Goal: Obtain resource: Download file/media

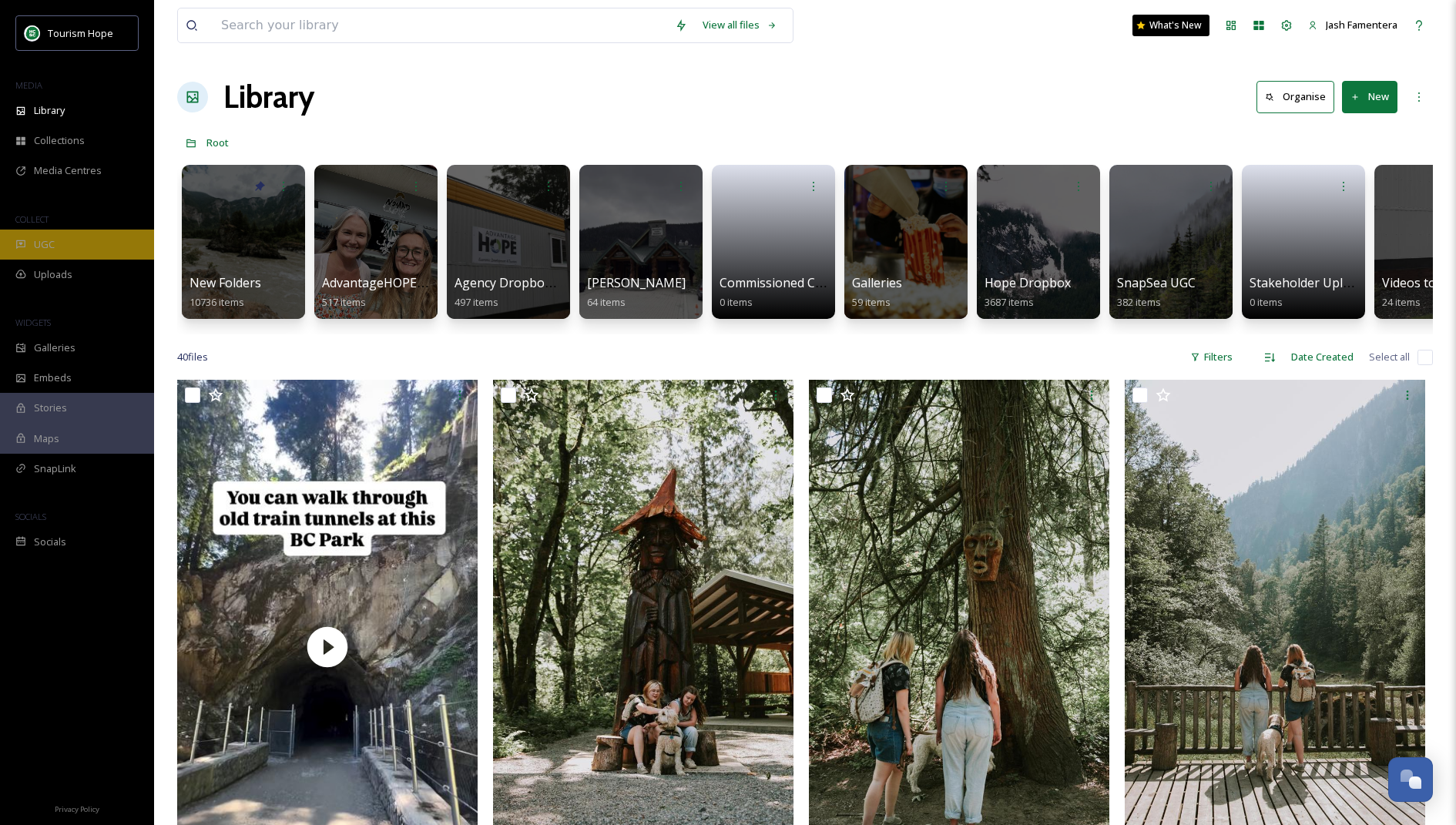
click at [64, 238] on div "UGC" at bounding box center [77, 244] width 154 height 30
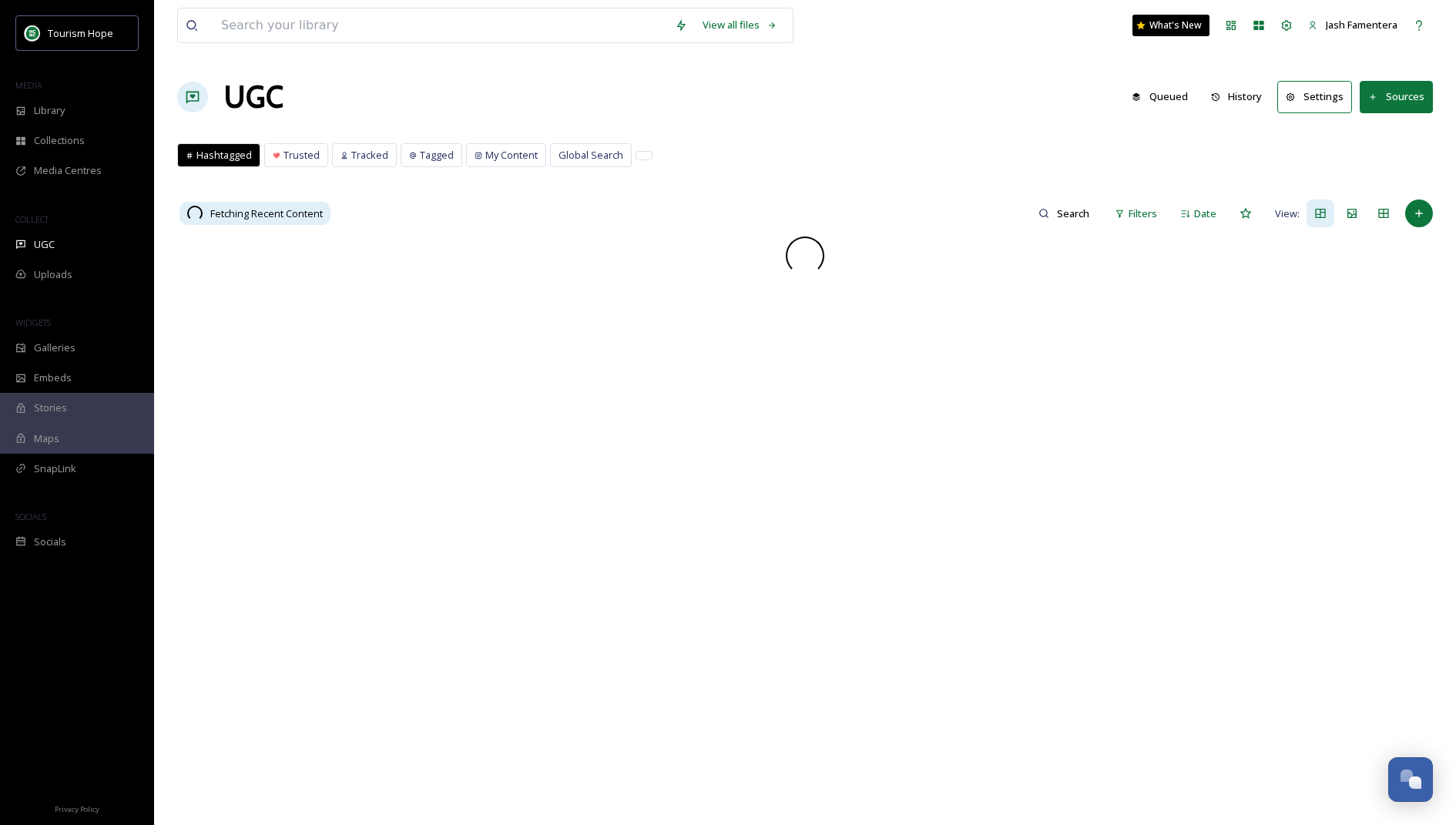
click at [1389, 109] on button "Sources" at bounding box center [1396, 96] width 73 height 31
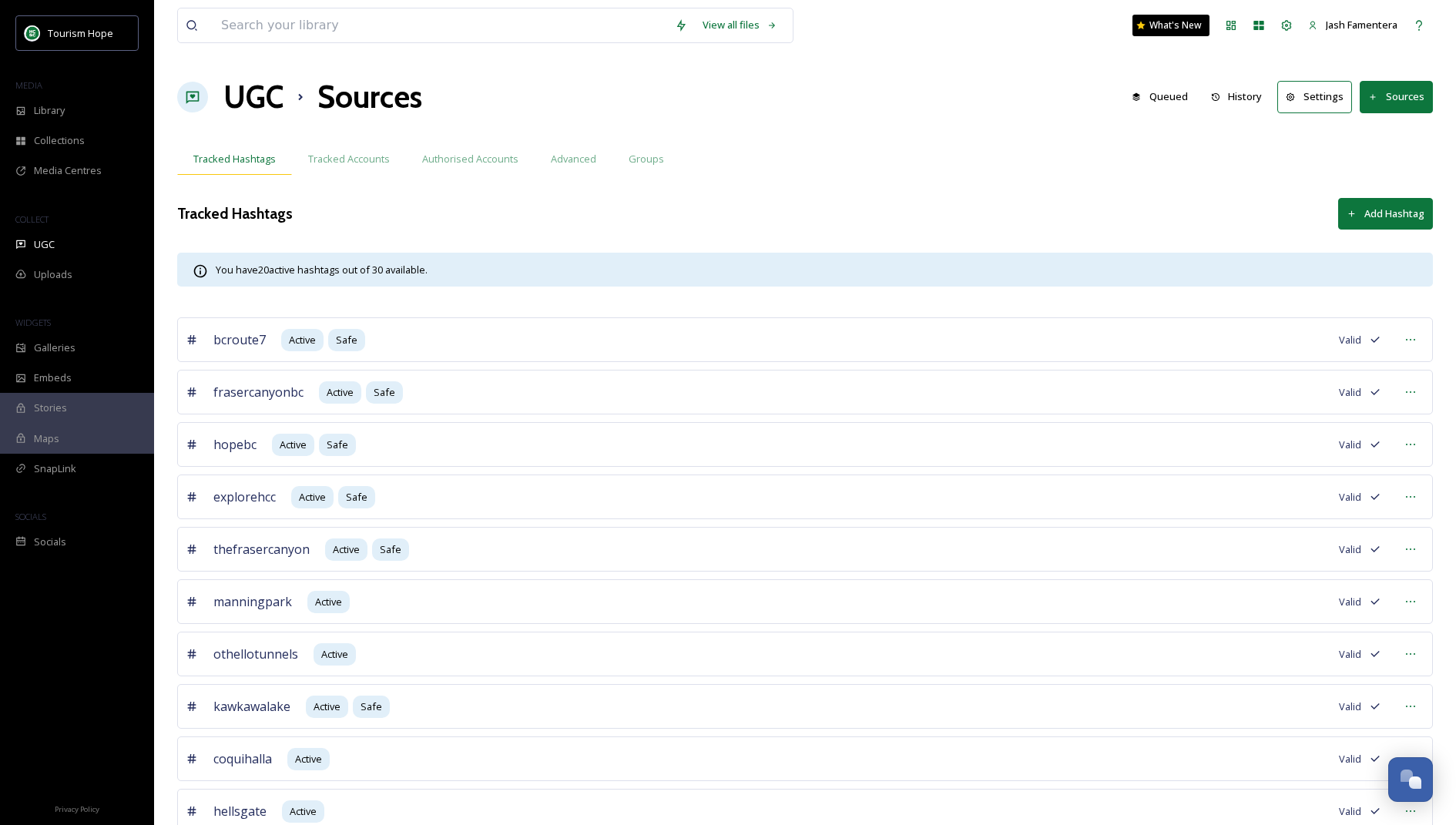
click at [198, 152] on span "Tracked Hashtags" at bounding box center [234, 159] width 83 height 14
click at [90, 240] on div "UGC" at bounding box center [77, 244] width 154 height 30
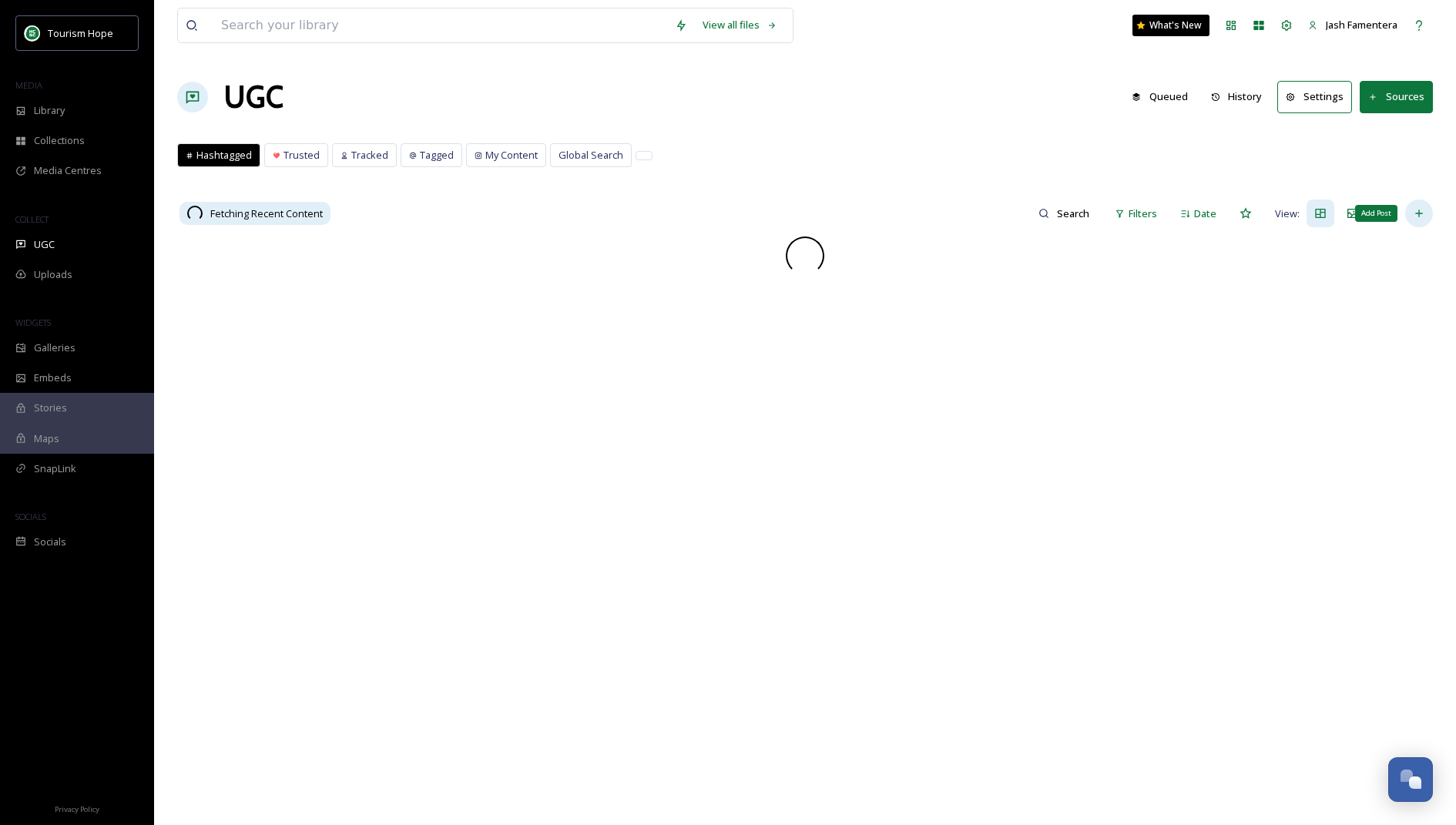
click at [1414, 208] on icon at bounding box center [1419, 213] width 12 height 12
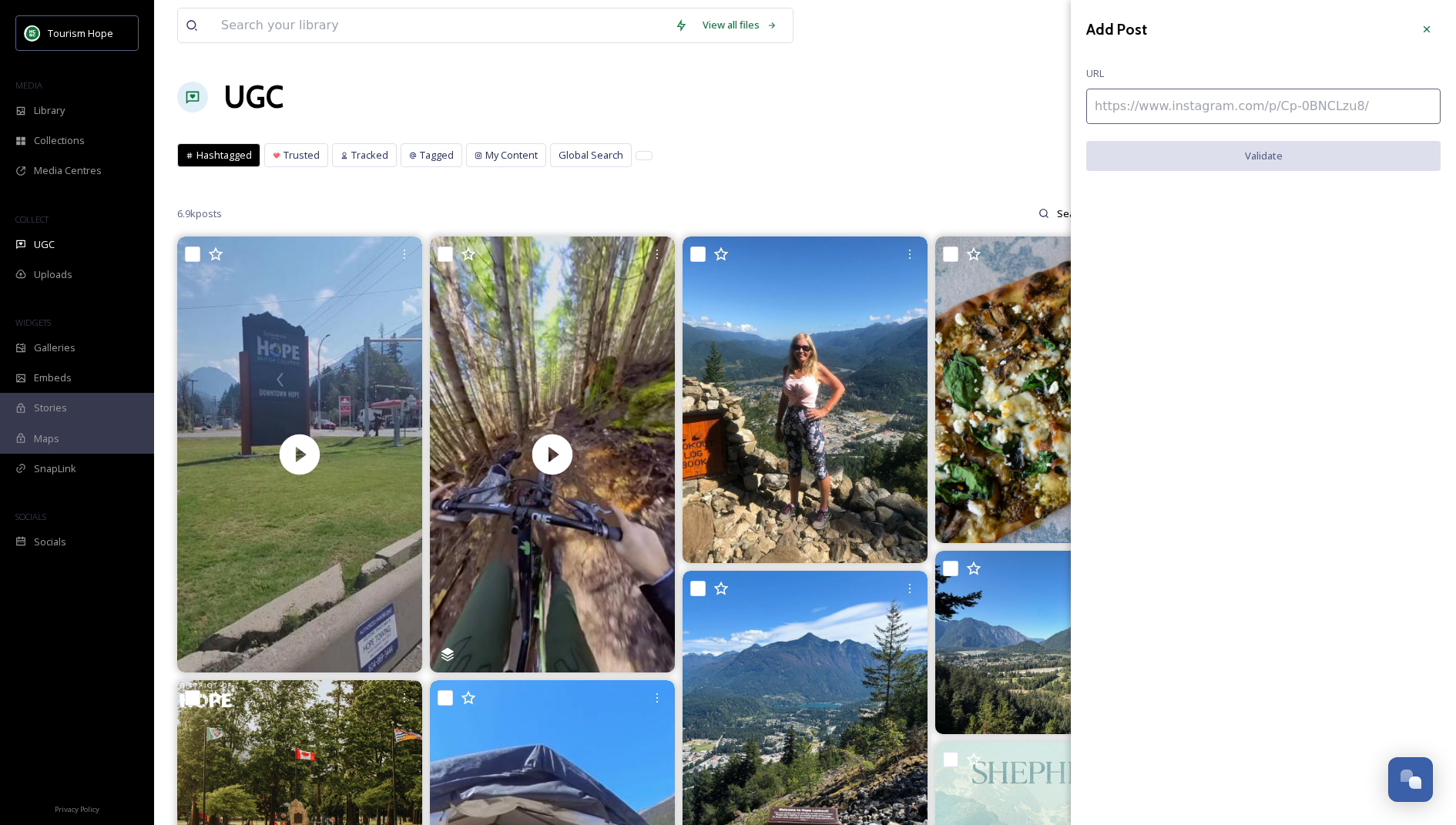
click at [1238, 104] on input at bounding box center [1264, 107] width 354 height 35
paste input "[URL][DOMAIN_NAME]"
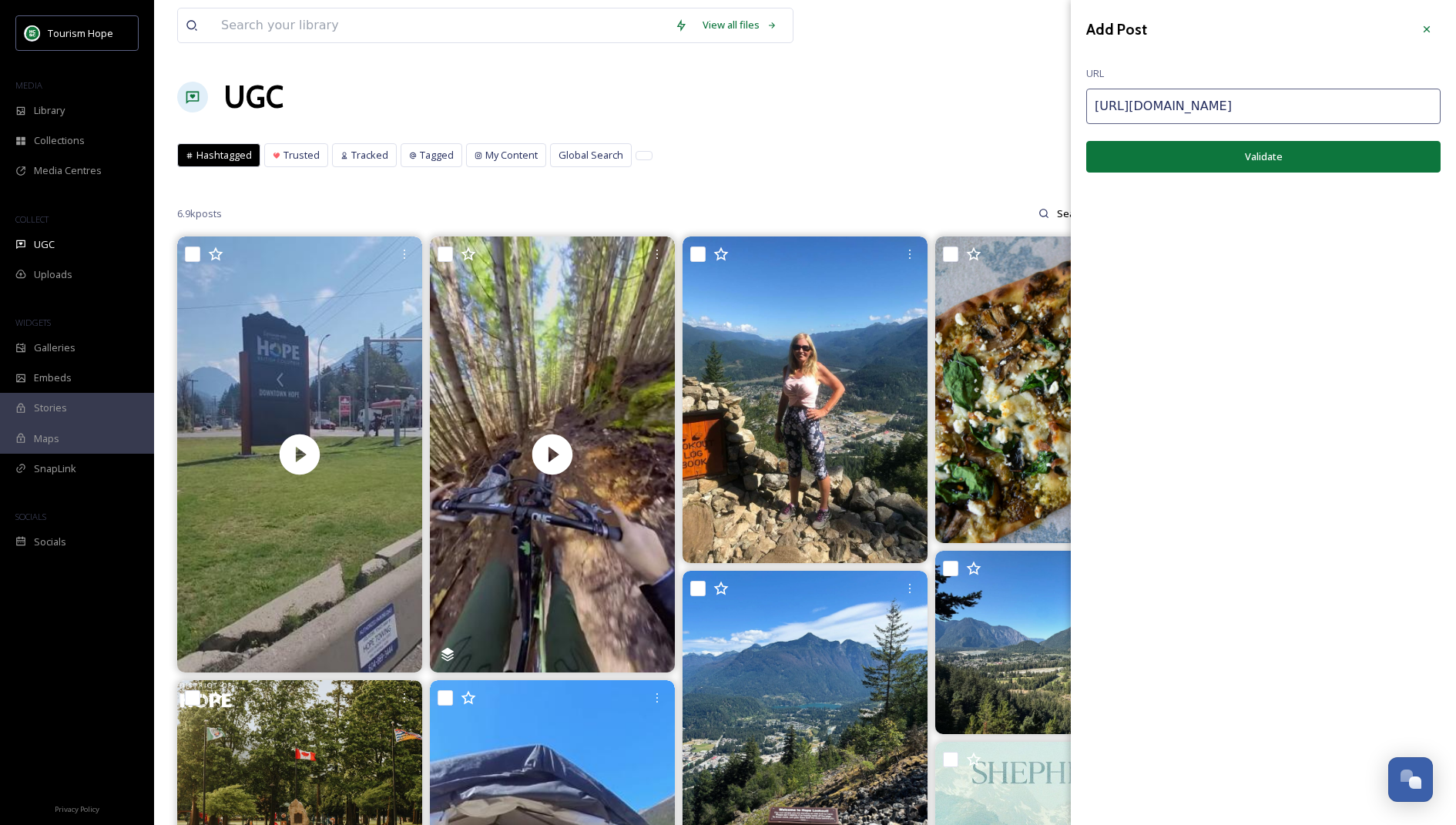
type input "[URL][DOMAIN_NAME]"
click at [1261, 166] on button "Validate" at bounding box center [1264, 156] width 354 height 31
click at [1234, 153] on button "Add Post" at bounding box center [1264, 156] width 354 height 31
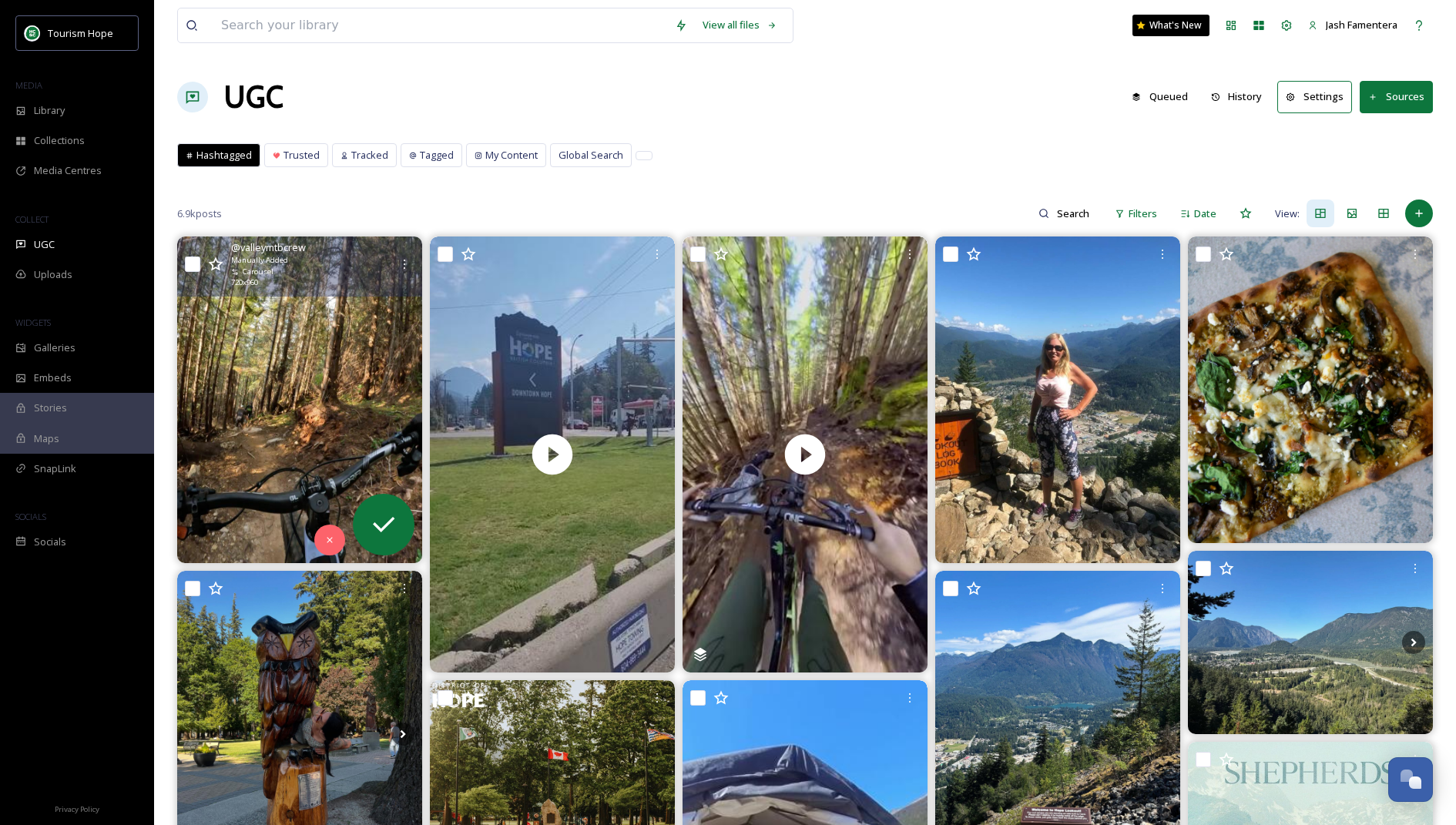
click at [296, 396] on img at bounding box center [300, 399] width 245 height 326
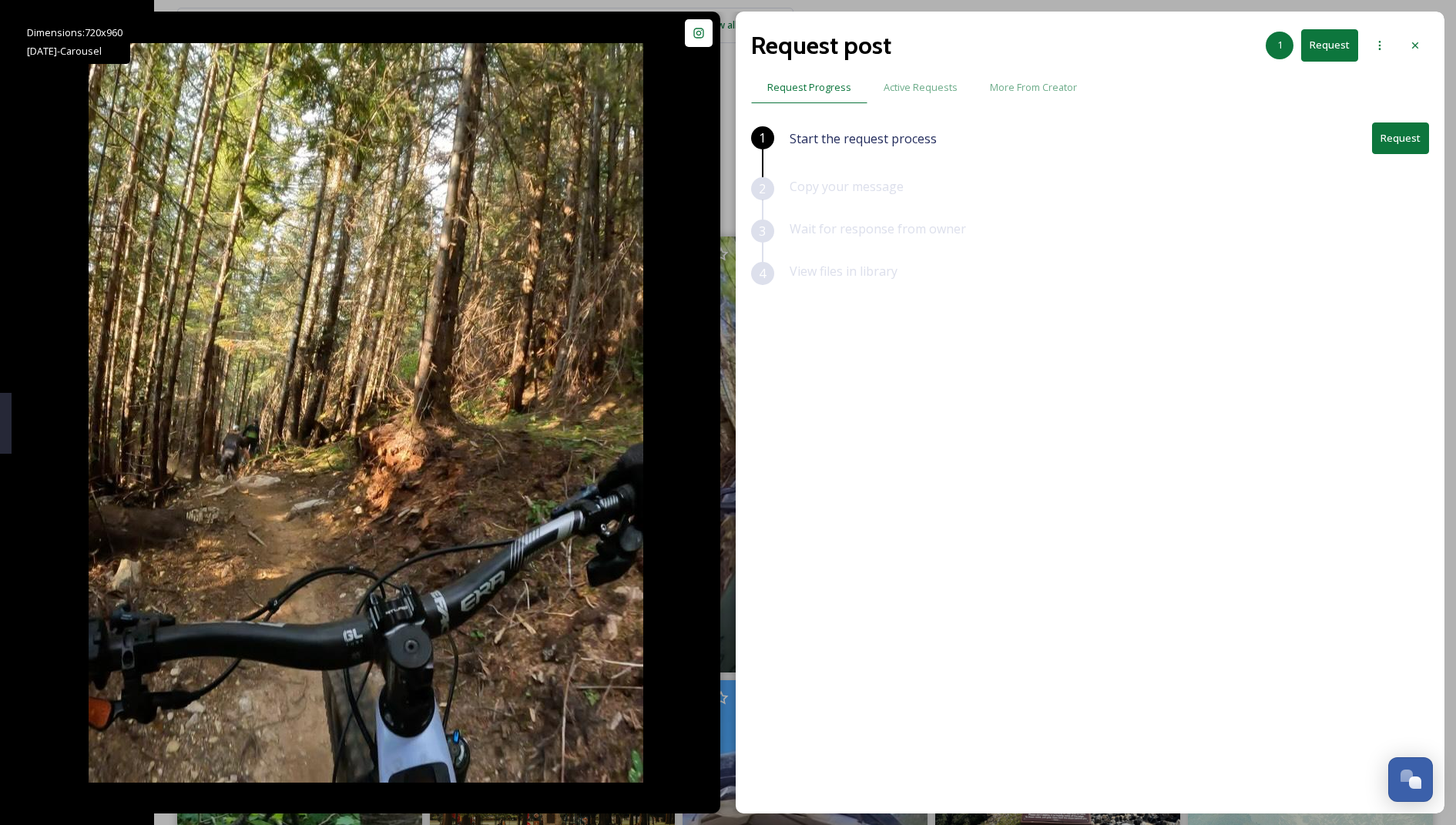
click at [1338, 54] on button "Request" at bounding box center [1329, 45] width 57 height 31
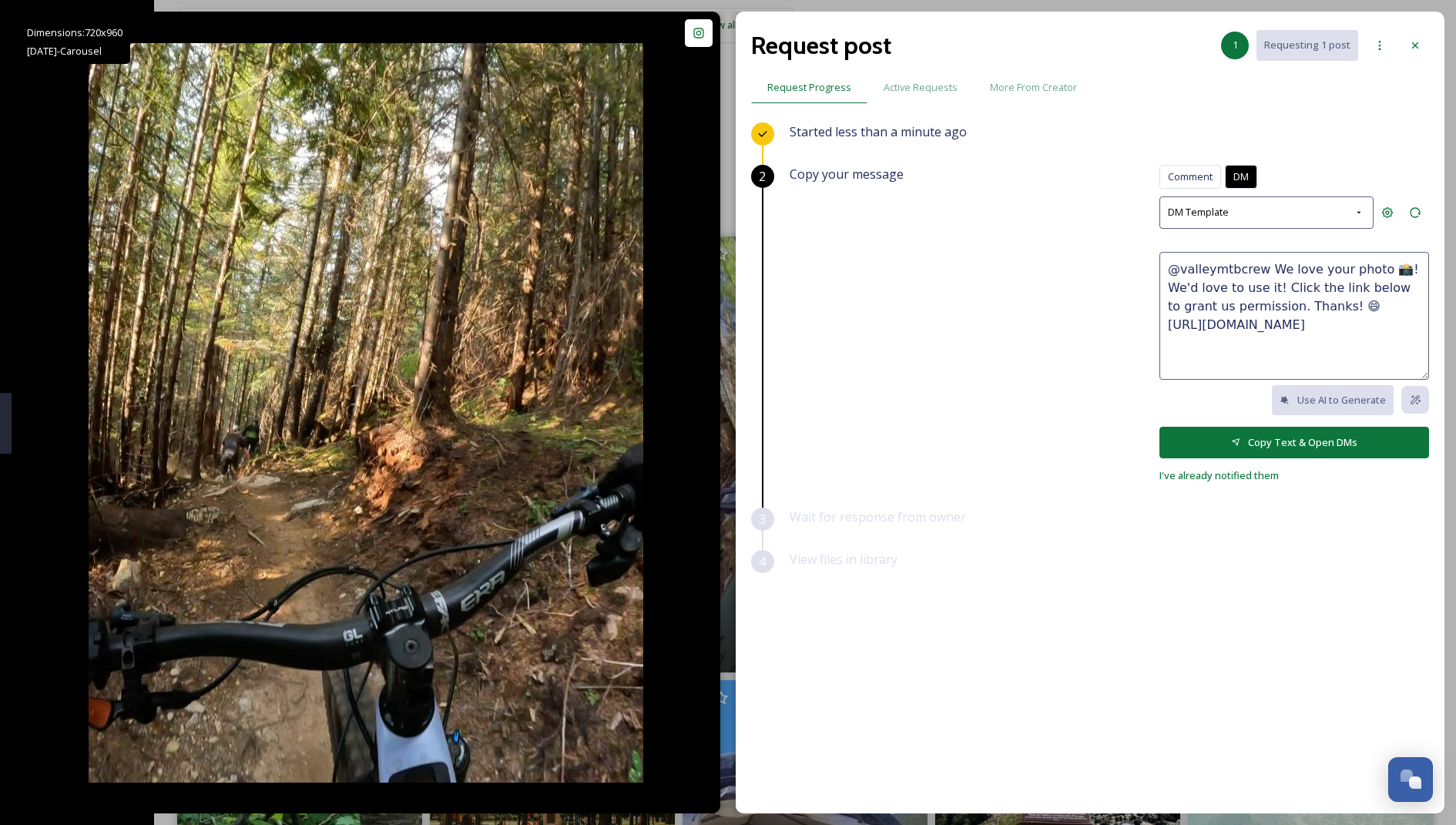
click at [1290, 296] on textarea "@valleymtbcrew We love your photo 📸! We'd love to use it! Click the link below …" at bounding box center [1294, 316] width 269 height 128
click at [1389, 334] on textarea "@valleymtbcrew We love your photo 📸! We'd love to use it! Click the link below …" at bounding box center [1294, 316] width 269 height 128
click at [1234, 443] on icon at bounding box center [1236, 443] width 10 height 10
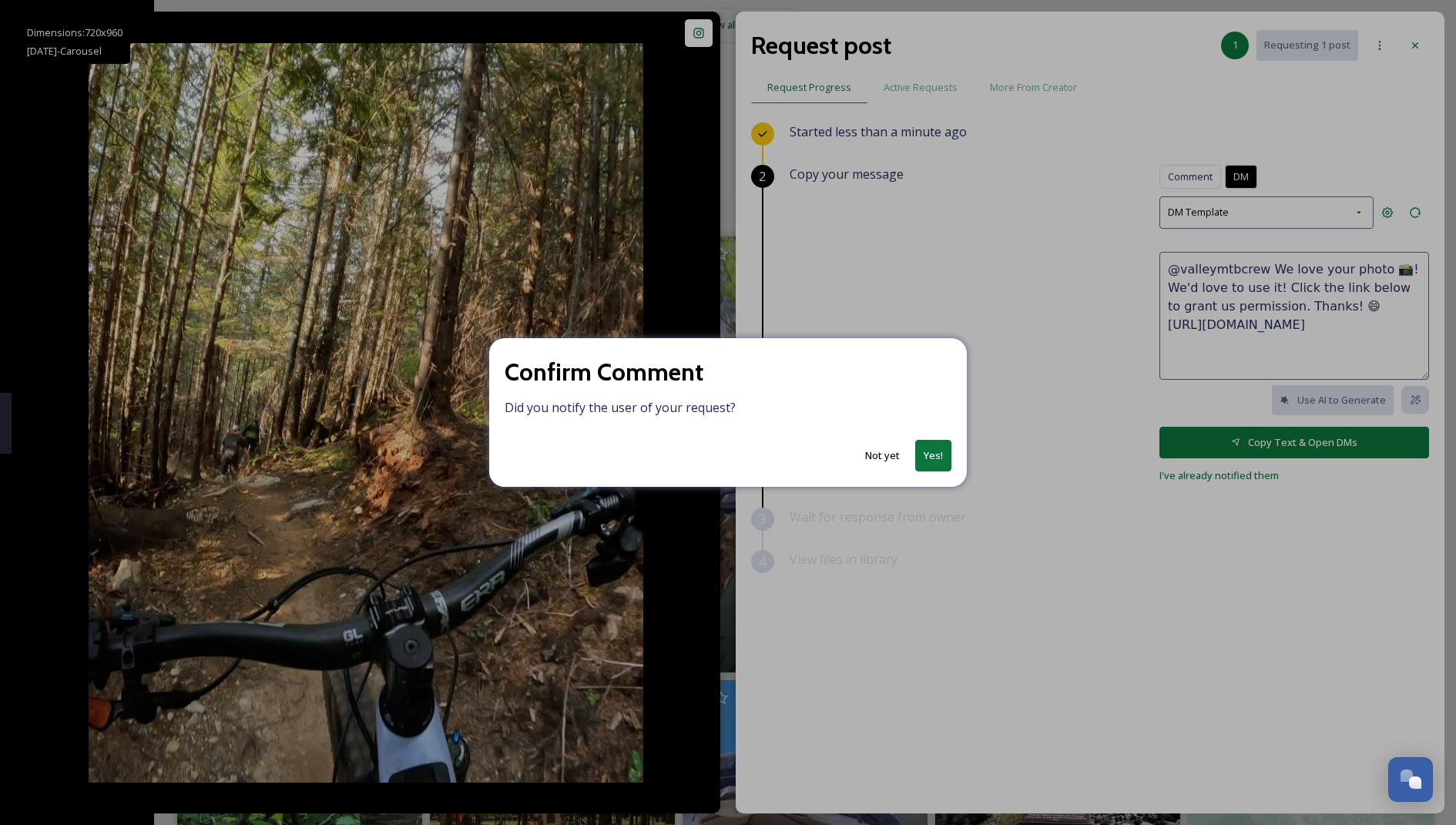
click at [870, 458] on button "Not yet" at bounding box center [883, 455] width 50 height 30
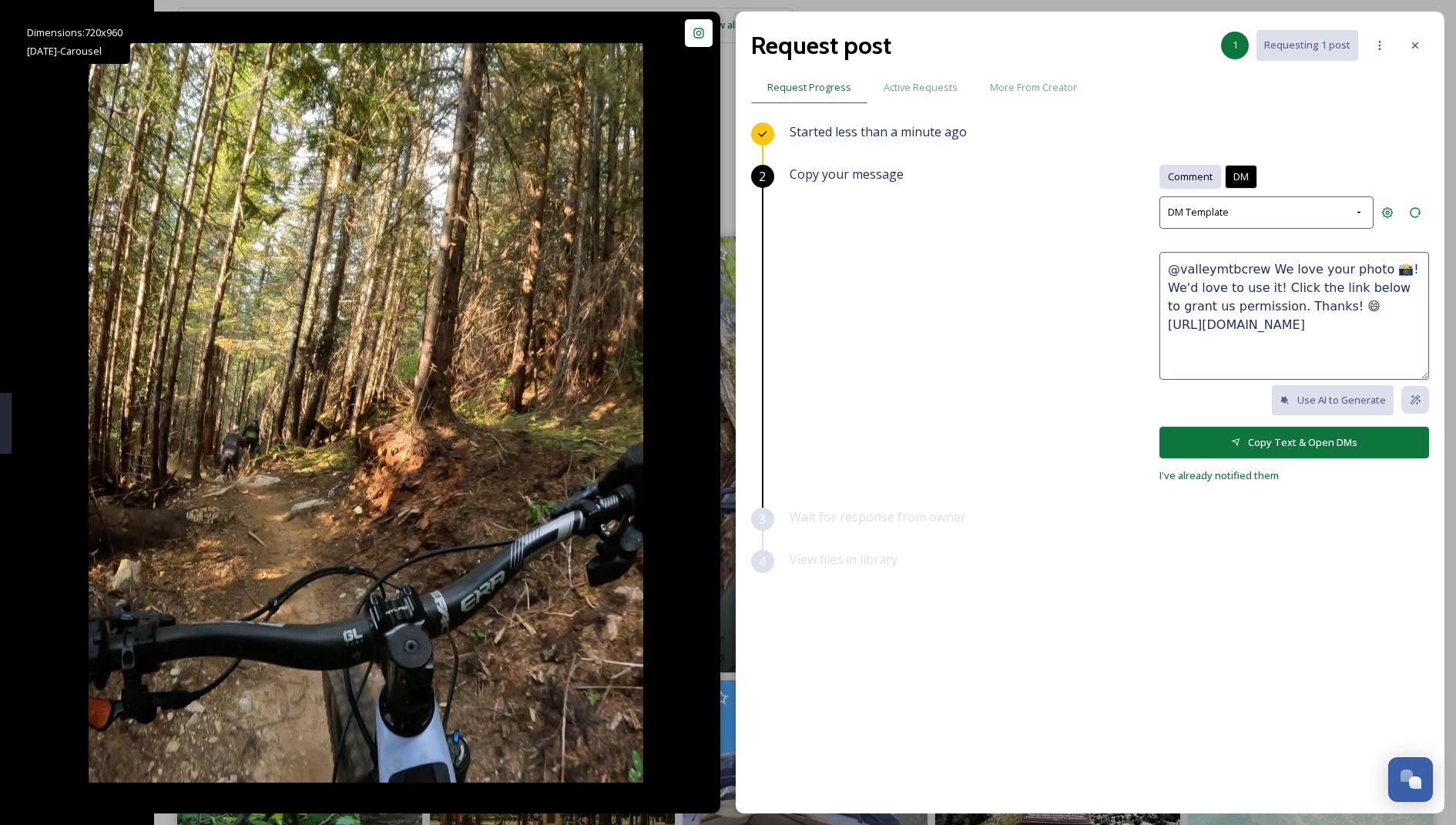
click at [1182, 181] on span "Comment" at bounding box center [1191, 176] width 45 height 14
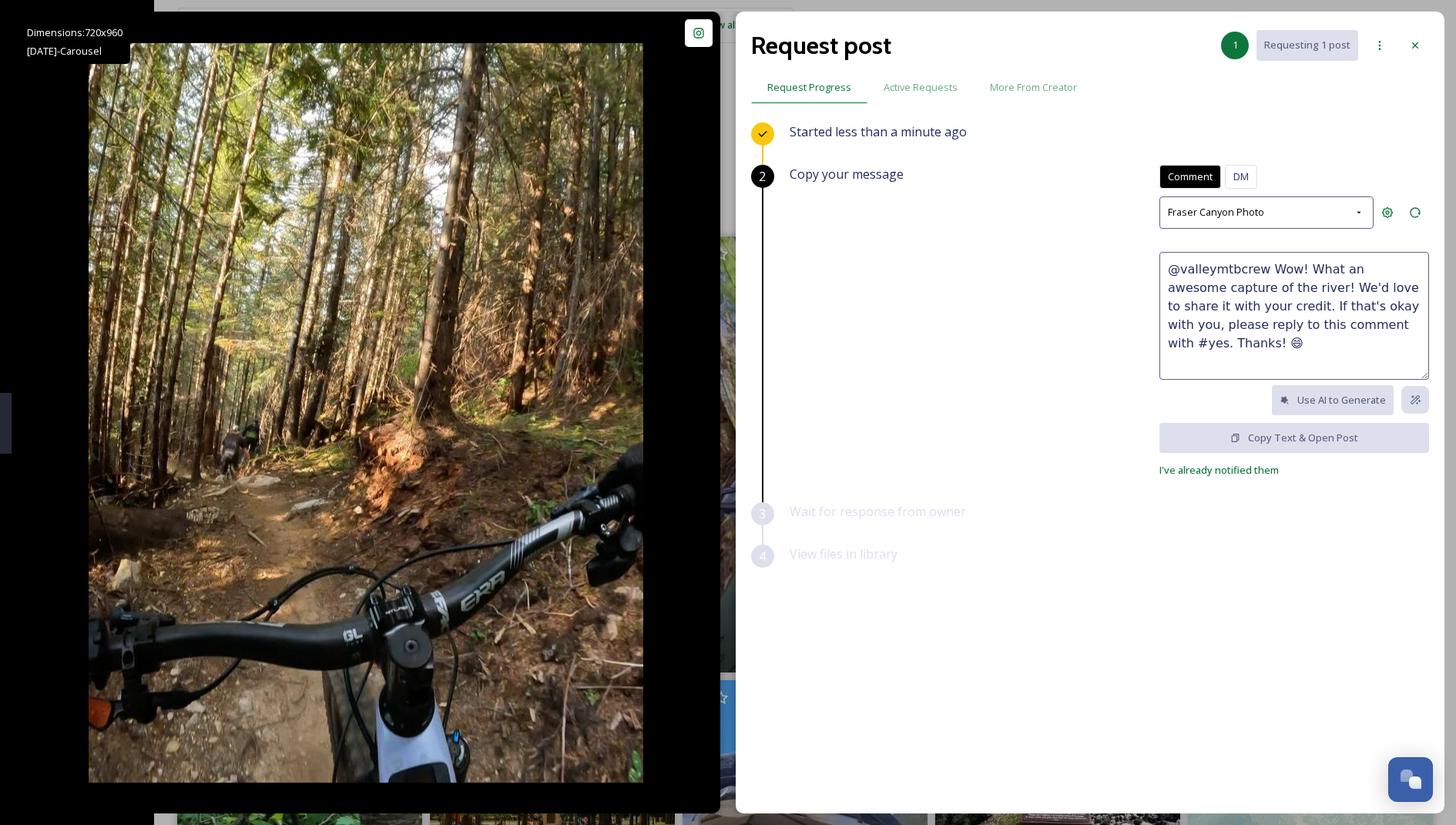
click at [1256, 354] on textarea "@valleymtbcrew Wow! What an awesome capture of the river! We'd love to share it…" at bounding box center [1294, 316] width 269 height 128
drag, startPoint x: 1284, startPoint y: 278, endPoint x: 1295, endPoint y: 297, distance: 22.0
click at [1295, 297] on textarea "@valleymtbcrew Wow! What an awesome capture of the river! We'd love to share it…" at bounding box center [1294, 316] width 269 height 128
click at [1295, 281] on textarea "@valleymtbcrew Wow! What an awesome capture of the river! We'd love to share it…" at bounding box center [1294, 316] width 269 height 128
drag, startPoint x: 1278, startPoint y: 289, endPoint x: 1261, endPoint y: 260, distance: 33.6
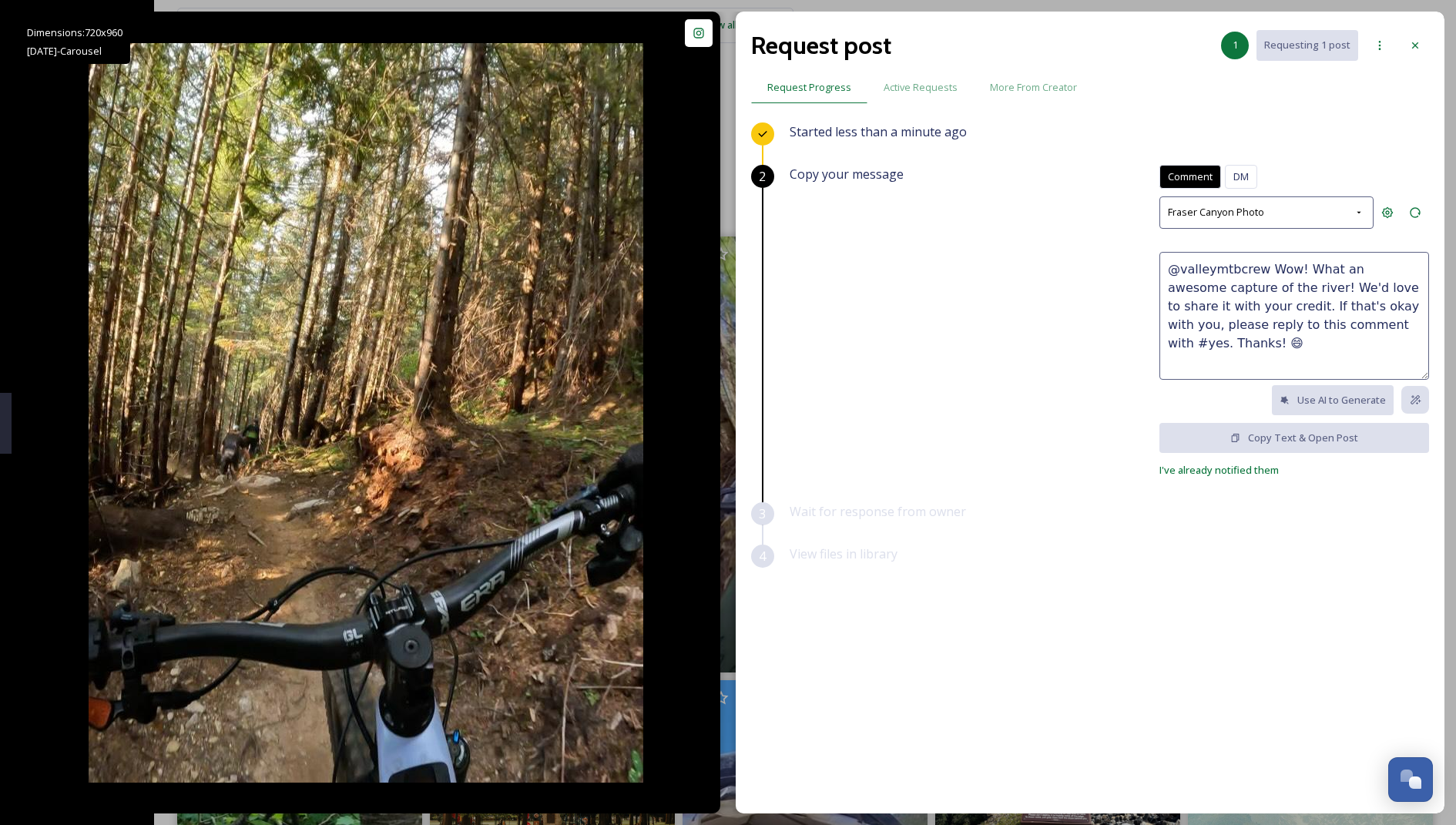
click at [1261, 260] on textarea "@valleymtbcrew Wow! What an awesome capture of the river! We'd love to share it…" at bounding box center [1294, 316] width 269 height 128
paste textarea "Love these clips! 🔥🚴 Can"
drag, startPoint x: 1404, startPoint y: 267, endPoint x: 1416, endPoint y: 269, distance: 12.2
click at [1416, 269] on textarea "@valleymtbcrew Love these clips! 🔥🚴 Can We'd love to share it with your credit.…" at bounding box center [1294, 316] width 269 height 128
click at [1301, 365] on textarea "@valleymtbcrew Love these clips! 🔥🚴 We'd love to share it with your credit. If …" at bounding box center [1294, 316] width 269 height 128
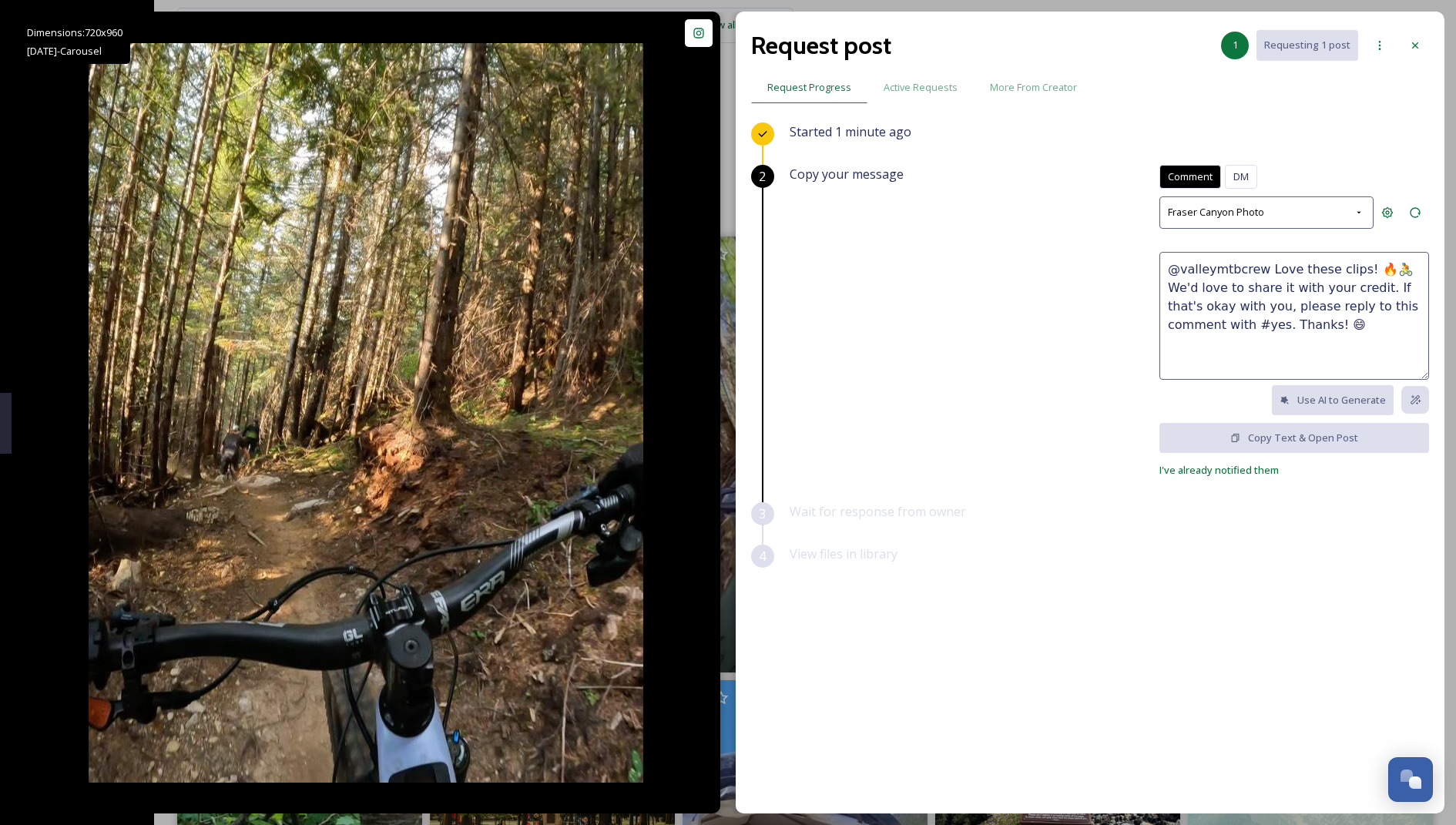
drag, startPoint x: 1316, startPoint y: 347, endPoint x: 1108, endPoint y: 245, distance: 231.7
click at [1108, 245] on div "Copy your message Comment DM Comment [PERSON_NAME] Canyon Photo @valleymtbcrew …" at bounding box center [1110, 322] width 640 height 314
type textarea "@valleymtbcrew Love these clips! 🔥🚴 We'd love to share it with your credit. If …"
click at [1215, 322] on textarea "@valleymtbcrew Love these clips! 🔥🚴 We'd love to share it with your credit. If …" at bounding box center [1294, 316] width 269 height 128
click at [1433, 37] on div "Request post 1 Requesting 1 post Request Progress Active Requests More From Cre…" at bounding box center [1090, 412] width 709 height 802
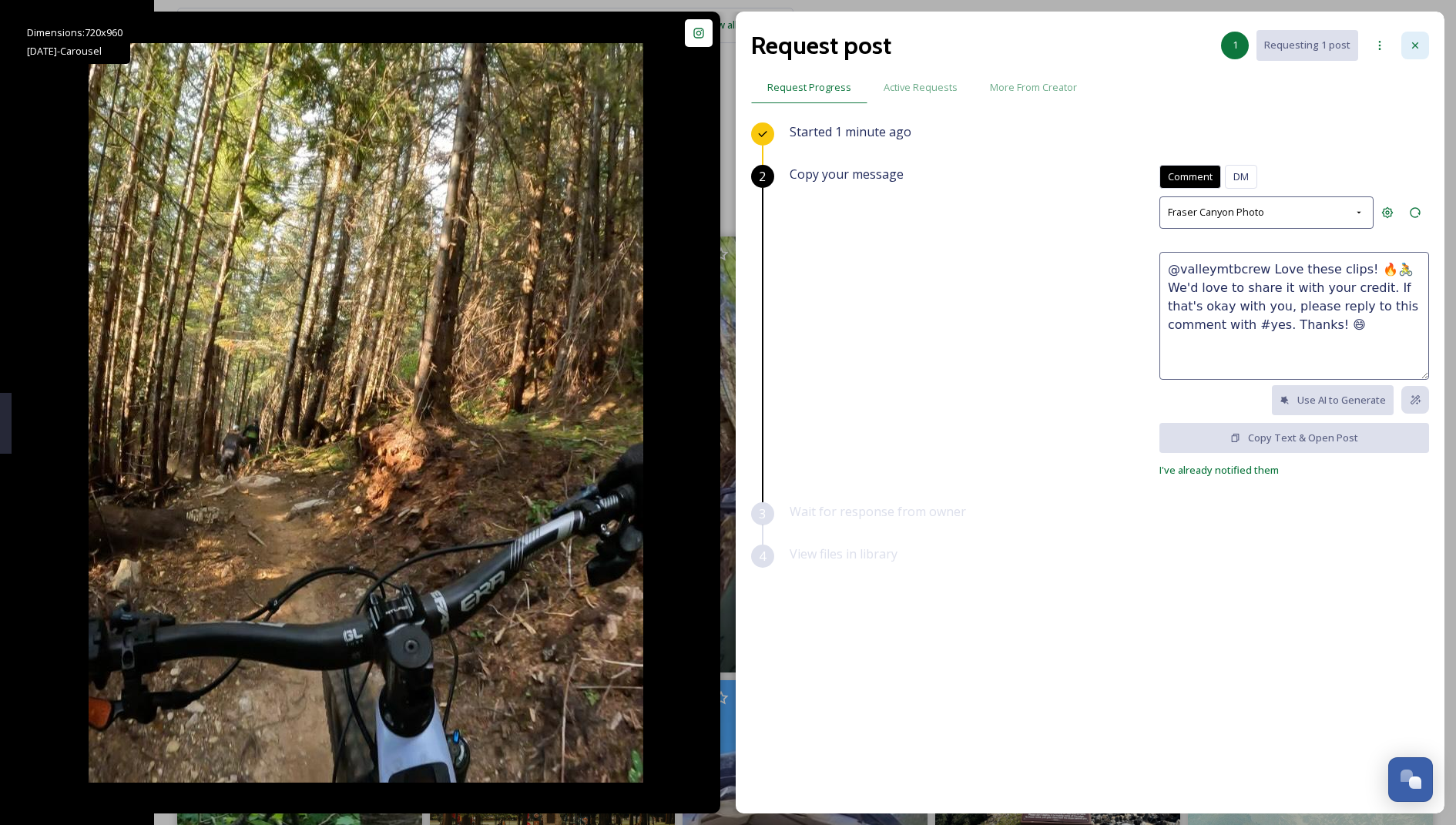
click at [1414, 43] on icon at bounding box center [1416, 46] width 6 height 6
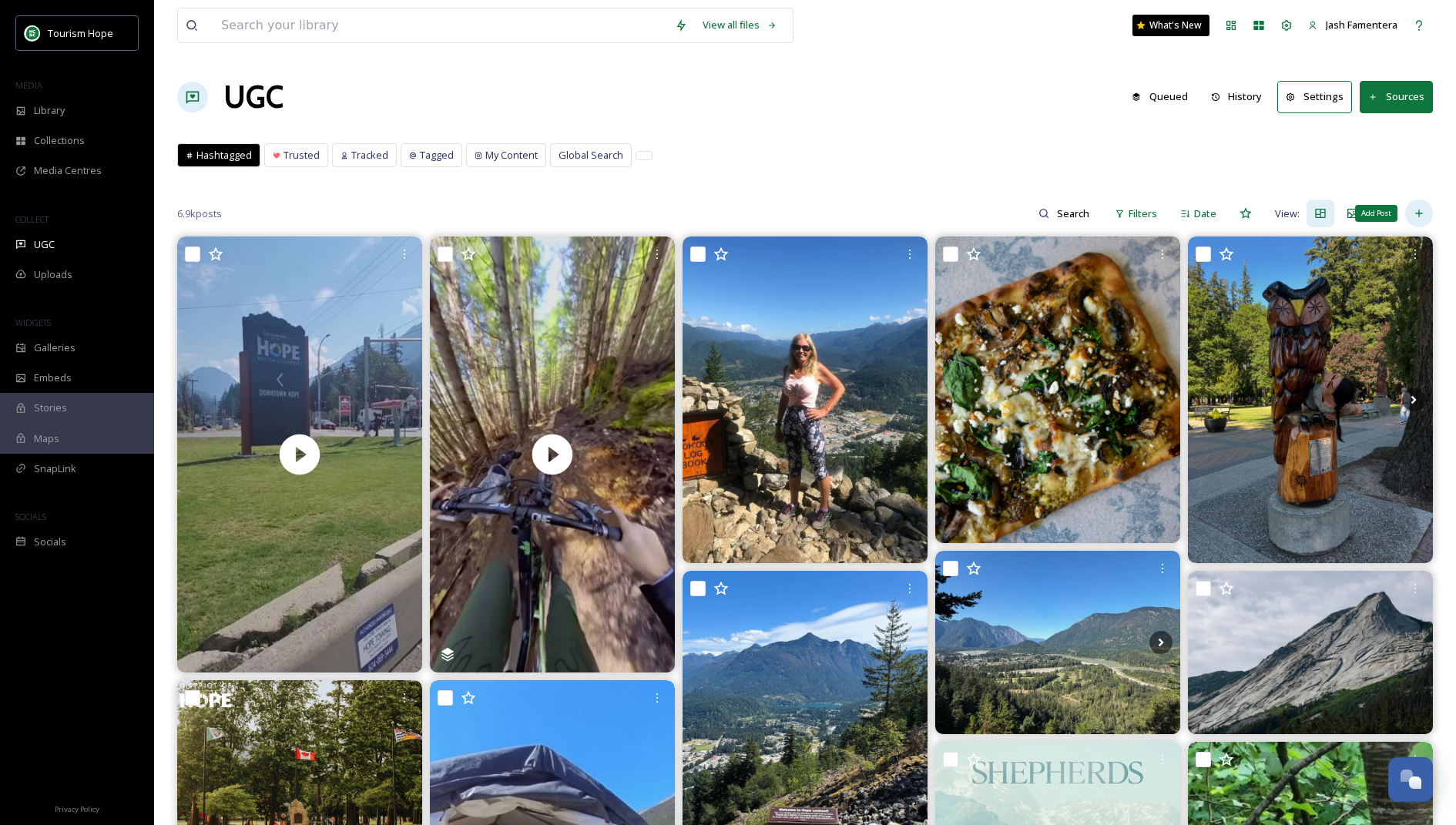
click at [1418, 208] on icon at bounding box center [1419, 213] width 12 height 12
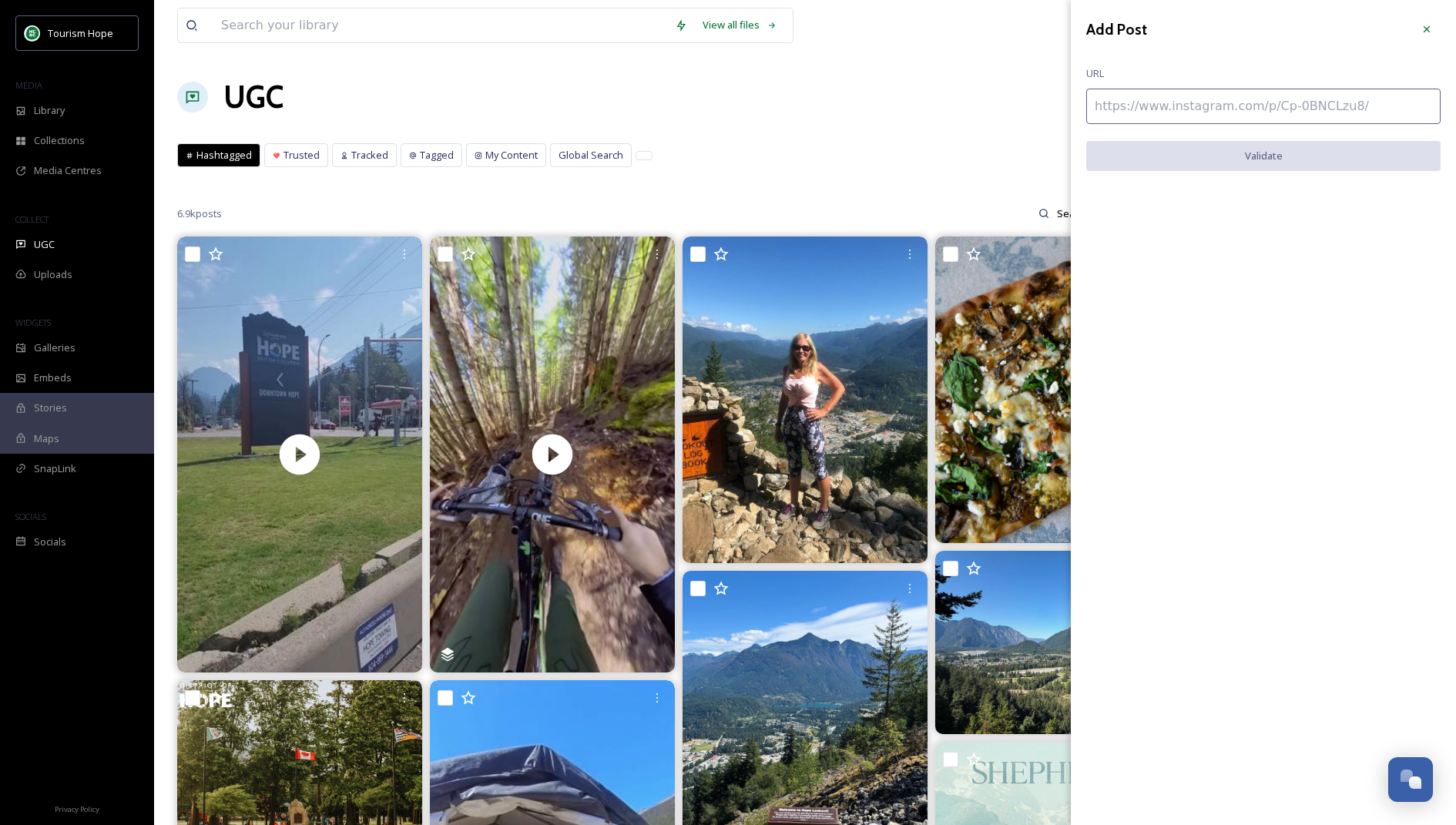
click at [1180, 103] on input at bounding box center [1264, 107] width 354 height 35
paste input "[URL][DOMAIN_NAME]"
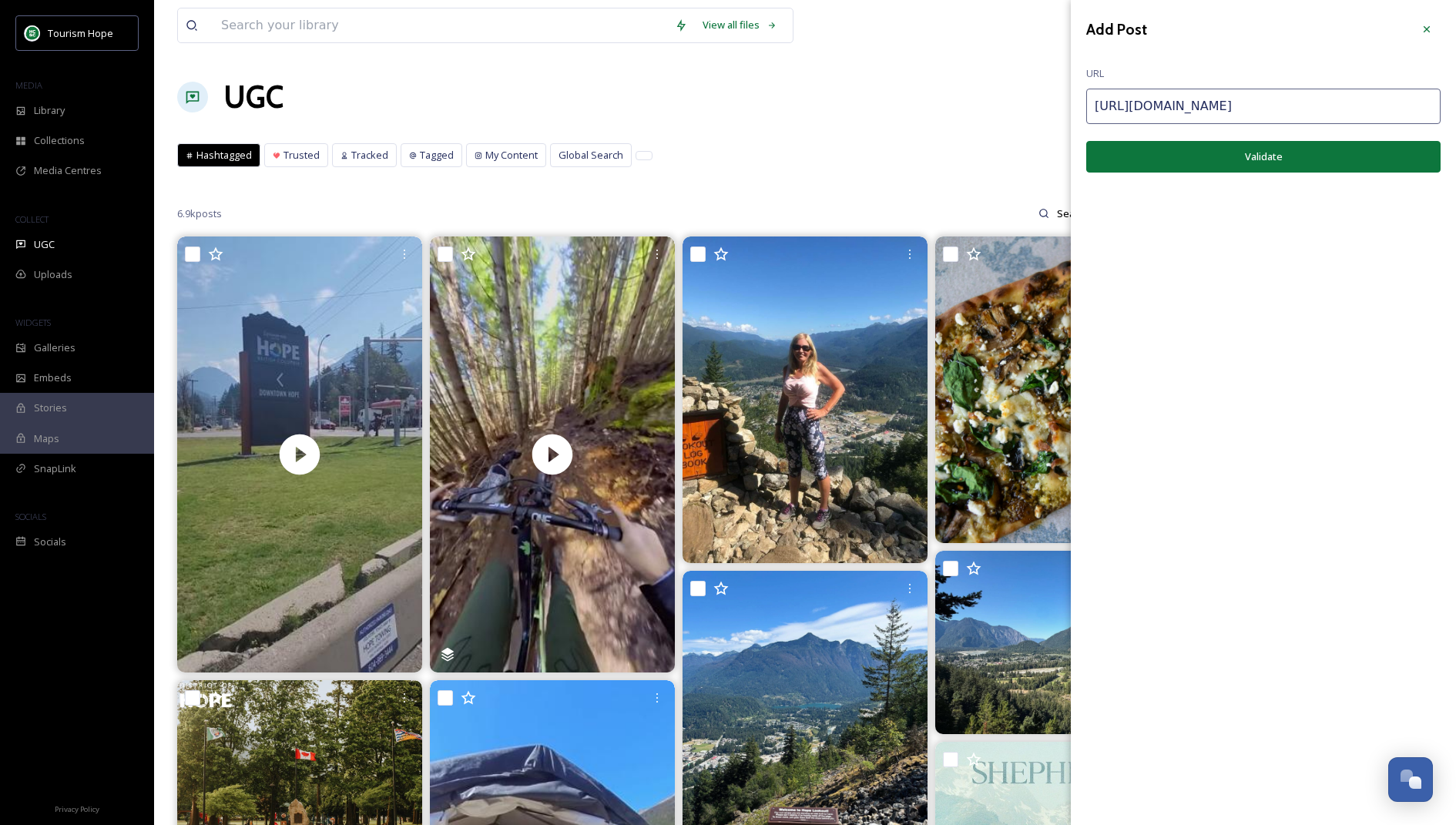
type input "[URL][DOMAIN_NAME]"
click at [1191, 144] on button "Validate" at bounding box center [1264, 156] width 354 height 31
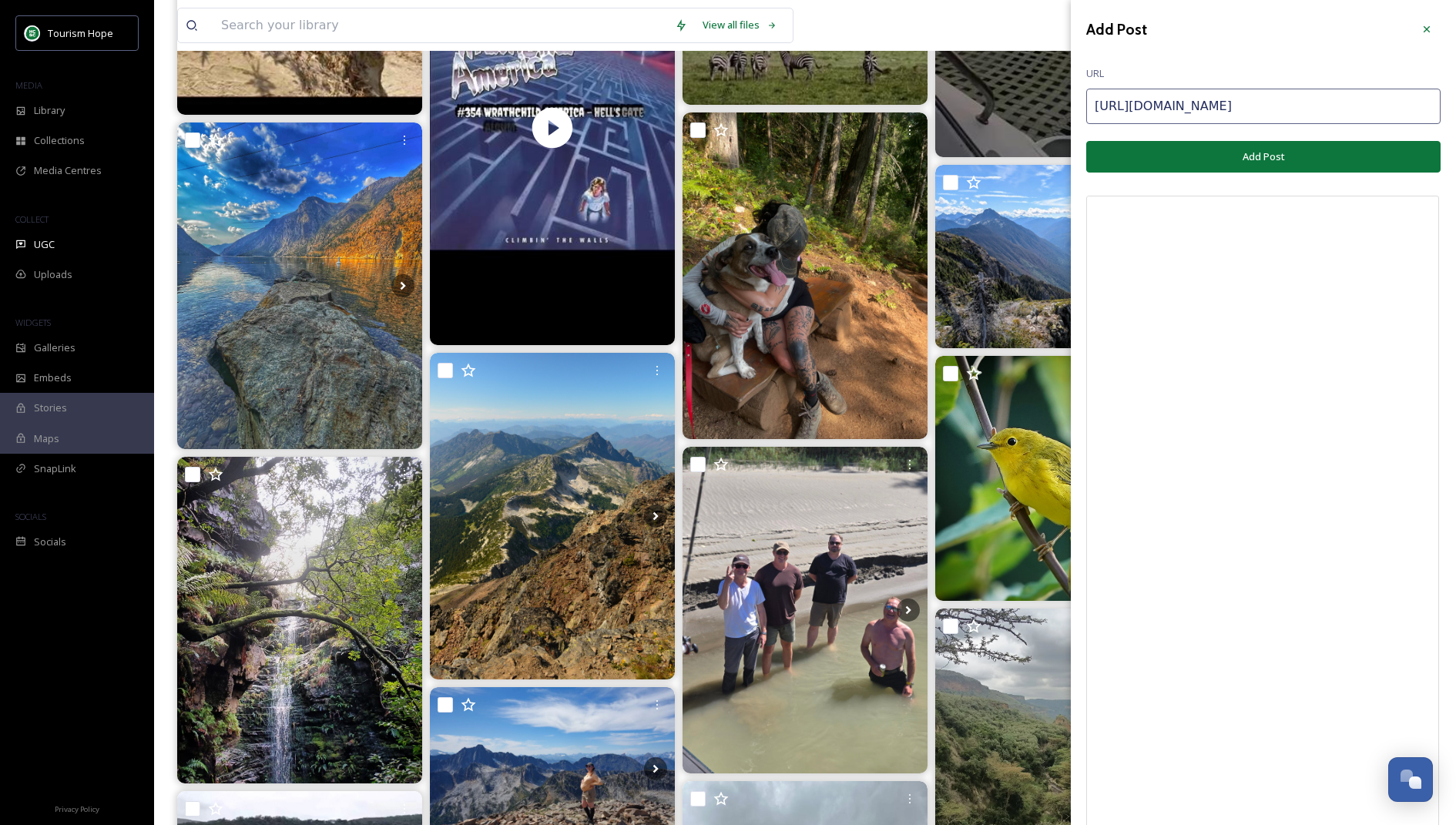
click at [1200, 165] on button "Add Post" at bounding box center [1264, 156] width 354 height 31
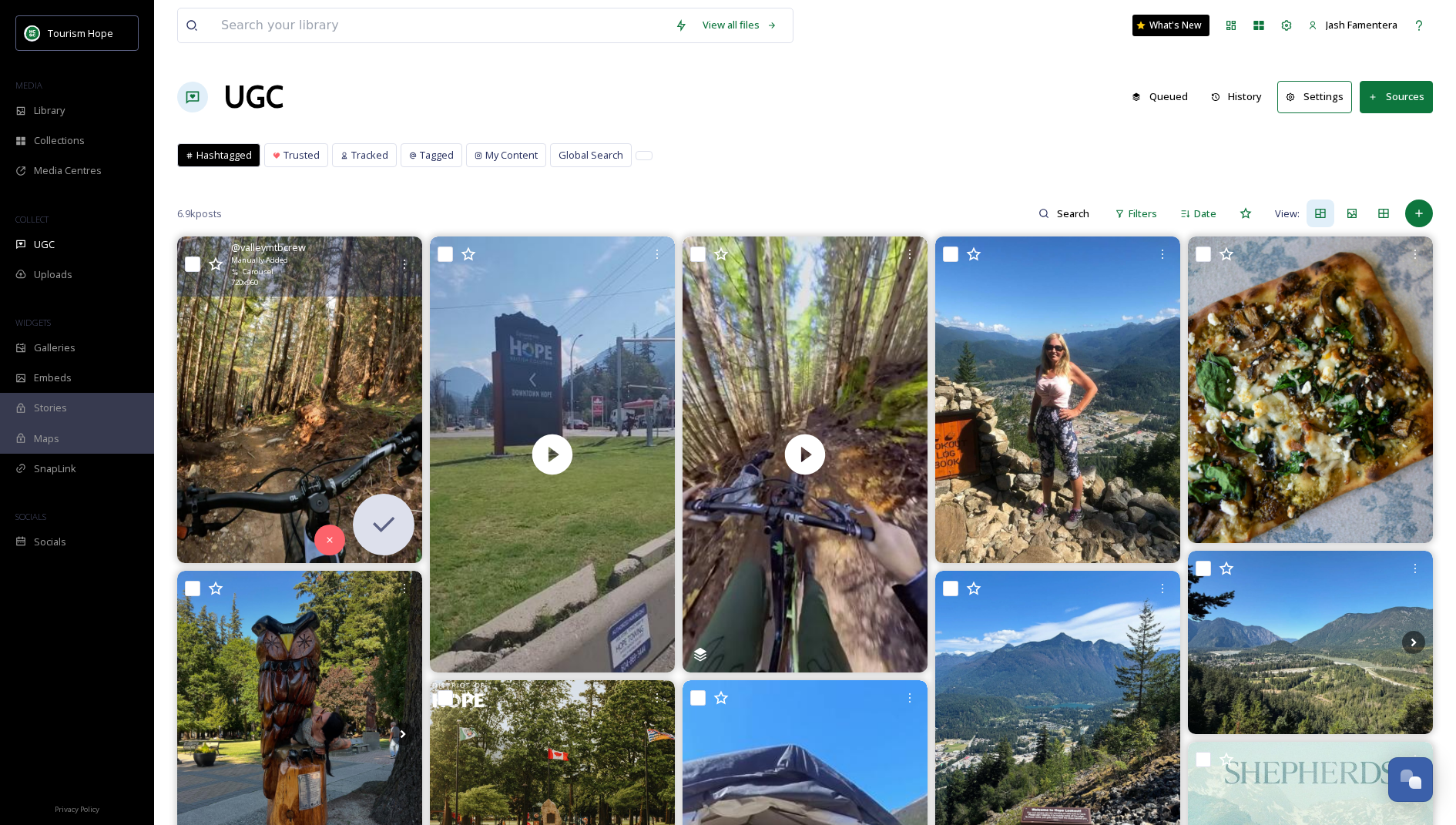
click at [269, 429] on img at bounding box center [300, 399] width 245 height 326
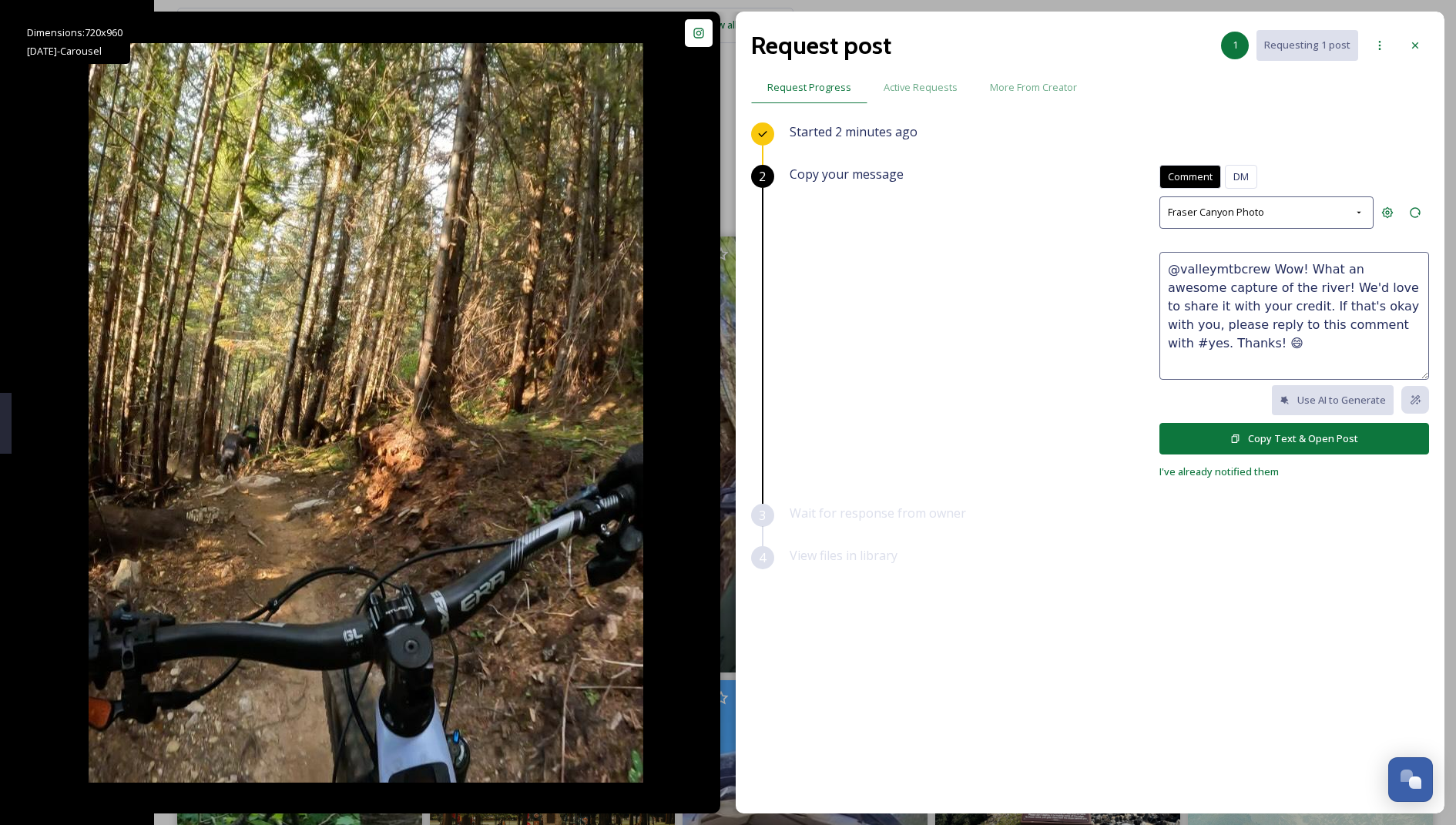
click at [1222, 434] on button "Copy Text & Open Post" at bounding box center [1294, 439] width 269 height 31
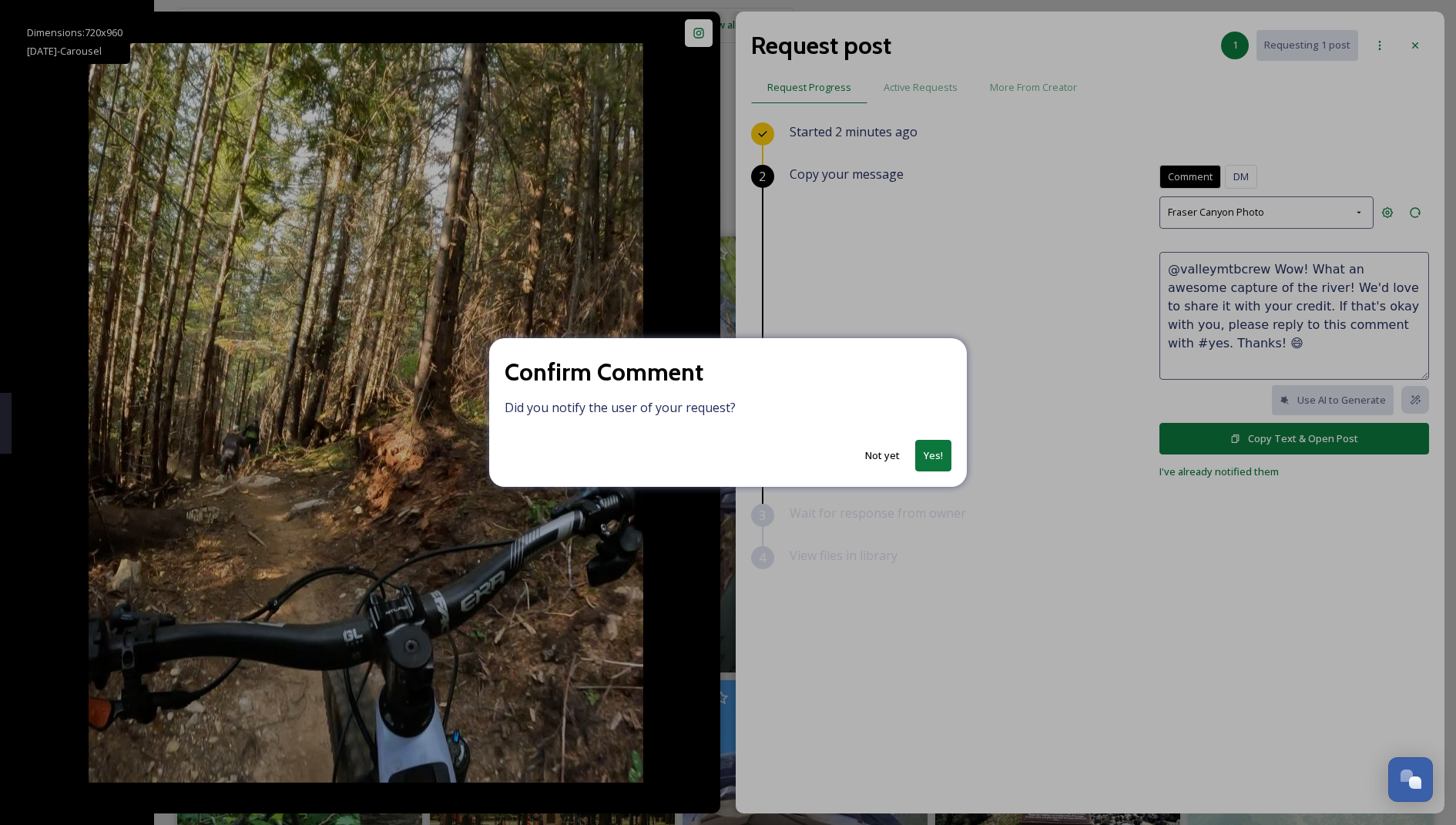
click at [935, 451] on button "Yes!" at bounding box center [933, 455] width 36 height 31
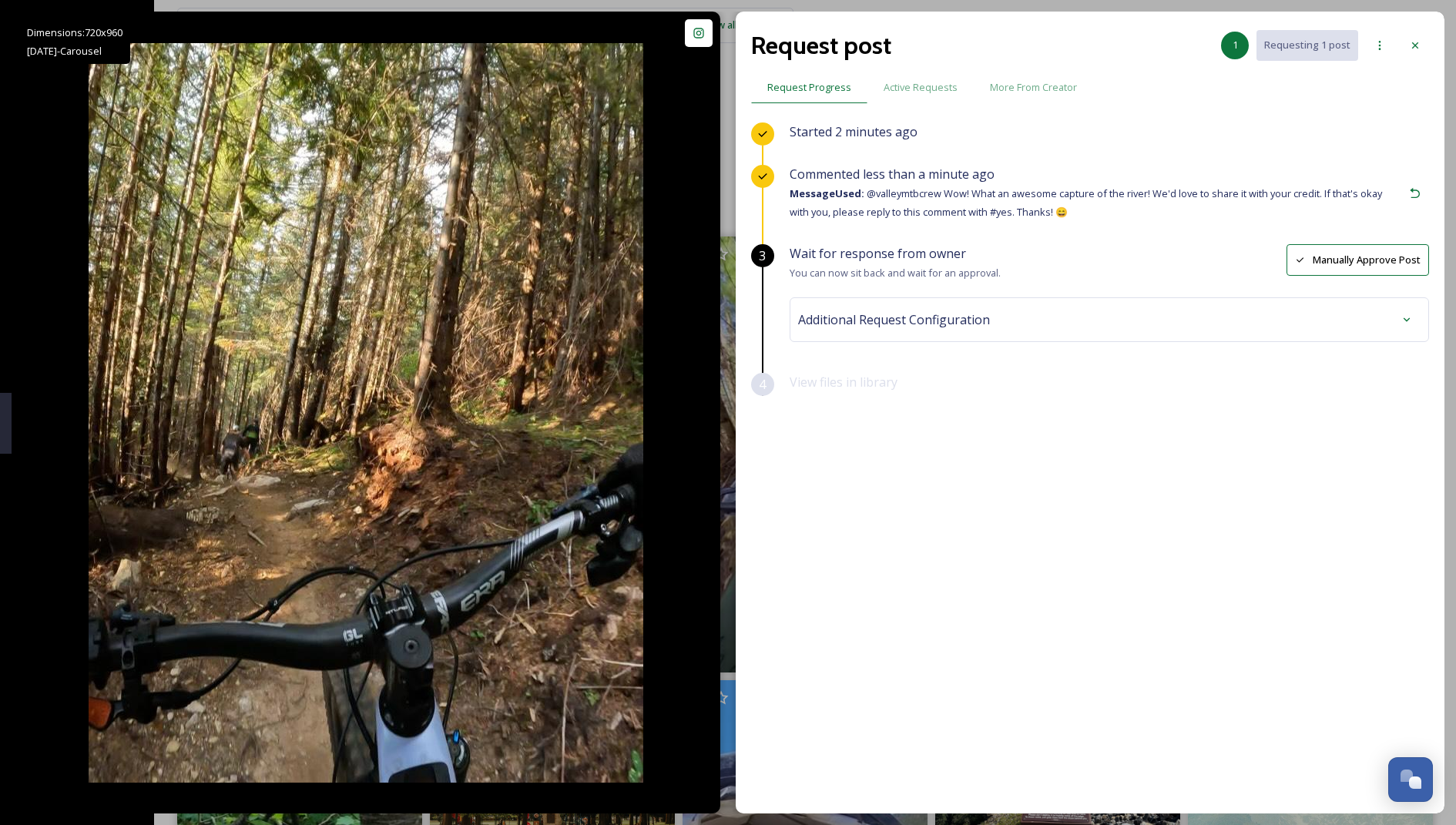
click at [954, 318] on span "Additional Request Configuration" at bounding box center [894, 319] width 192 height 18
click at [896, 464] on div "Additional Request Configuration Destination Folder SnapSea UGC Tags No tags Sa…" at bounding box center [1110, 405] width 640 height 215
click at [831, 422] on div "Additional Request Configuration Destination Folder SnapSea UGC Tags No tags Sa…" at bounding box center [1110, 405] width 640 height 215
click at [856, 447] on div "No tags" at bounding box center [1109, 443] width 615 height 35
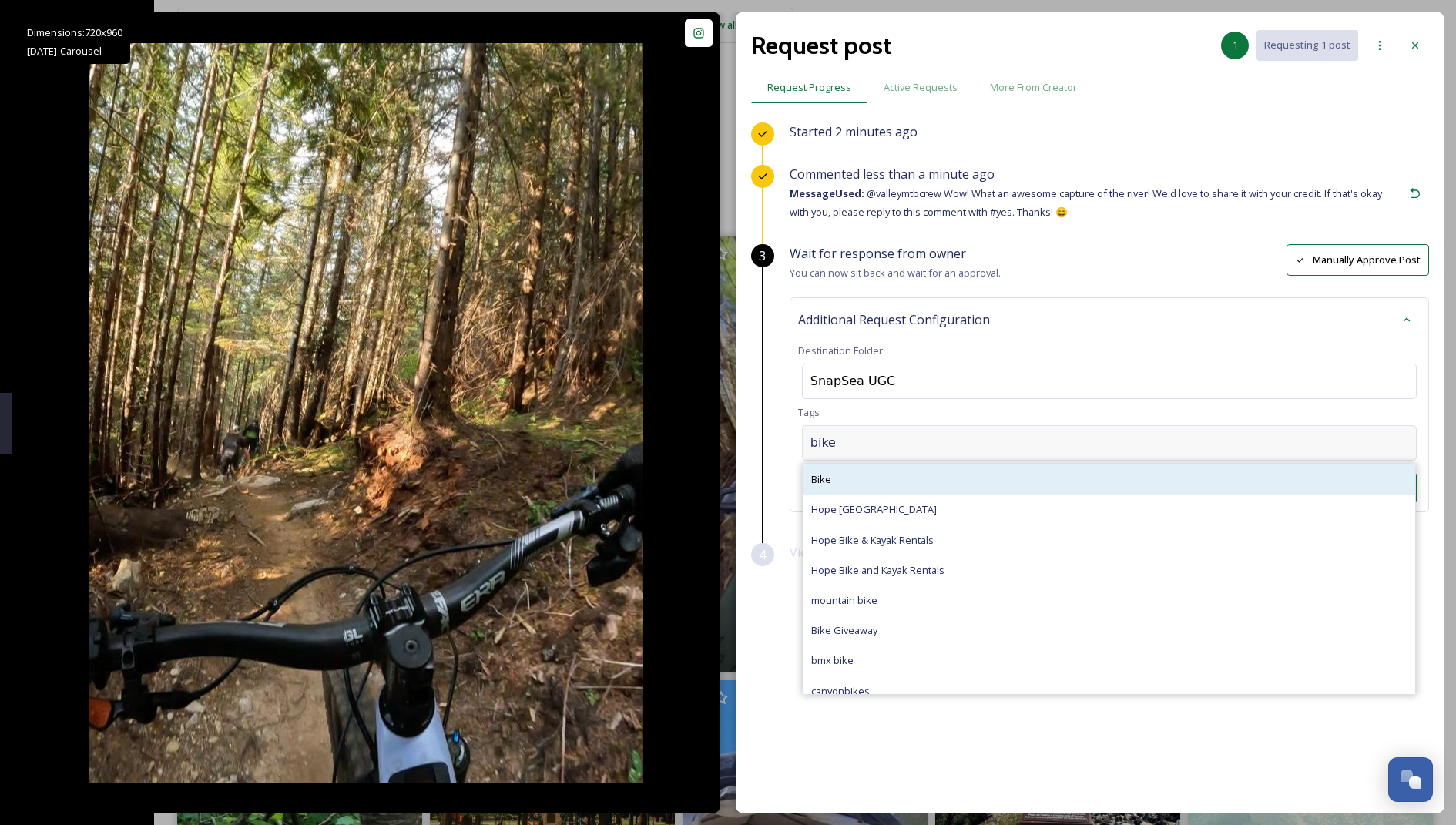
type input "bike"
click at [815, 482] on span "Bike" at bounding box center [821, 479] width 20 height 14
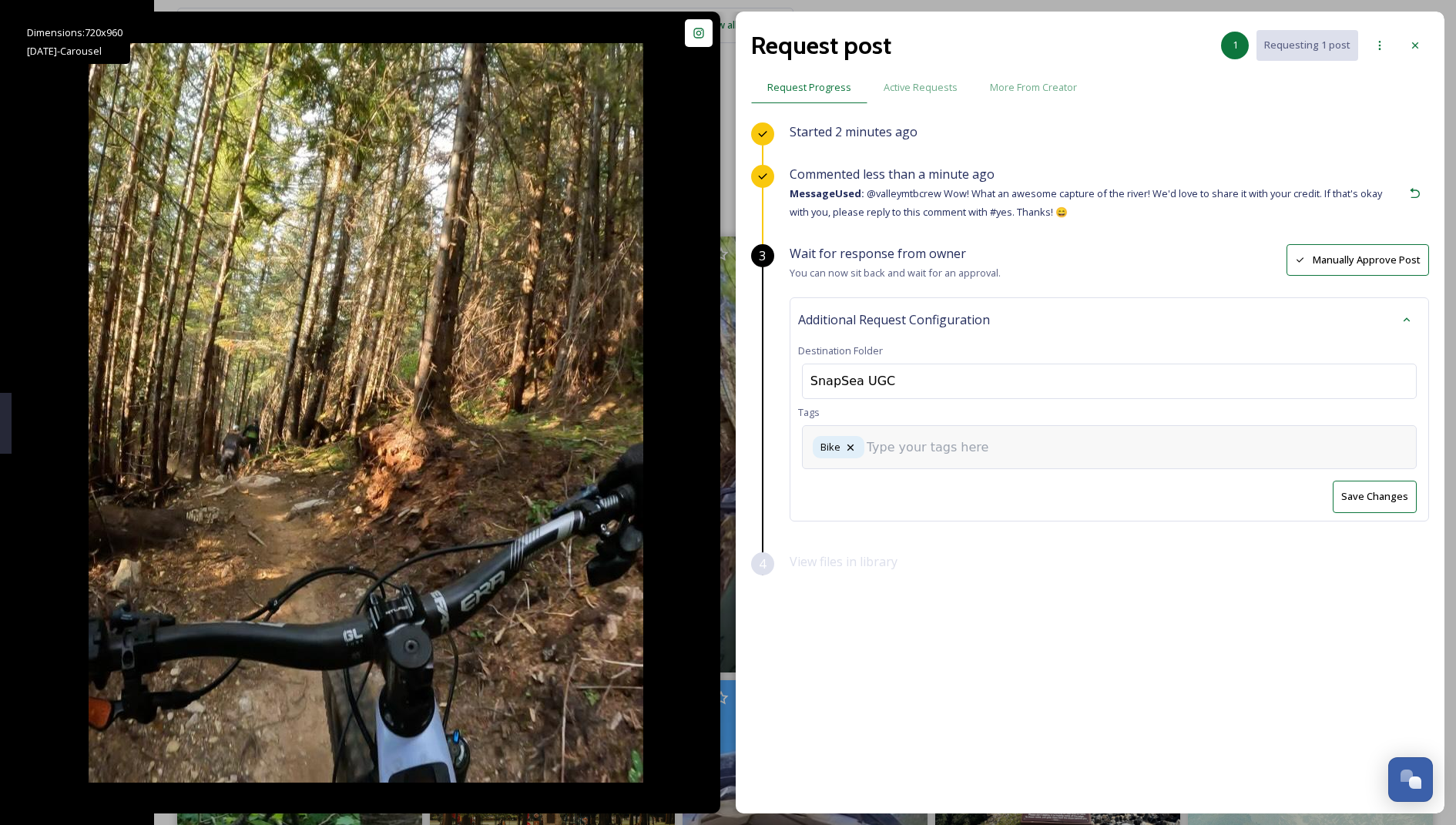
click at [930, 432] on div "Bike" at bounding box center [1109, 447] width 615 height 44
click at [930, 465] on div "Bike" at bounding box center [1109, 447] width 615 height 44
type input "biking"
click at [930, 459] on div "Bike biking" at bounding box center [1109, 447] width 615 height 44
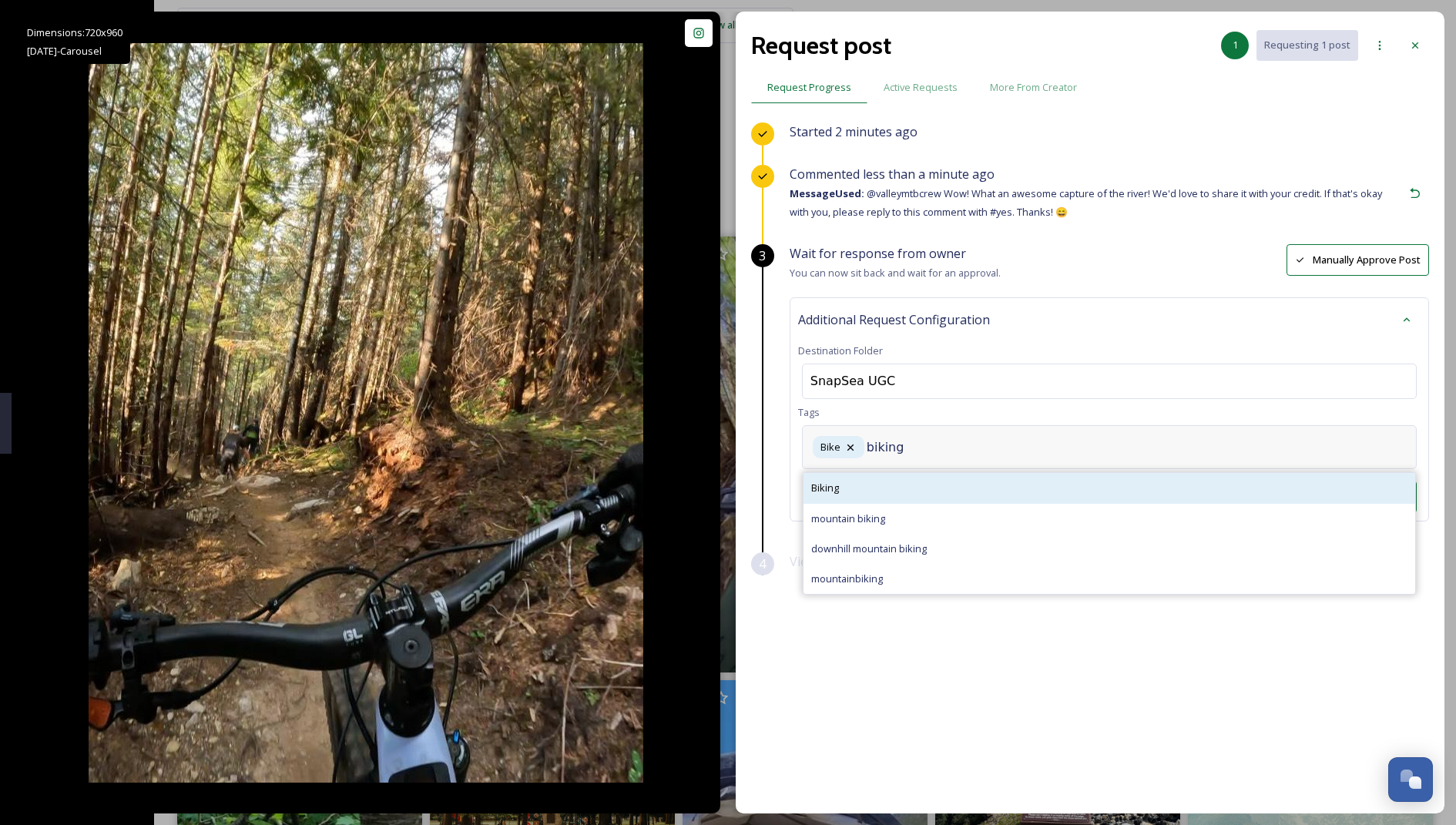
click at [859, 484] on div "Biking" at bounding box center [1109, 487] width 612 height 30
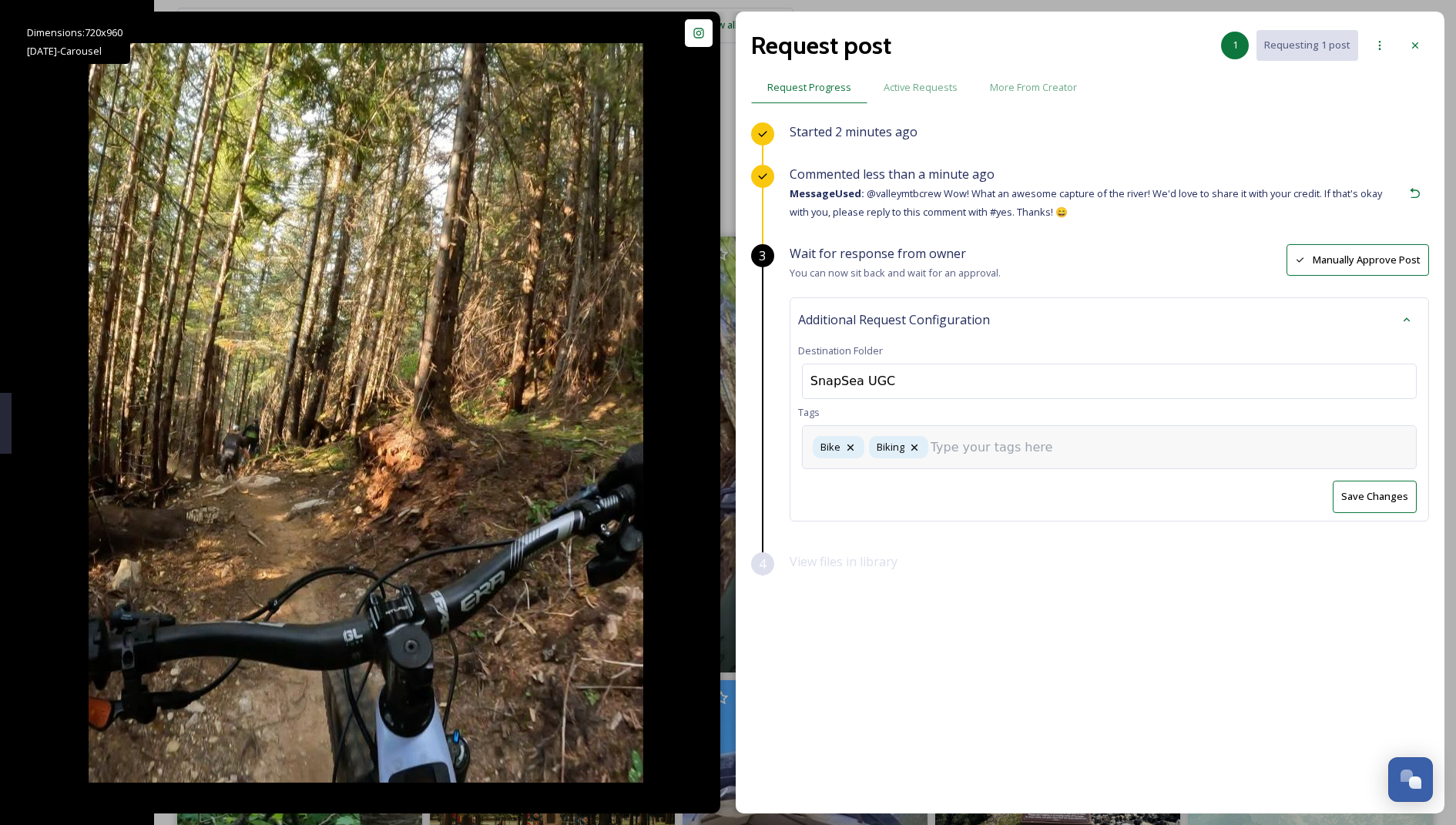
click at [994, 439] on input at bounding box center [1008, 447] width 154 height 18
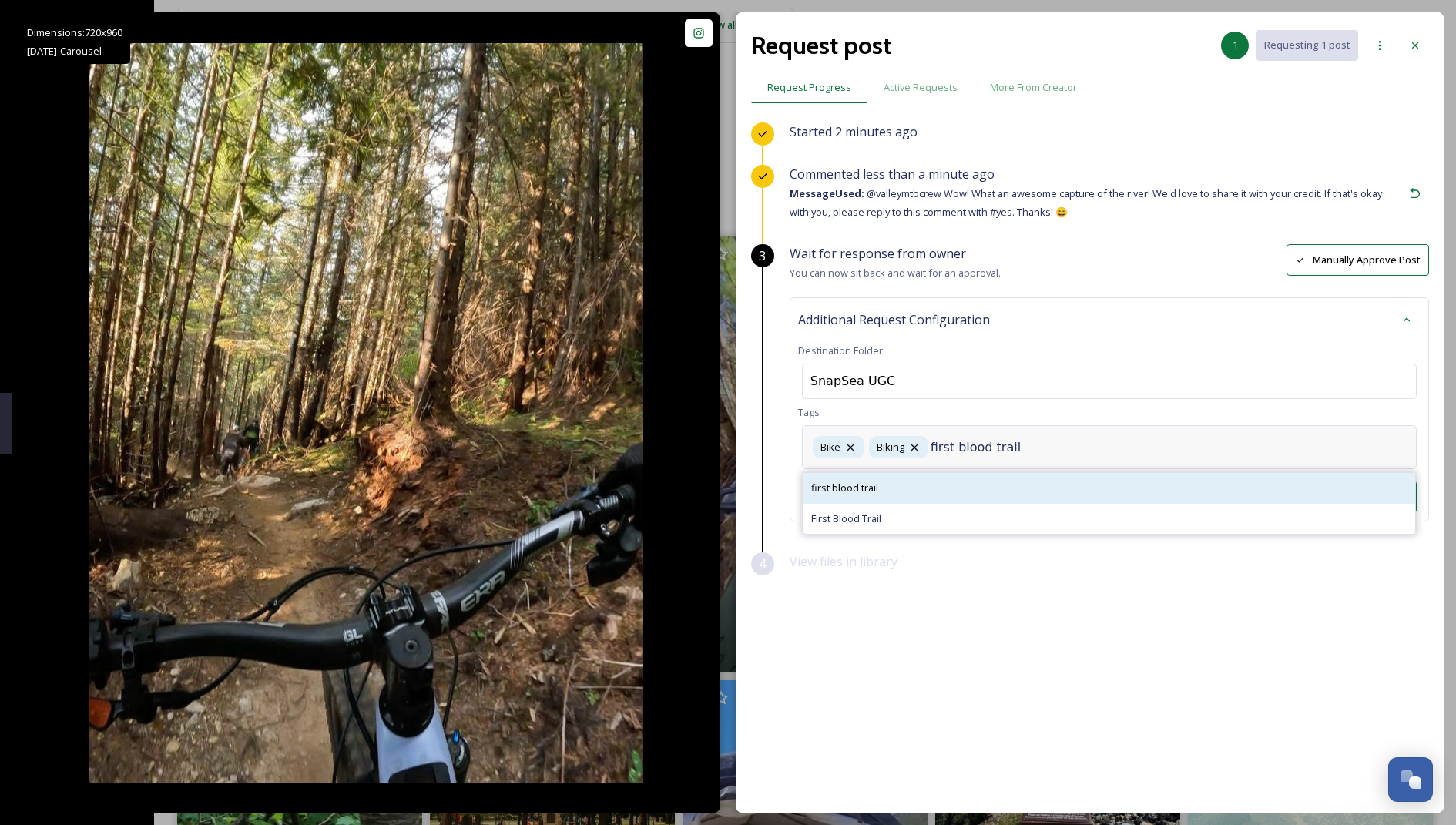
type input "first blood trail"
click at [928, 486] on div "first blood trail" at bounding box center [1109, 487] width 612 height 30
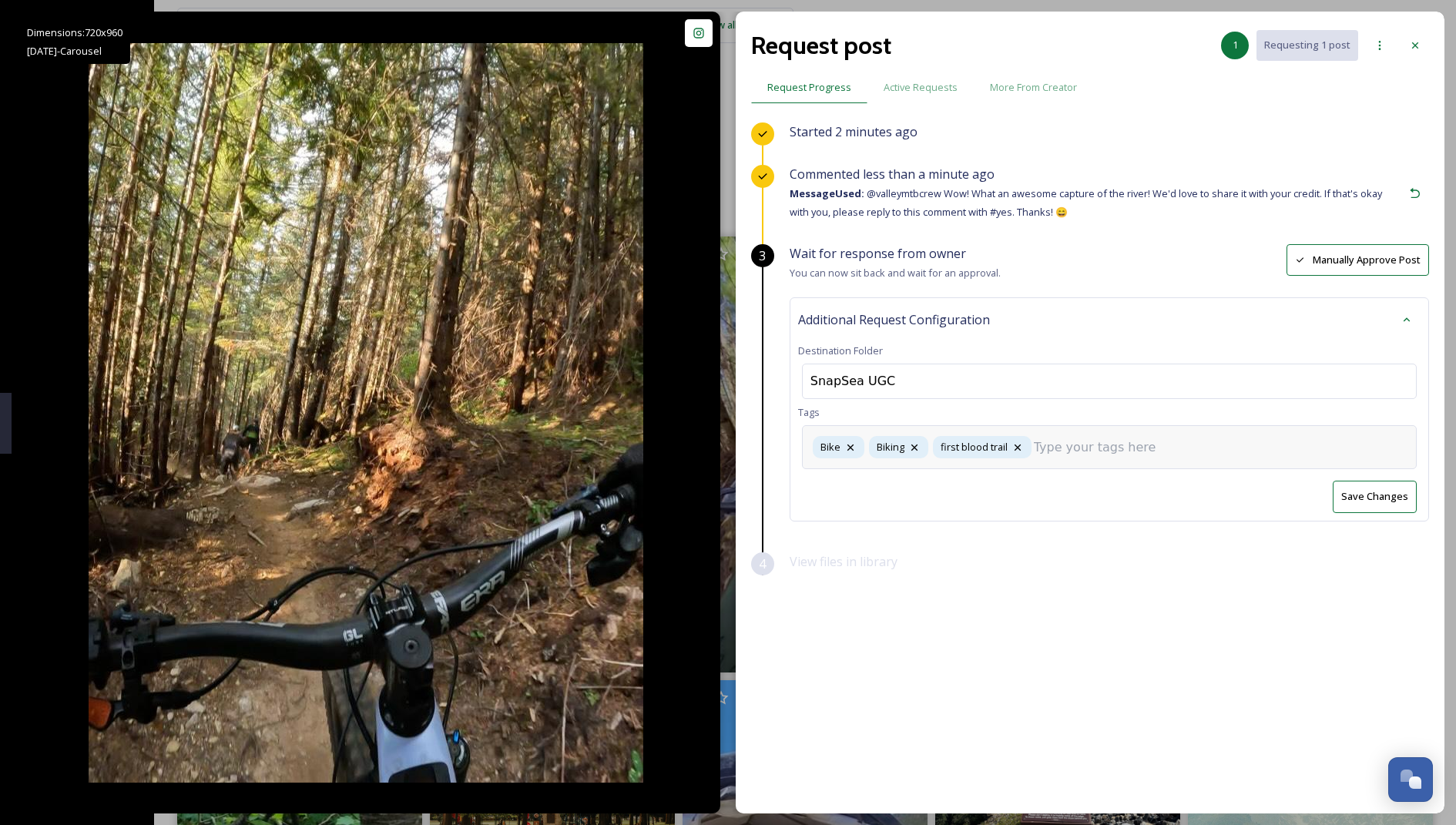
click at [1073, 445] on input at bounding box center [1111, 447] width 154 height 18
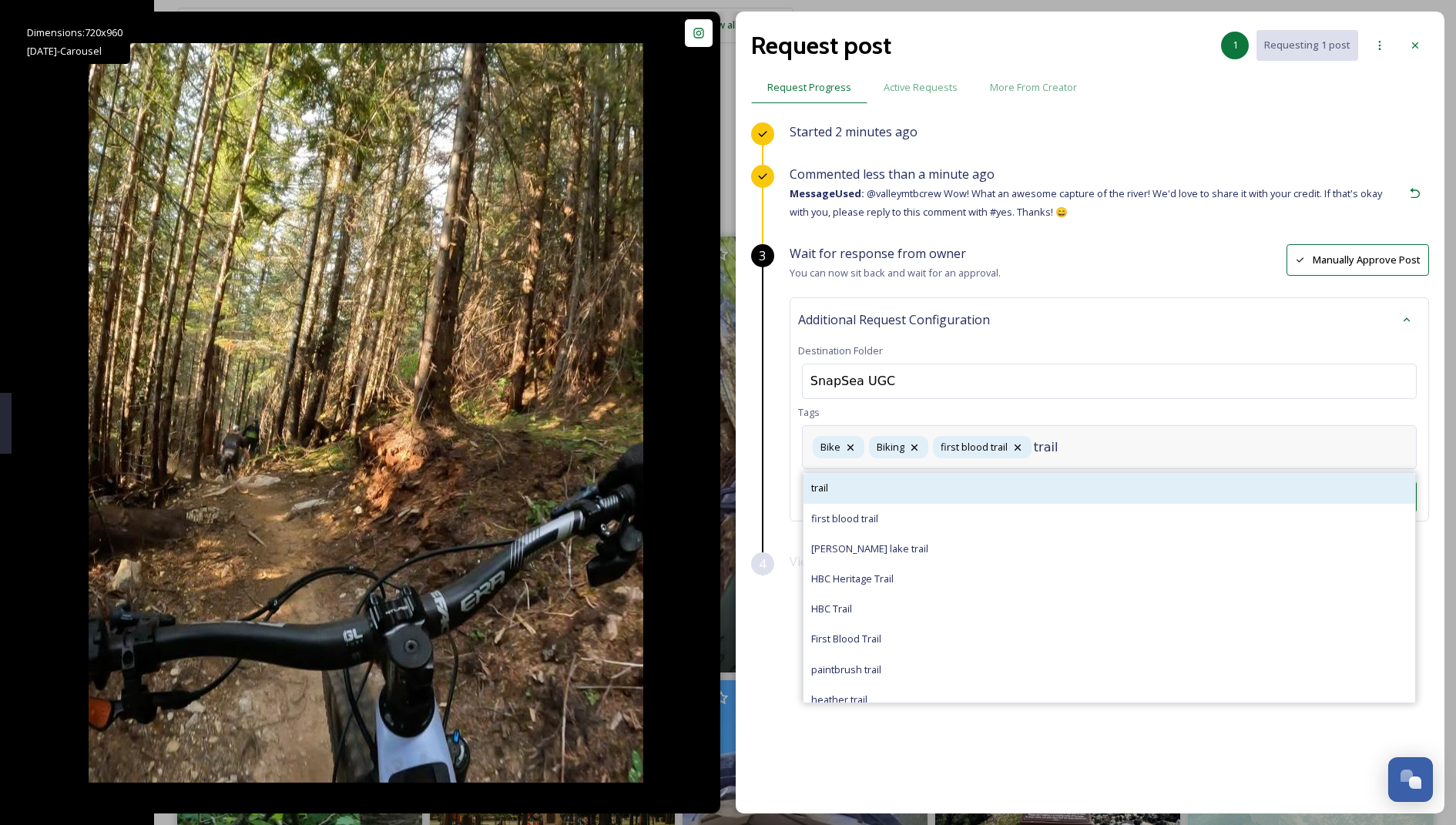
type input "trail"
click at [851, 487] on div "trail" at bounding box center [1109, 487] width 612 height 30
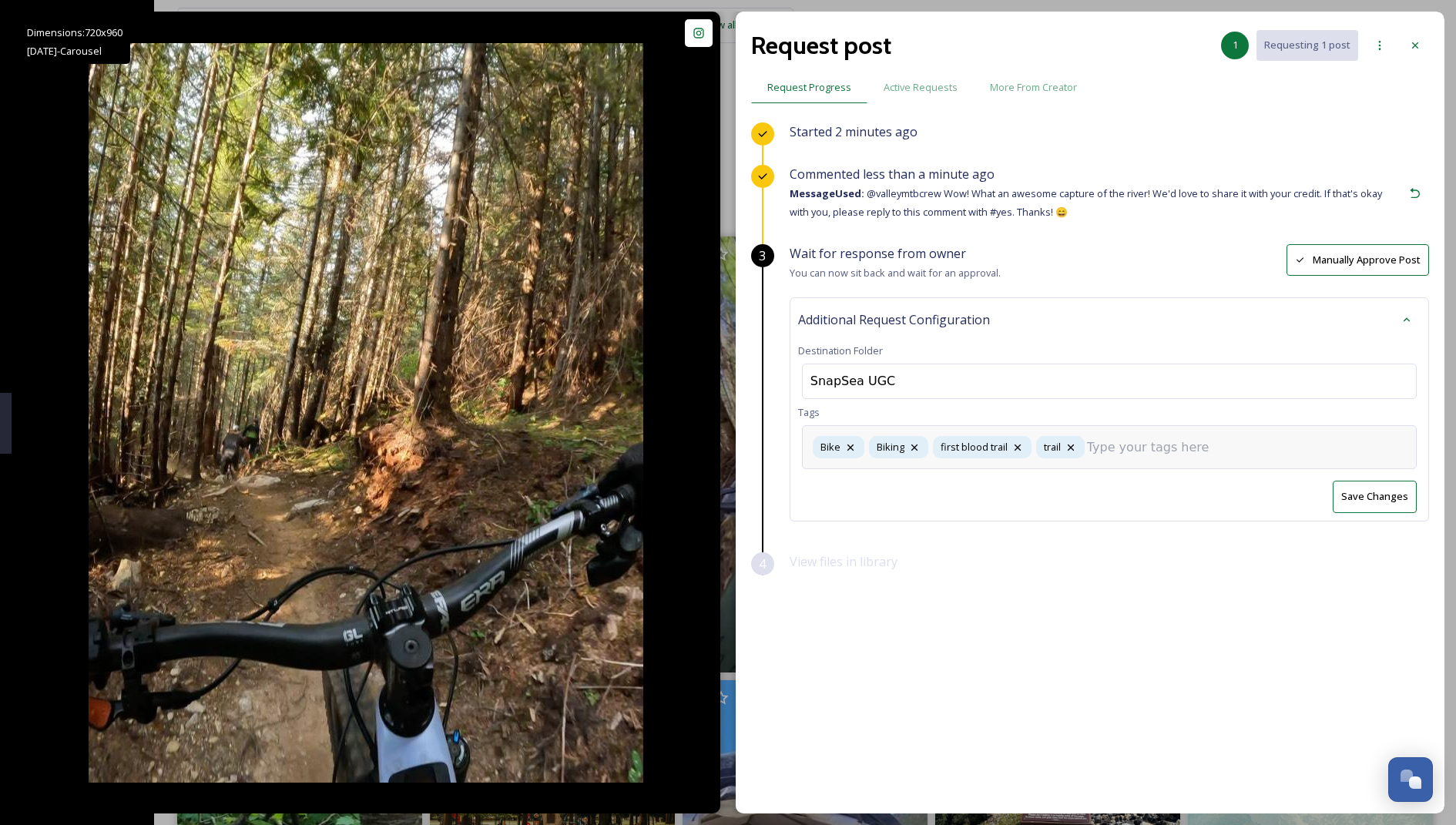
click at [1180, 456] on div "Bike Biking first blood trail trail" at bounding box center [1109, 447] width 615 height 44
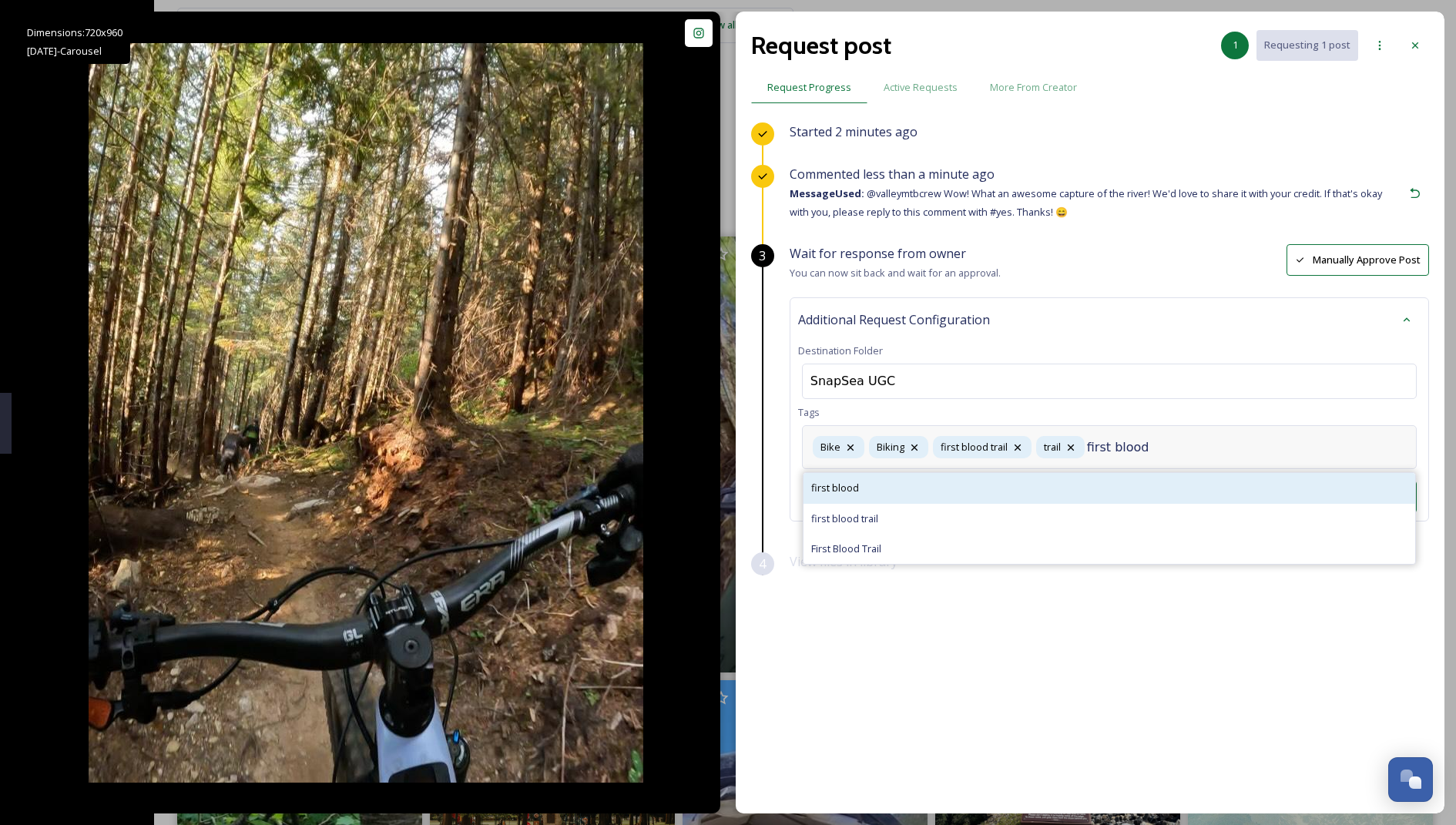
type input "first blood"
click at [1130, 487] on div "first blood" at bounding box center [1109, 487] width 612 height 30
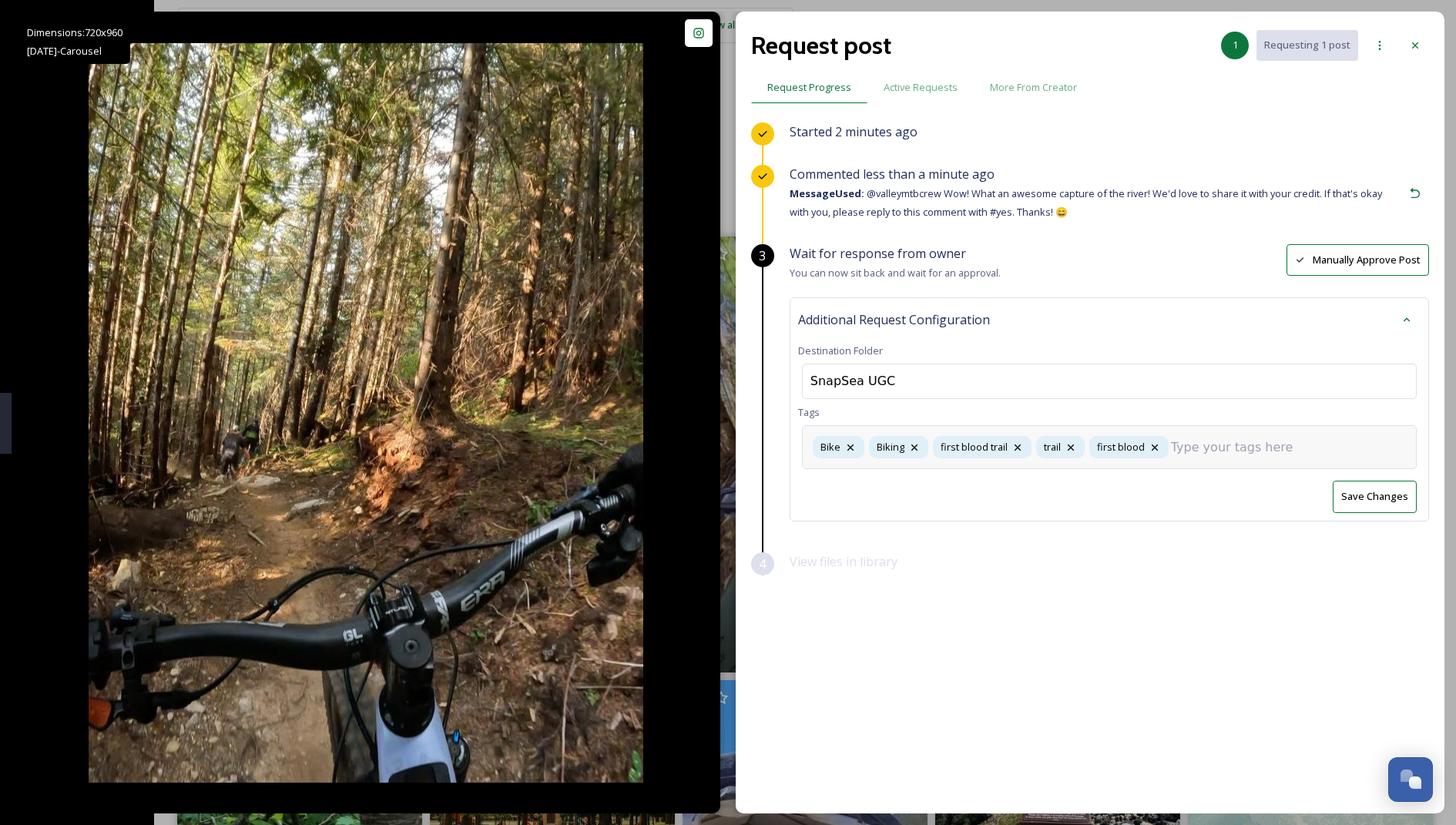
click at [1384, 495] on button "Save Changes" at bounding box center [1375, 496] width 84 height 31
click at [807, 560] on span "View files in library" at bounding box center [843, 561] width 108 height 17
click at [1427, 34] on div at bounding box center [1415, 45] width 28 height 28
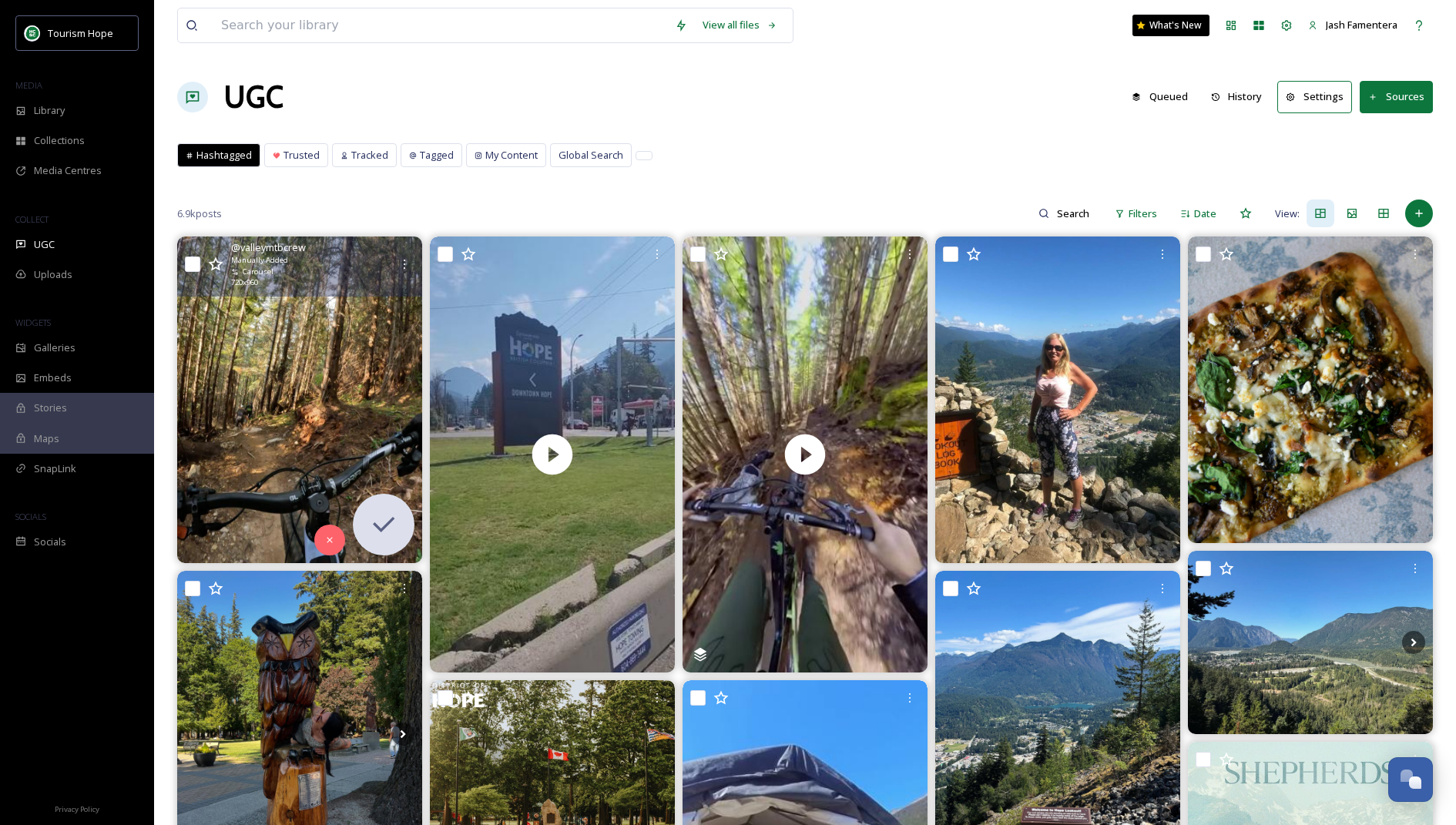
click at [273, 353] on img at bounding box center [300, 399] width 245 height 326
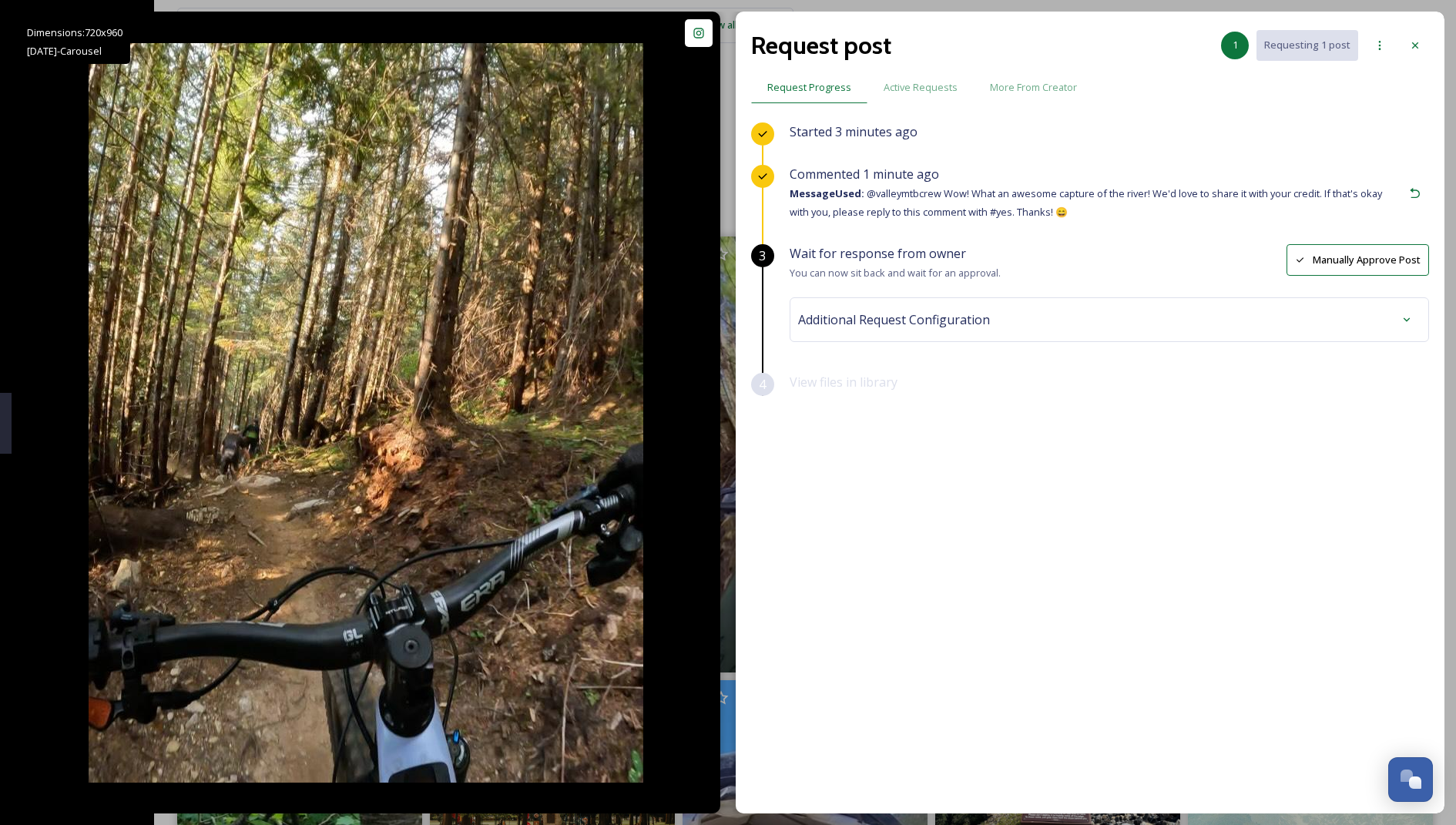
click at [1127, 322] on div "Additional Request Configuration" at bounding box center [1110, 320] width 623 height 28
click at [1143, 370] on div "SnapSea UGC" at bounding box center [1109, 382] width 615 height 35
click at [1058, 382] on div at bounding box center [1109, 382] width 615 height 35
click at [1165, 381] on div at bounding box center [1109, 382] width 615 height 35
click at [1094, 379] on div at bounding box center [1109, 382] width 615 height 35
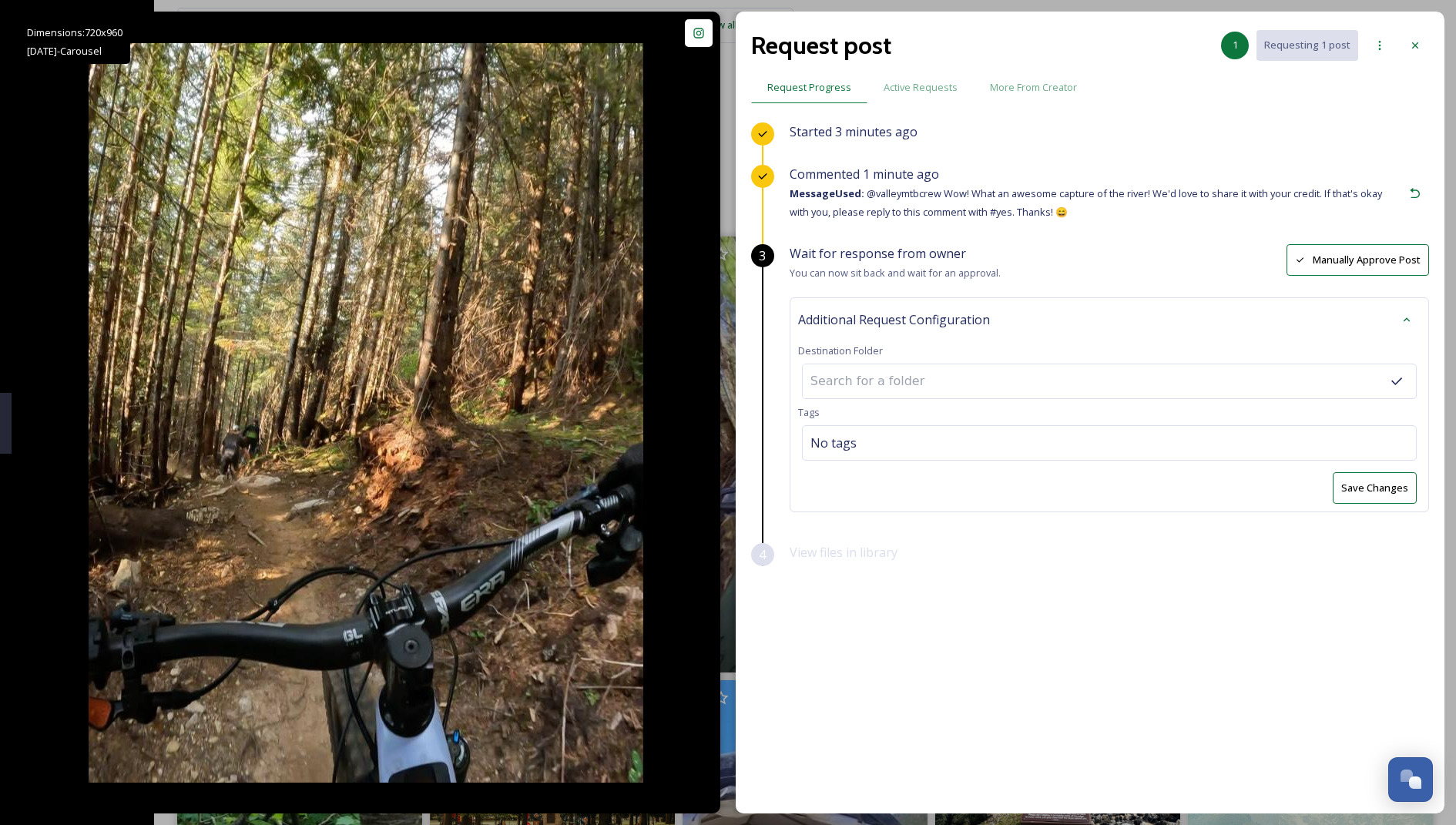
click at [945, 379] on input at bounding box center [887, 382] width 169 height 34
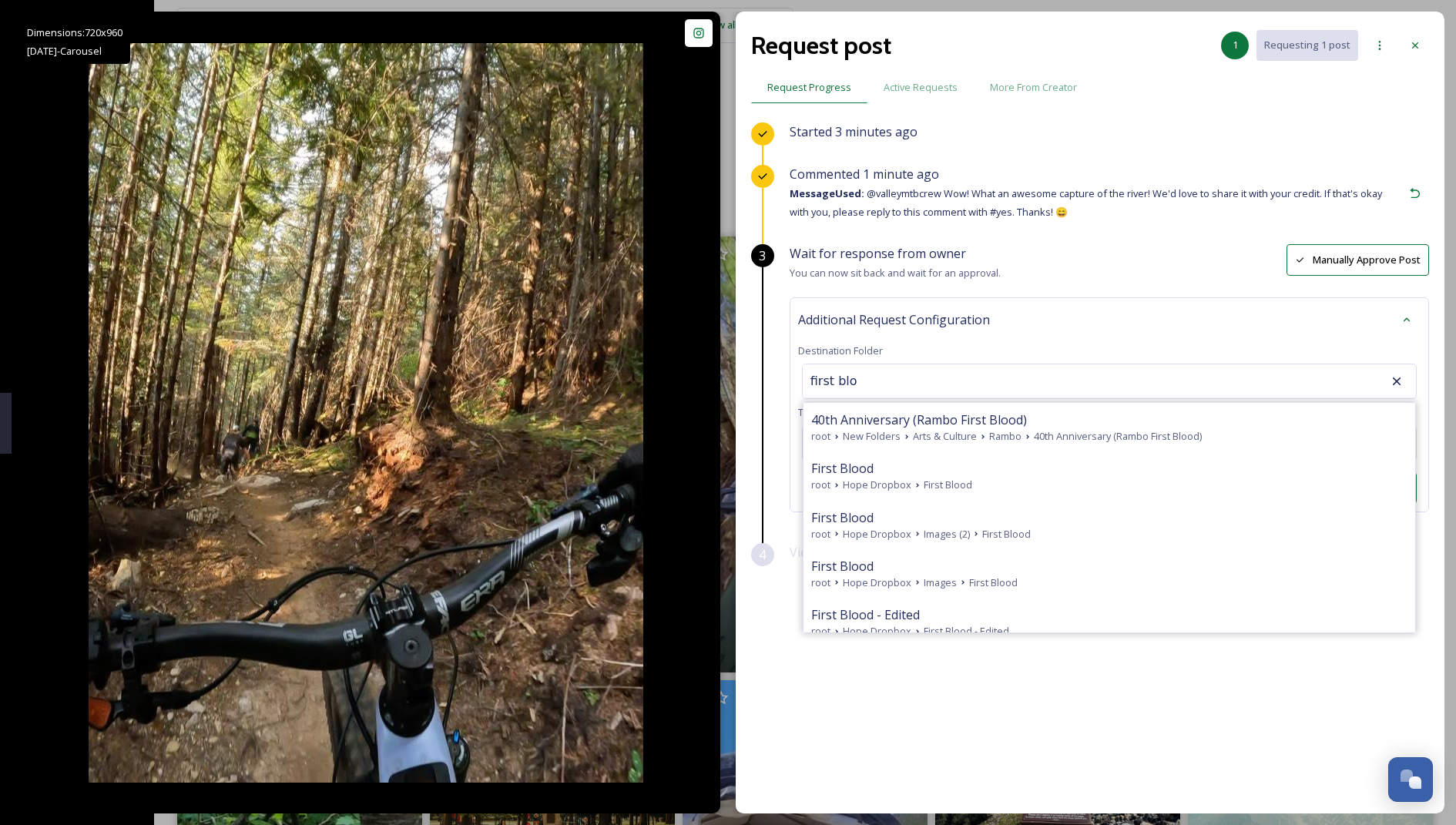
type input "first bloo"
click at [1418, 42] on icon at bounding box center [1415, 45] width 12 height 12
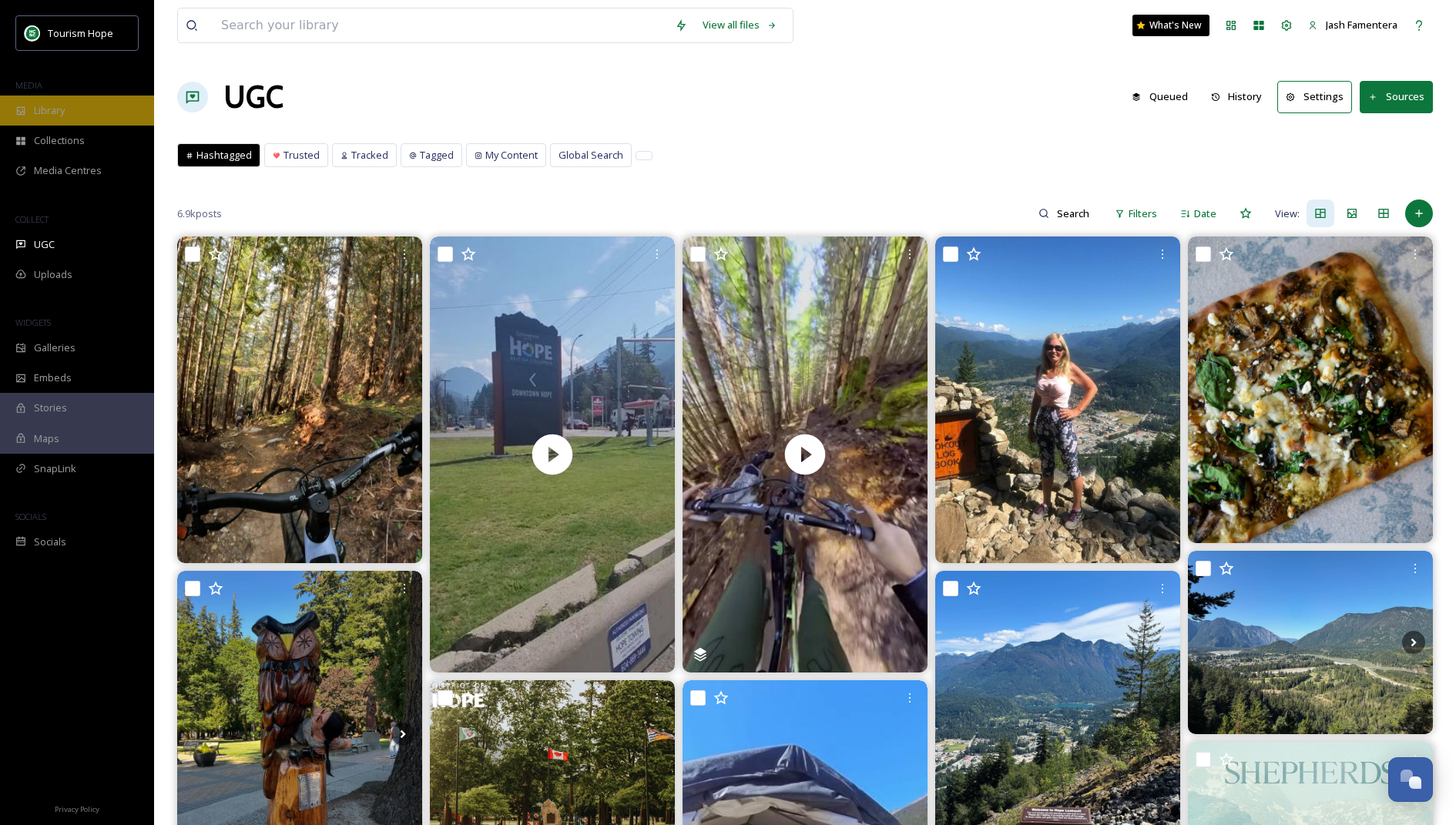
click at [49, 115] on span "Library" at bounding box center [49, 111] width 30 height 14
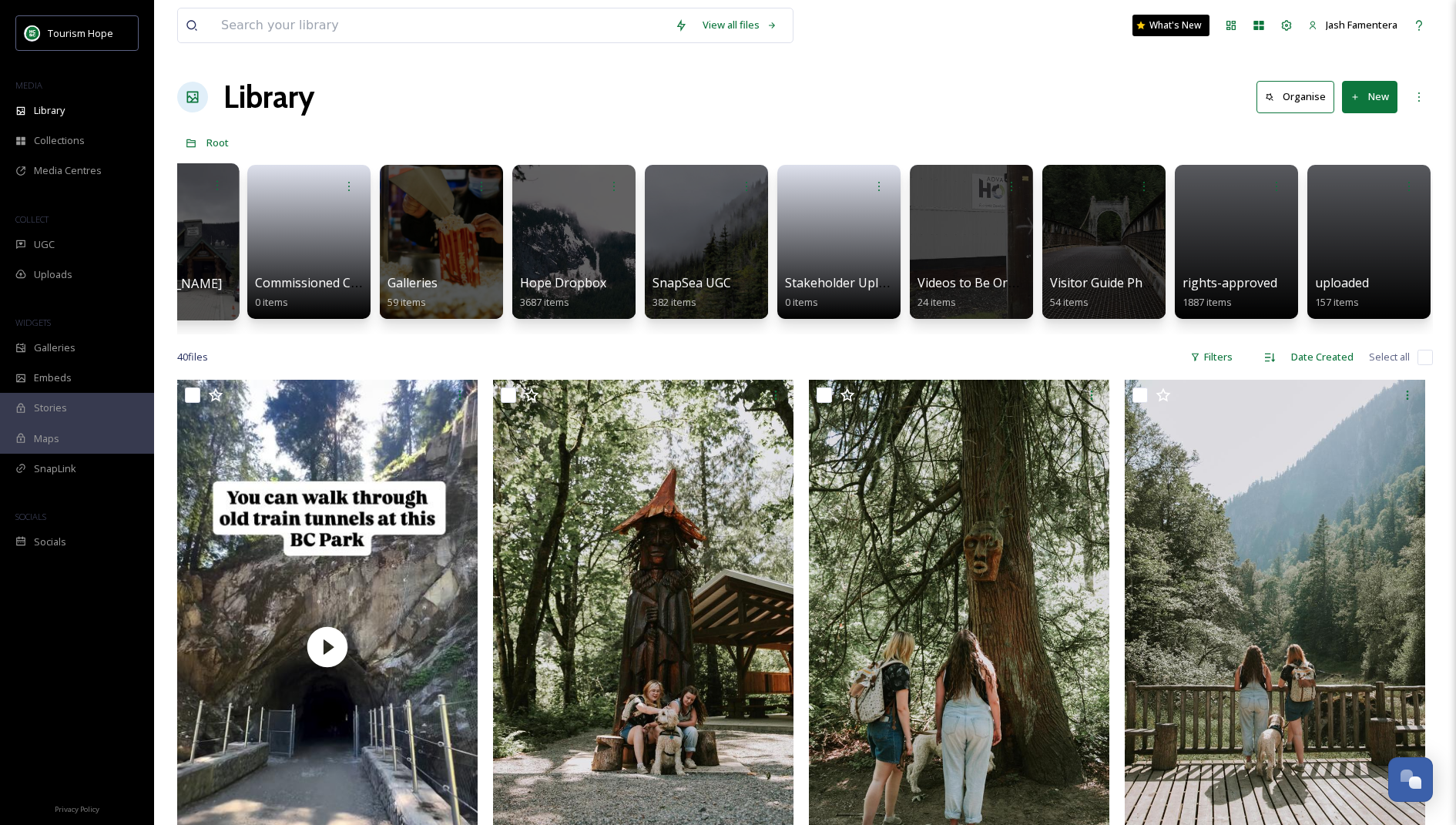
scroll to position [0, 466]
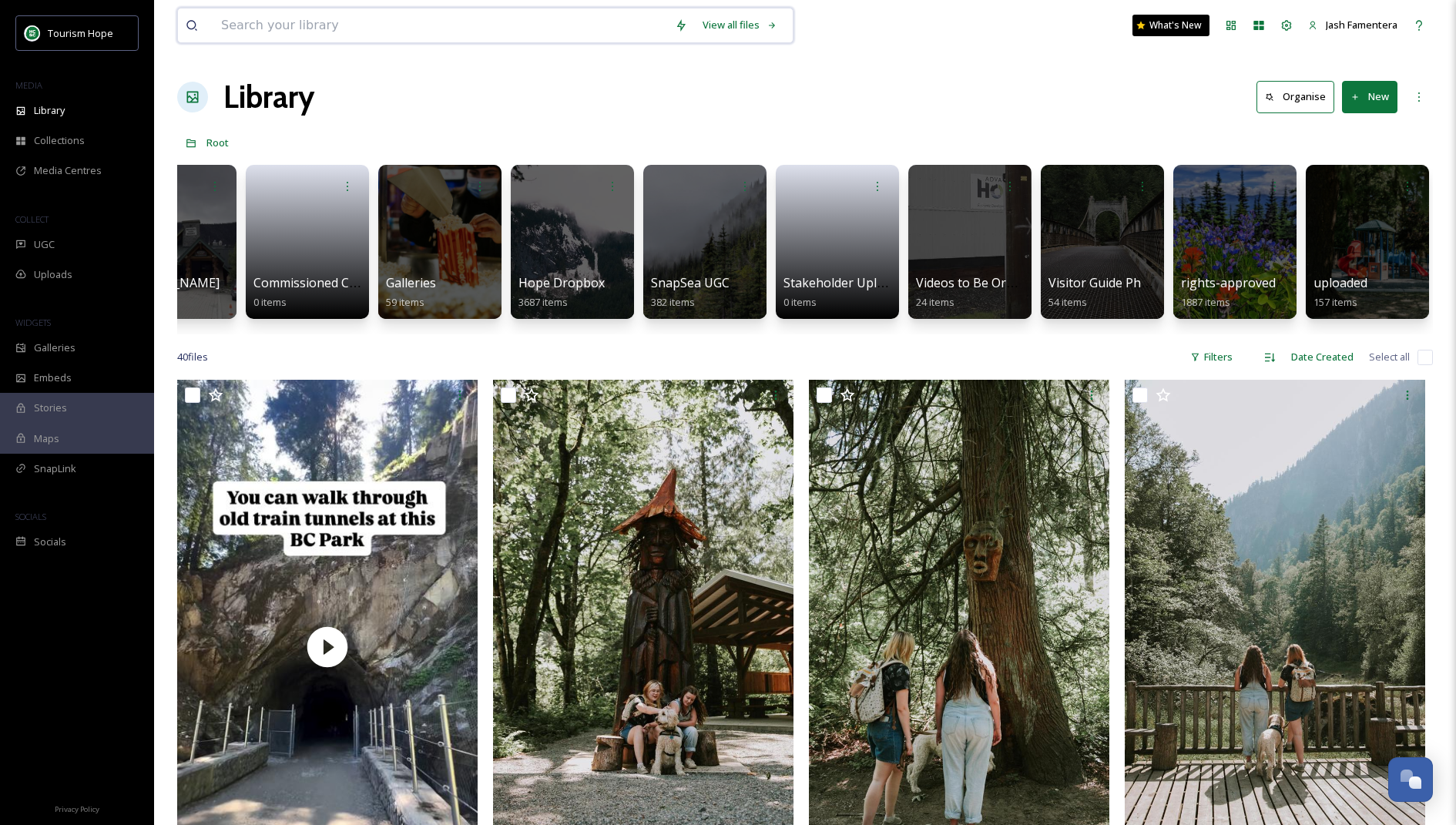
click at [411, 32] on input at bounding box center [440, 26] width 454 height 34
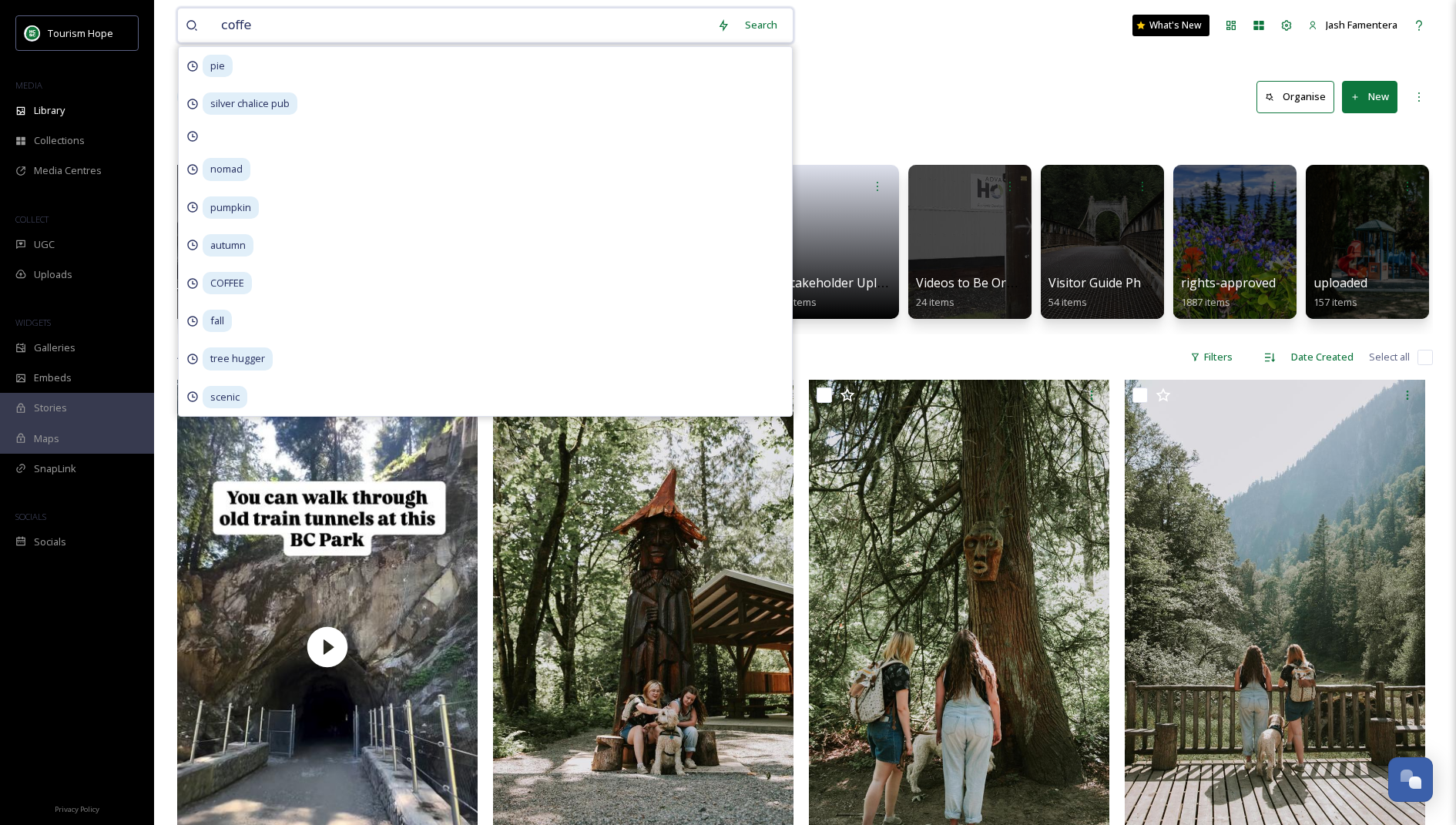
type input "coffee"
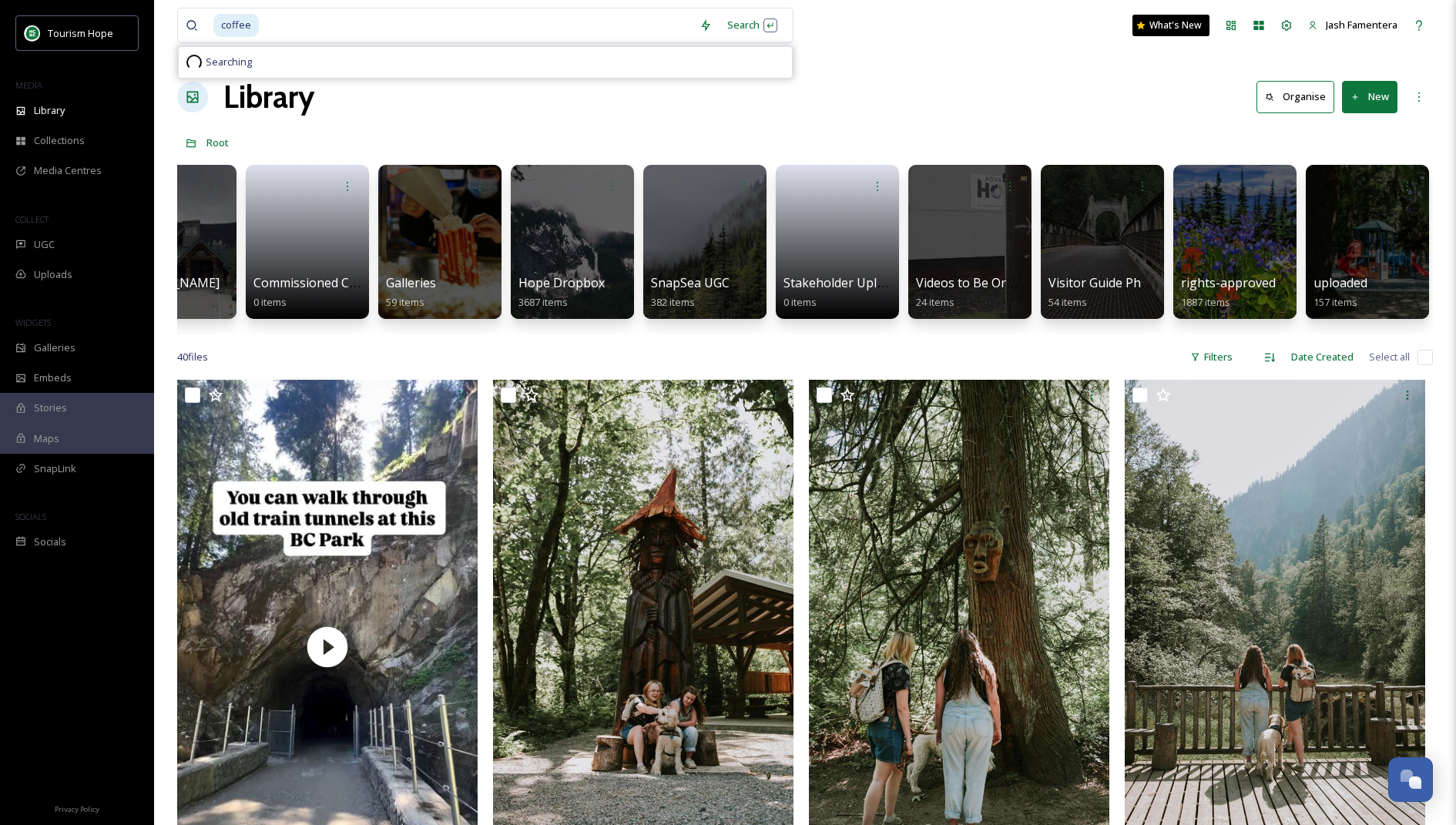
click at [747, 40] on div "coffee Search Searching" at bounding box center [485, 26] width 617 height 35
click at [740, 26] on div "Search Press Enter to search" at bounding box center [753, 24] width 66 height 30
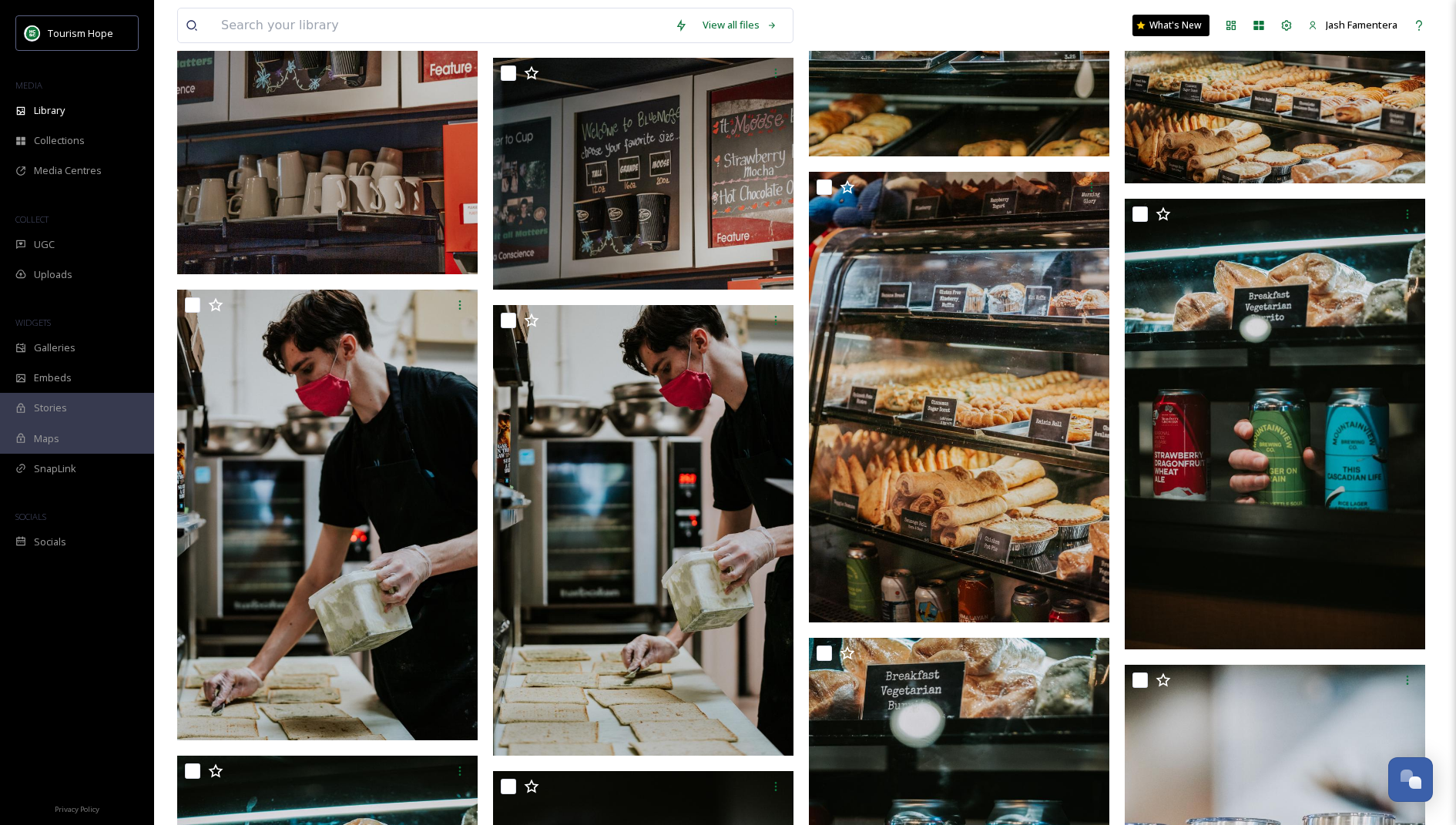
scroll to position [2837, 0]
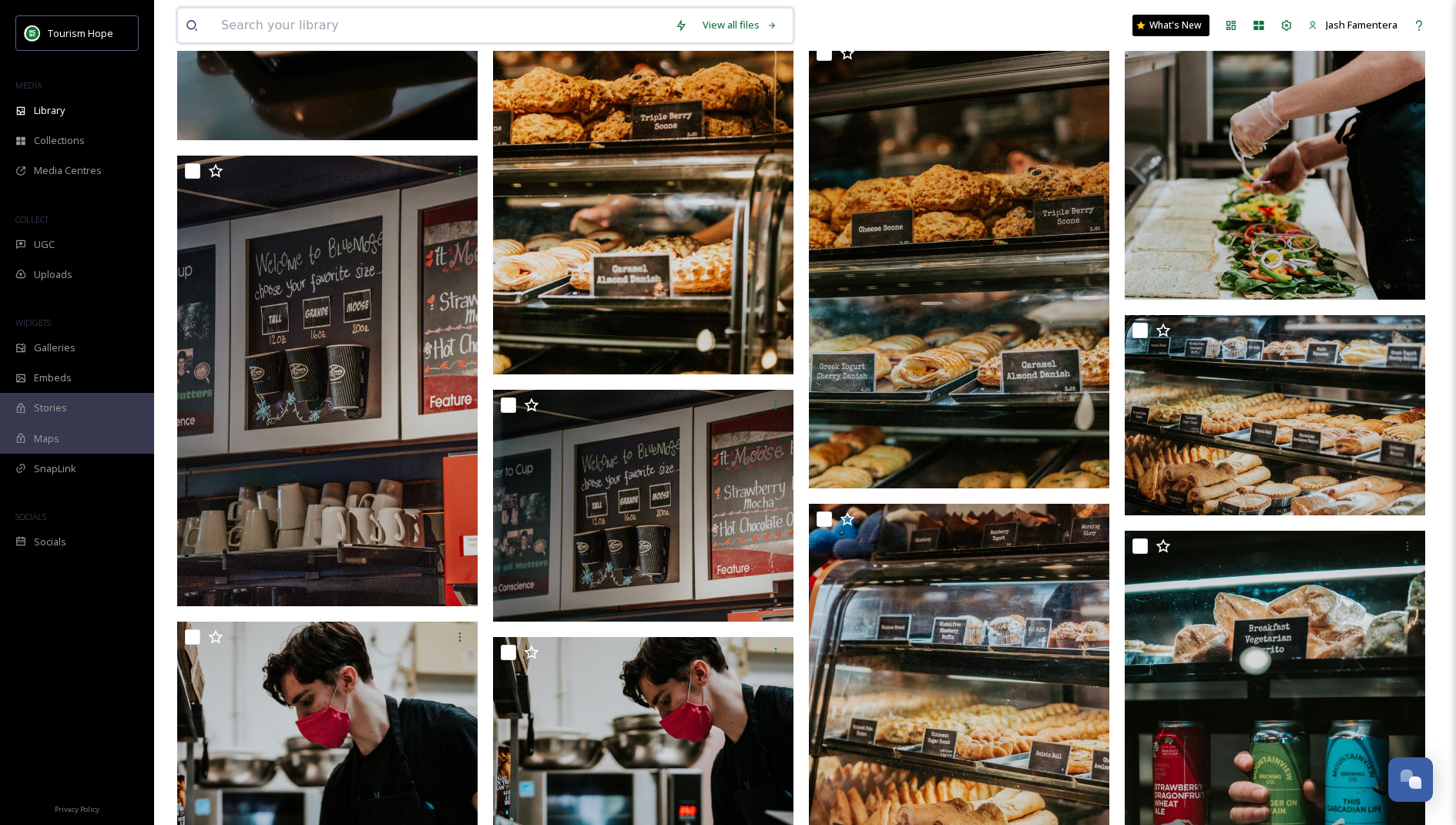
click at [474, 25] on input at bounding box center [440, 26] width 454 height 34
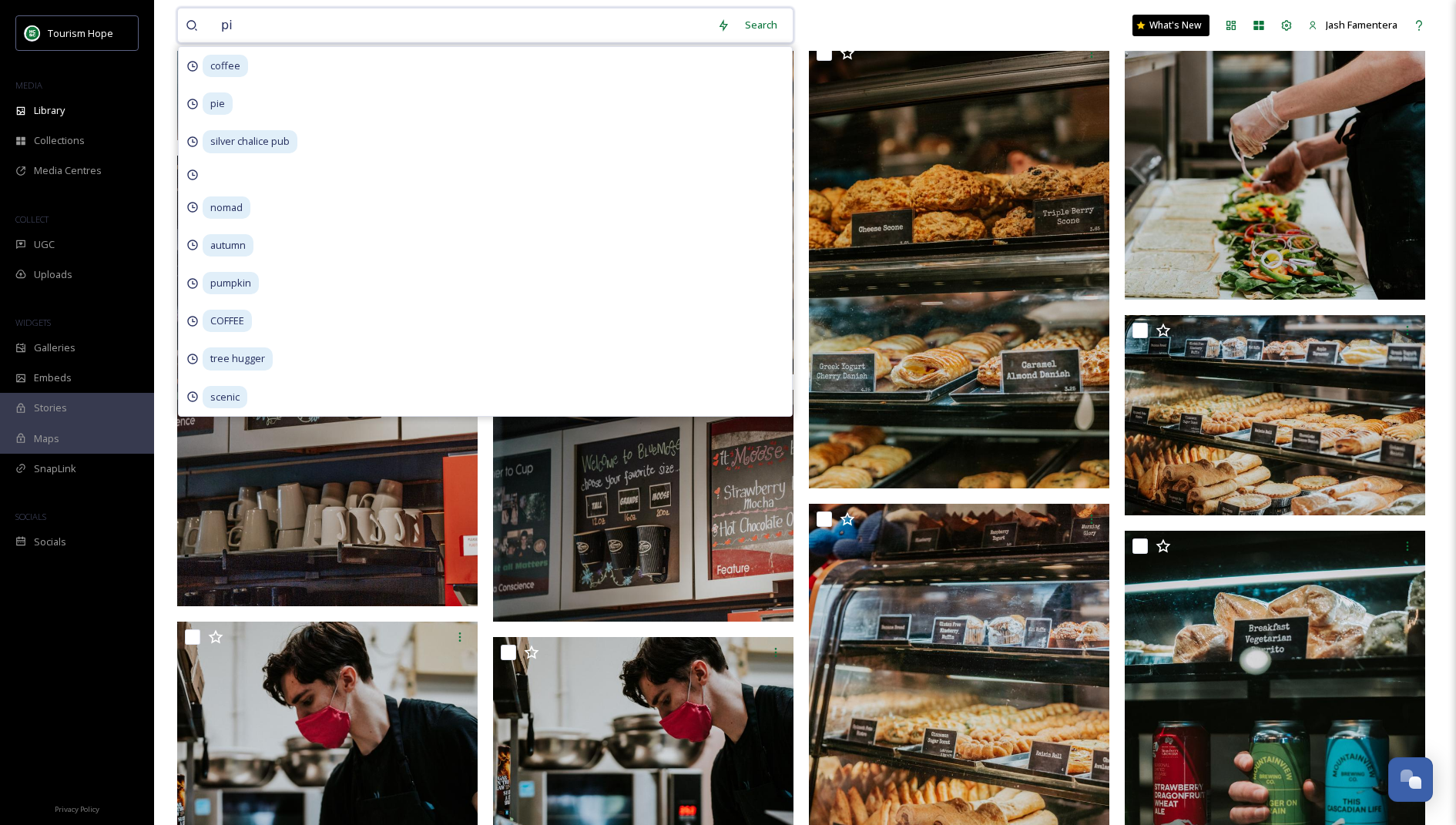
type input "pie"
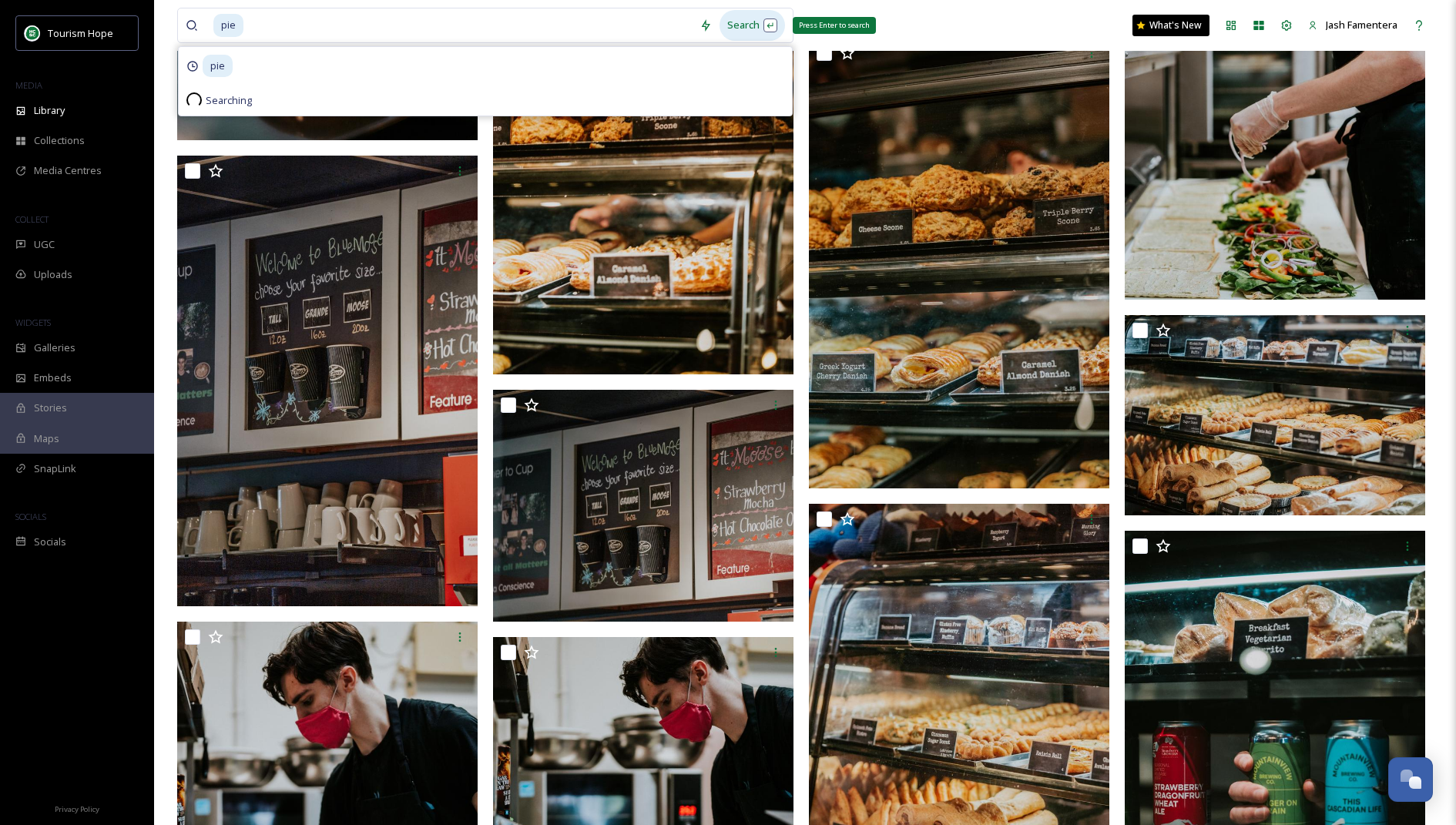
click at [768, 14] on div "Search Press Enter to search" at bounding box center [753, 24] width 66 height 30
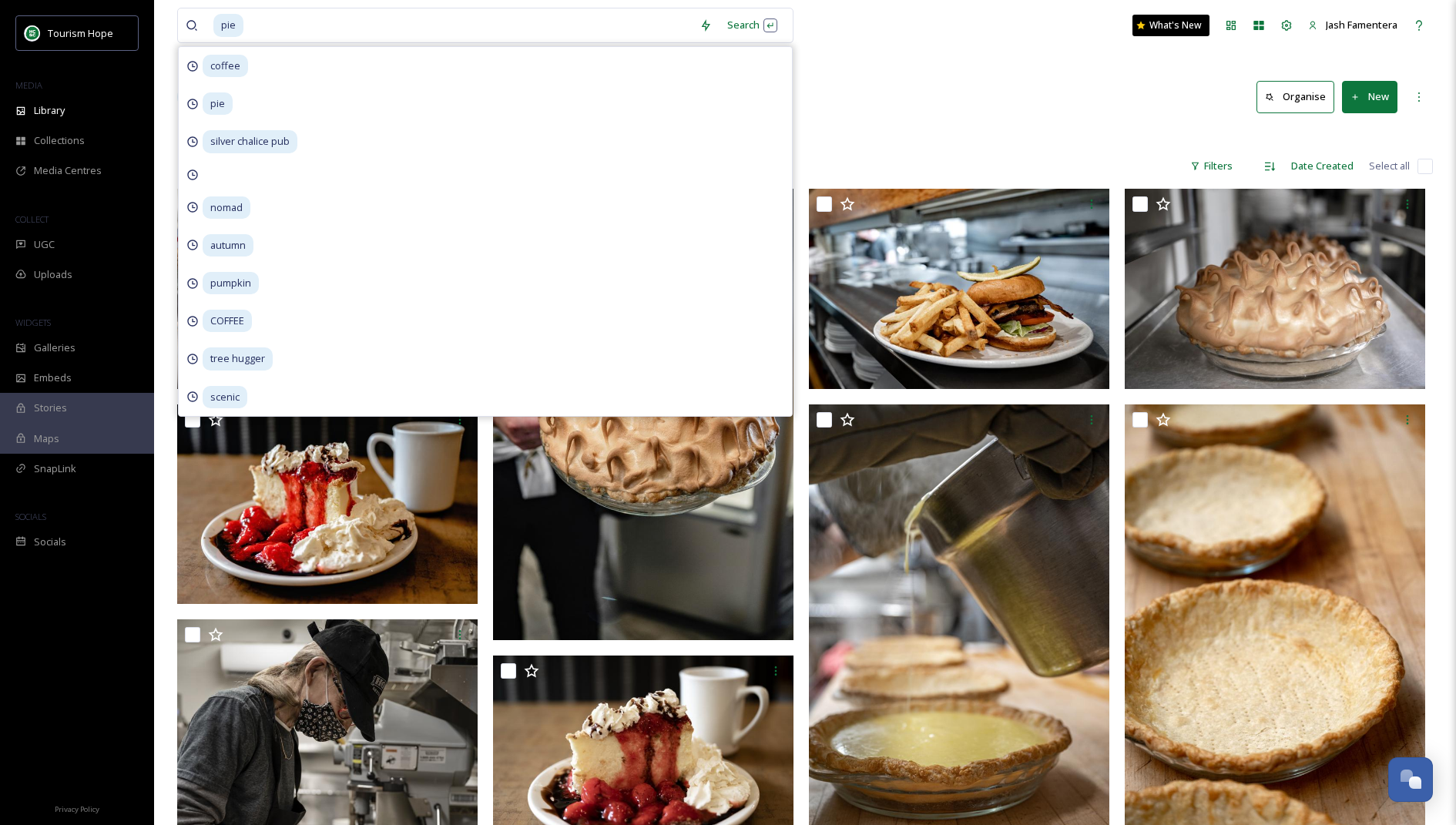
click at [896, 107] on div "Library Search Organise New" at bounding box center [805, 97] width 1256 height 47
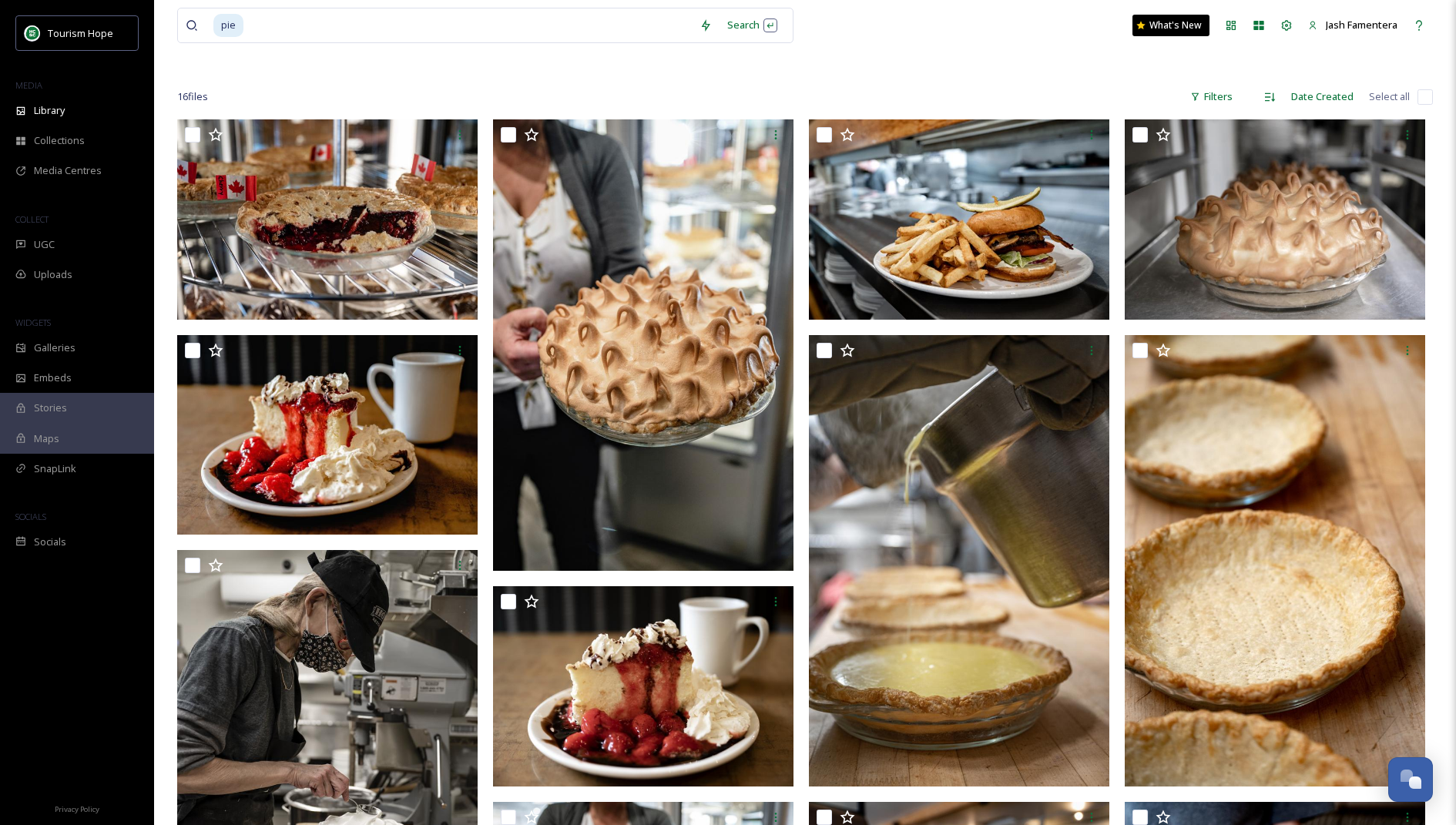
scroll to position [78, 0]
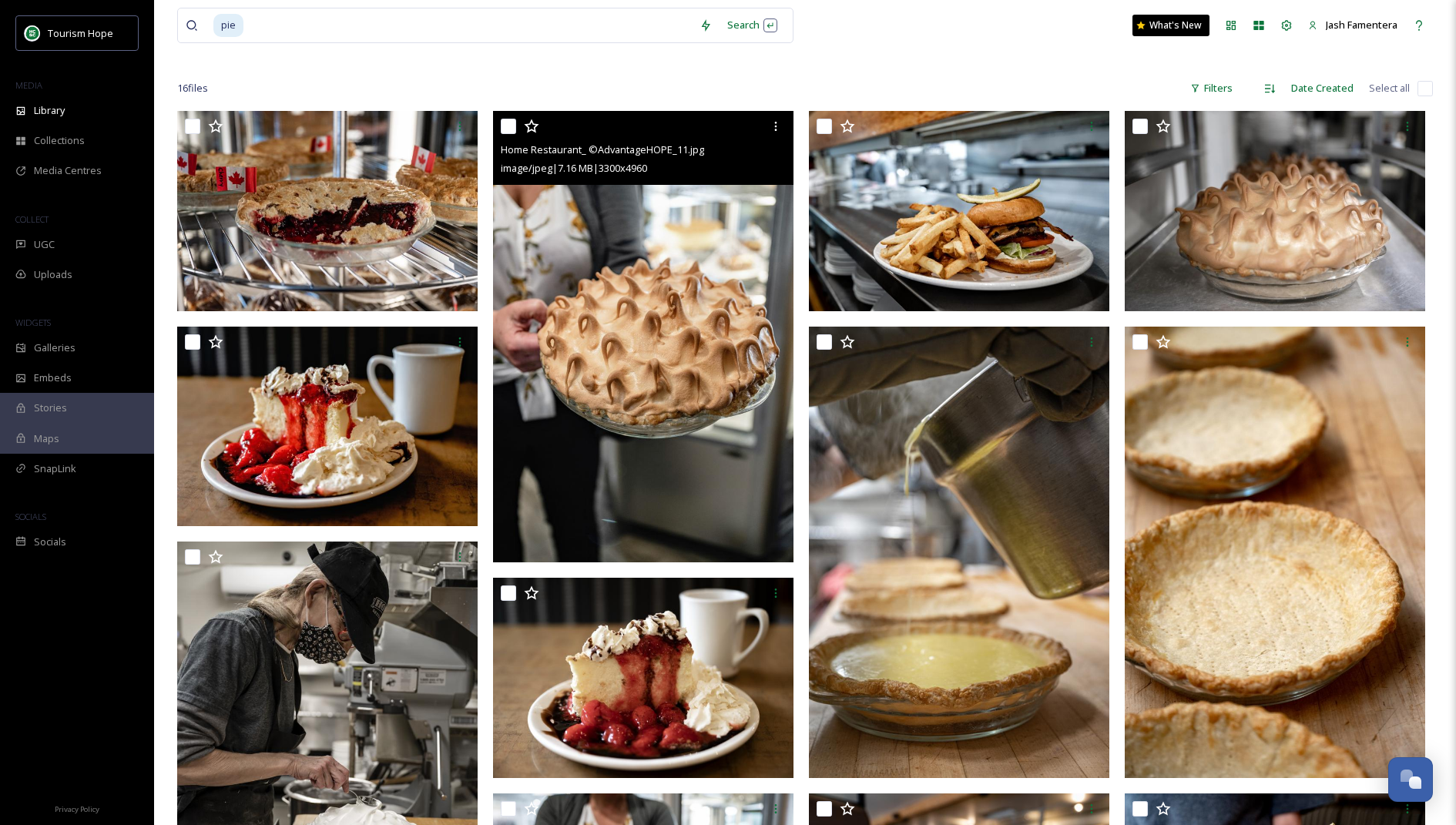
click at [594, 372] on img at bounding box center [643, 336] width 301 height 451
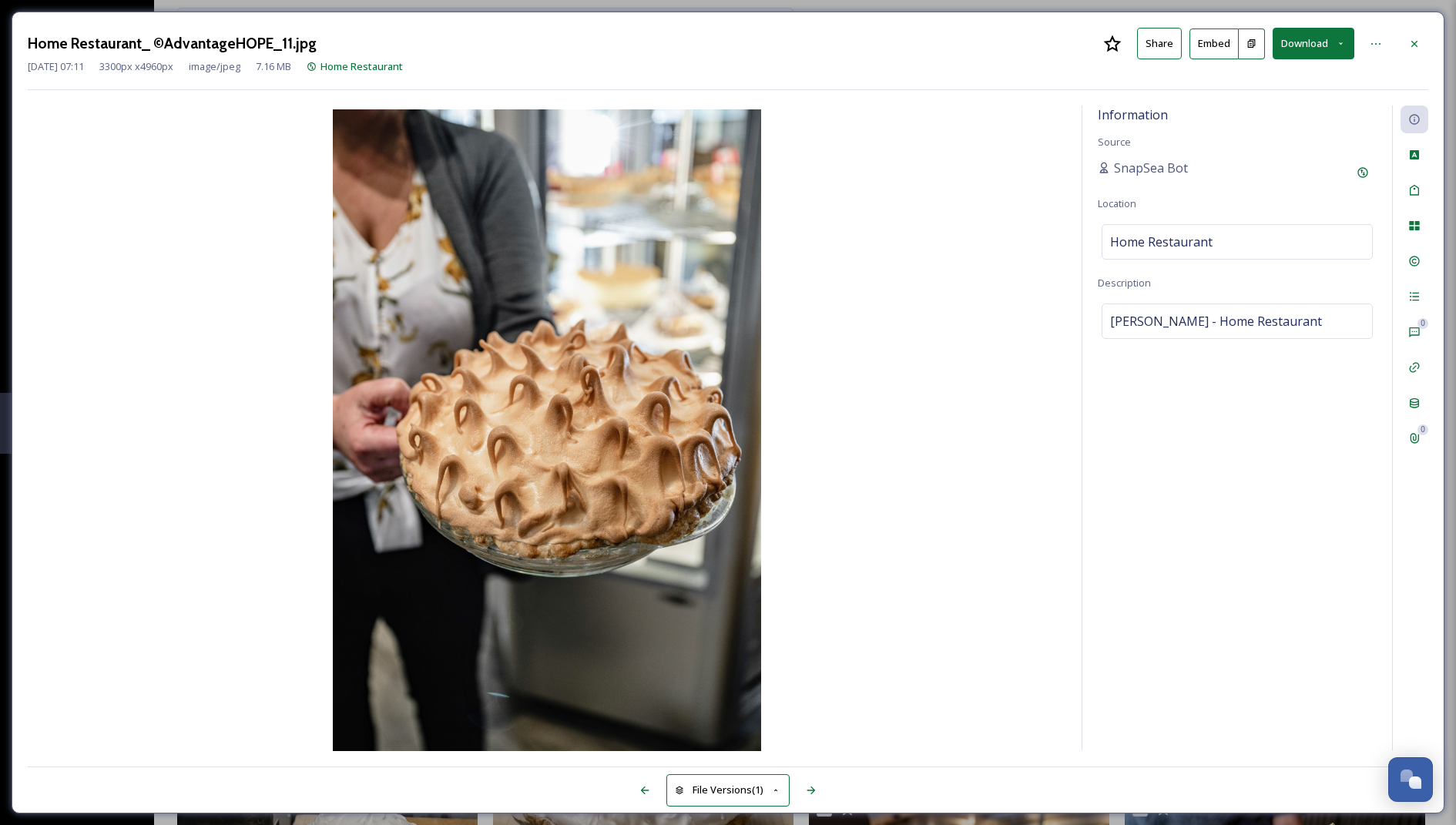
click at [1305, 36] on button "Download" at bounding box center [1314, 43] width 82 height 31
click at [1211, 97] on div "Download Large (1331 x 2000)" at bounding box center [1273, 108] width 161 height 30
click at [1414, 48] on icon at bounding box center [1414, 43] width 12 height 12
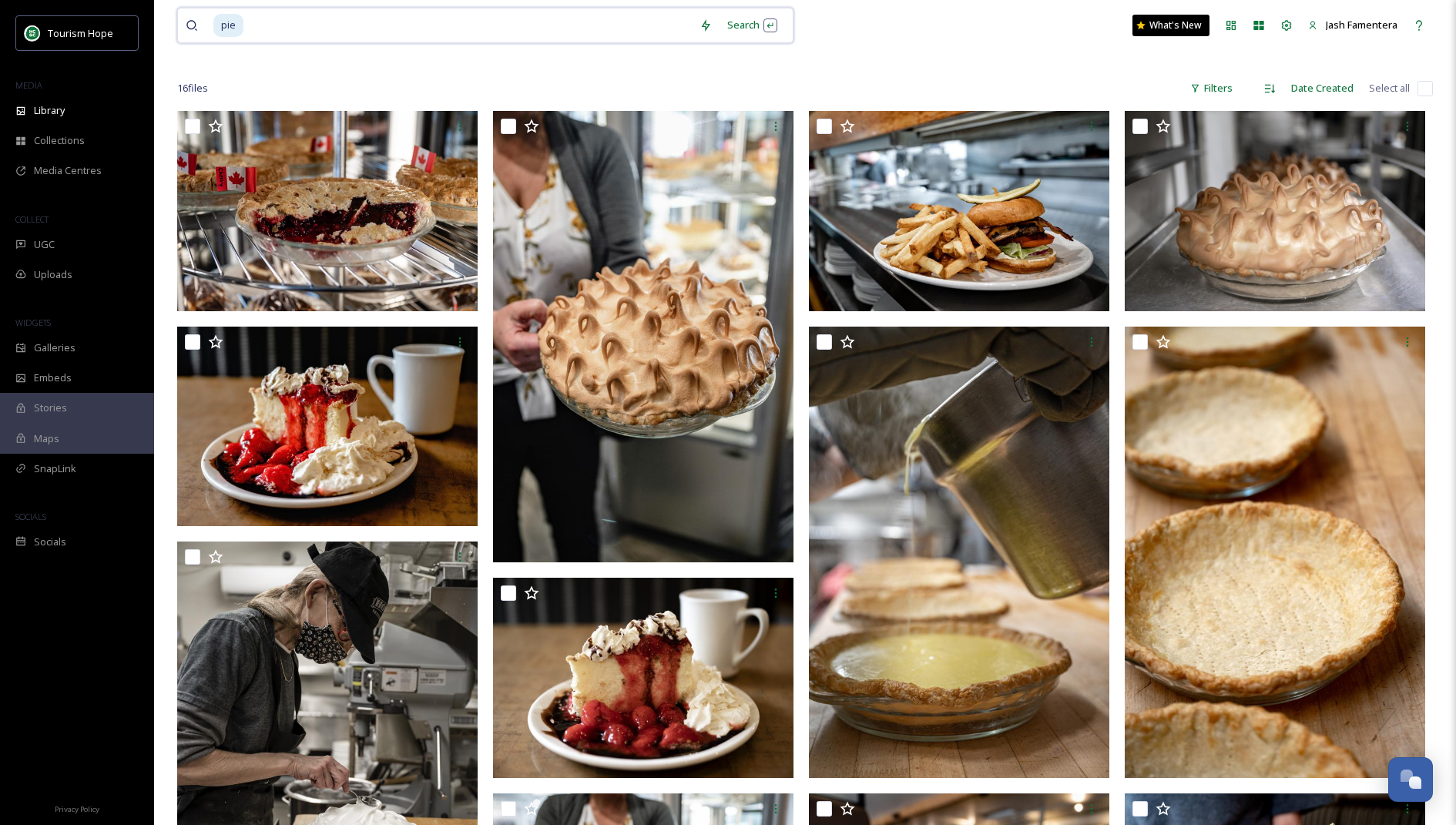
click at [379, 37] on input at bounding box center [468, 26] width 447 height 34
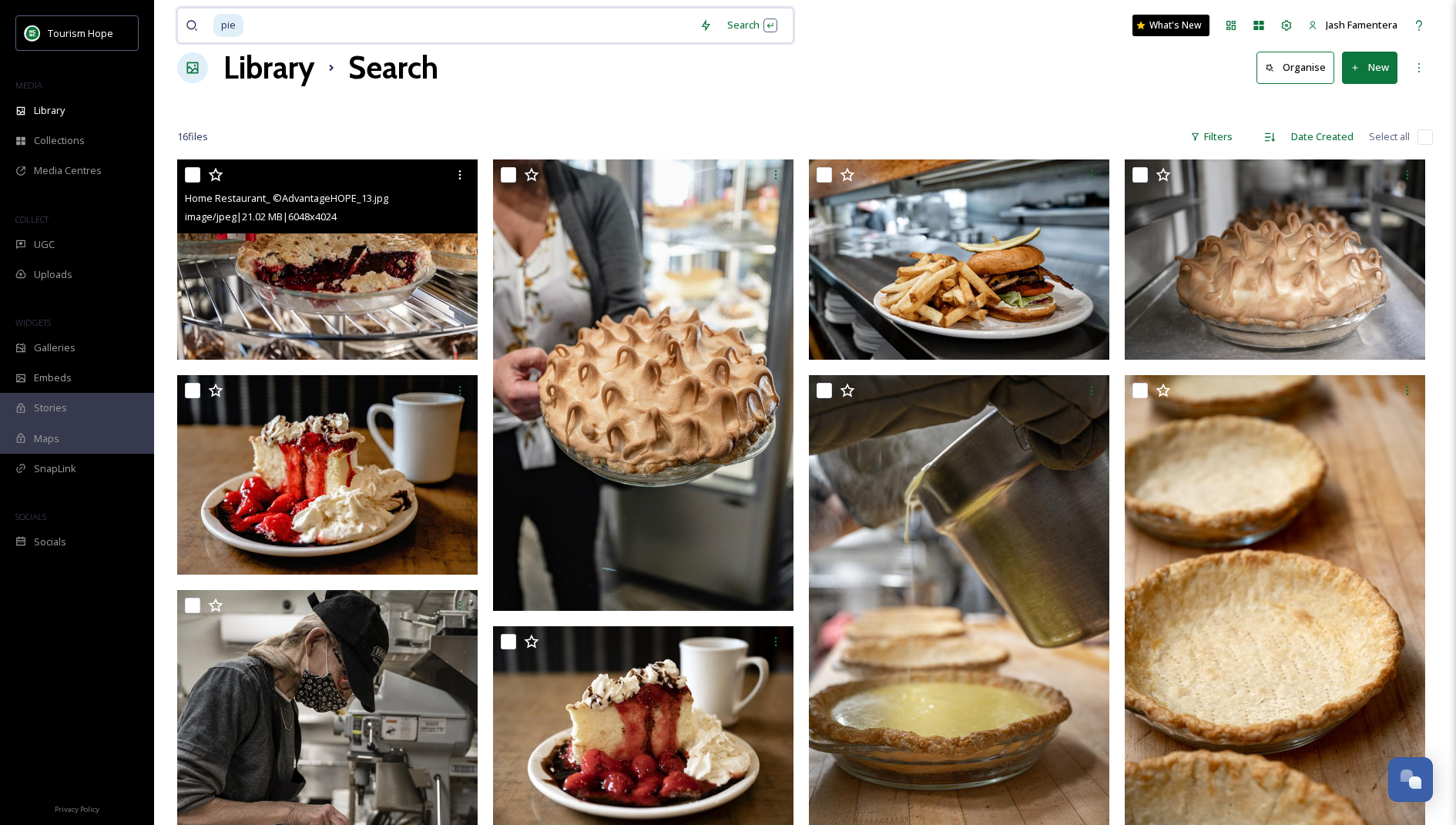
scroll to position [29, 0]
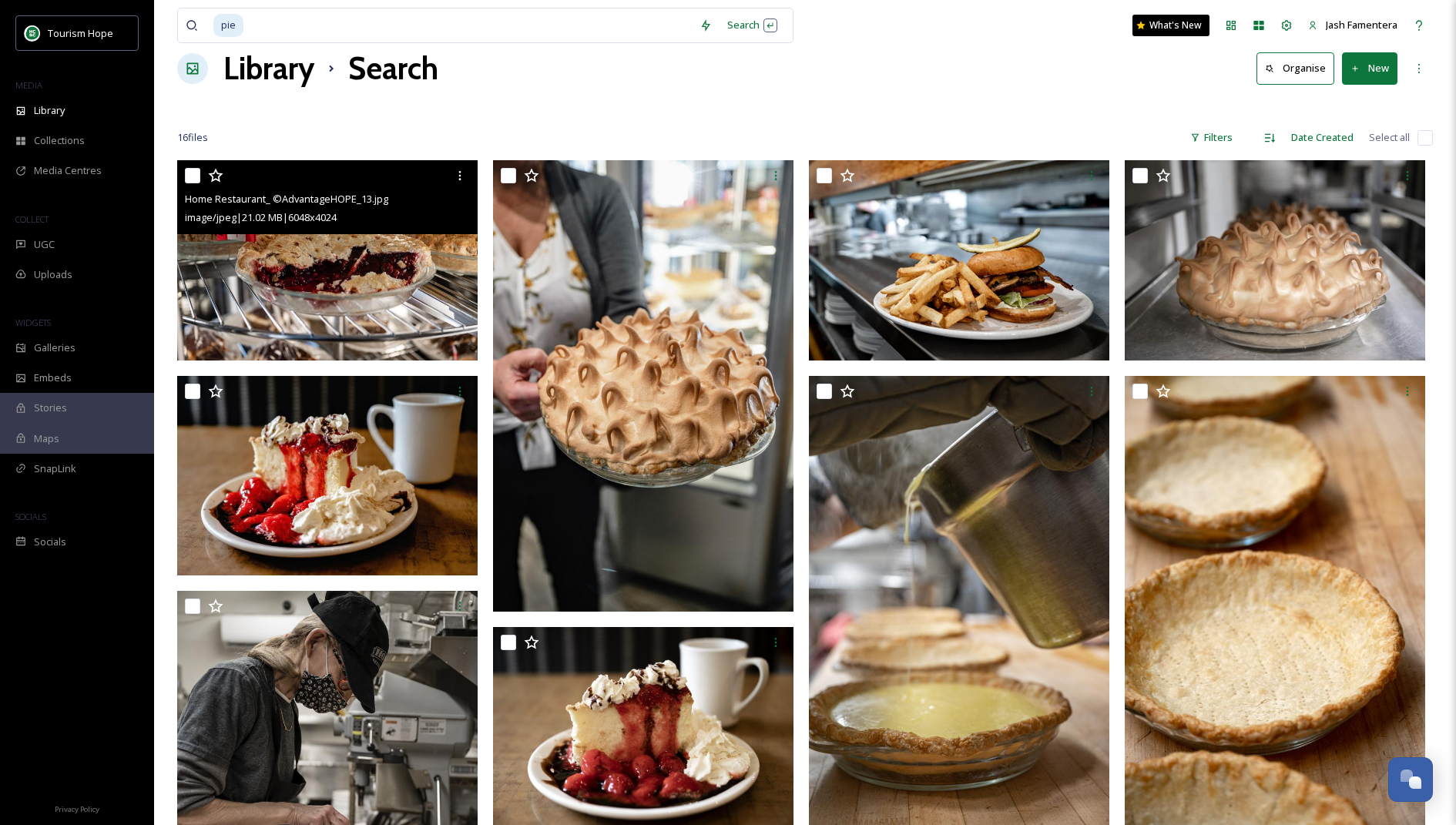
click at [284, 274] on img at bounding box center [327, 261] width 301 height 200
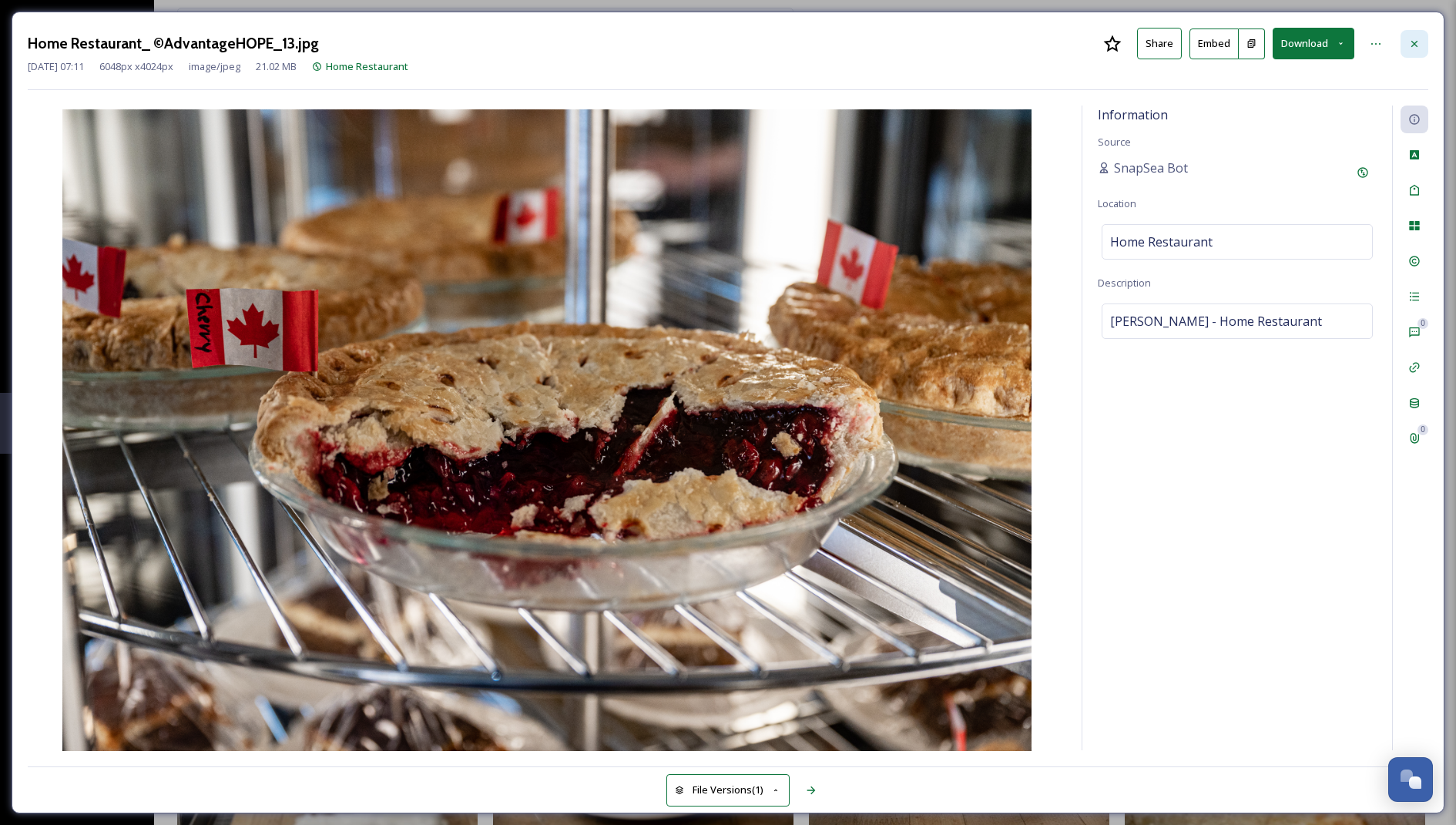
click at [1404, 42] on div at bounding box center [1414, 43] width 28 height 28
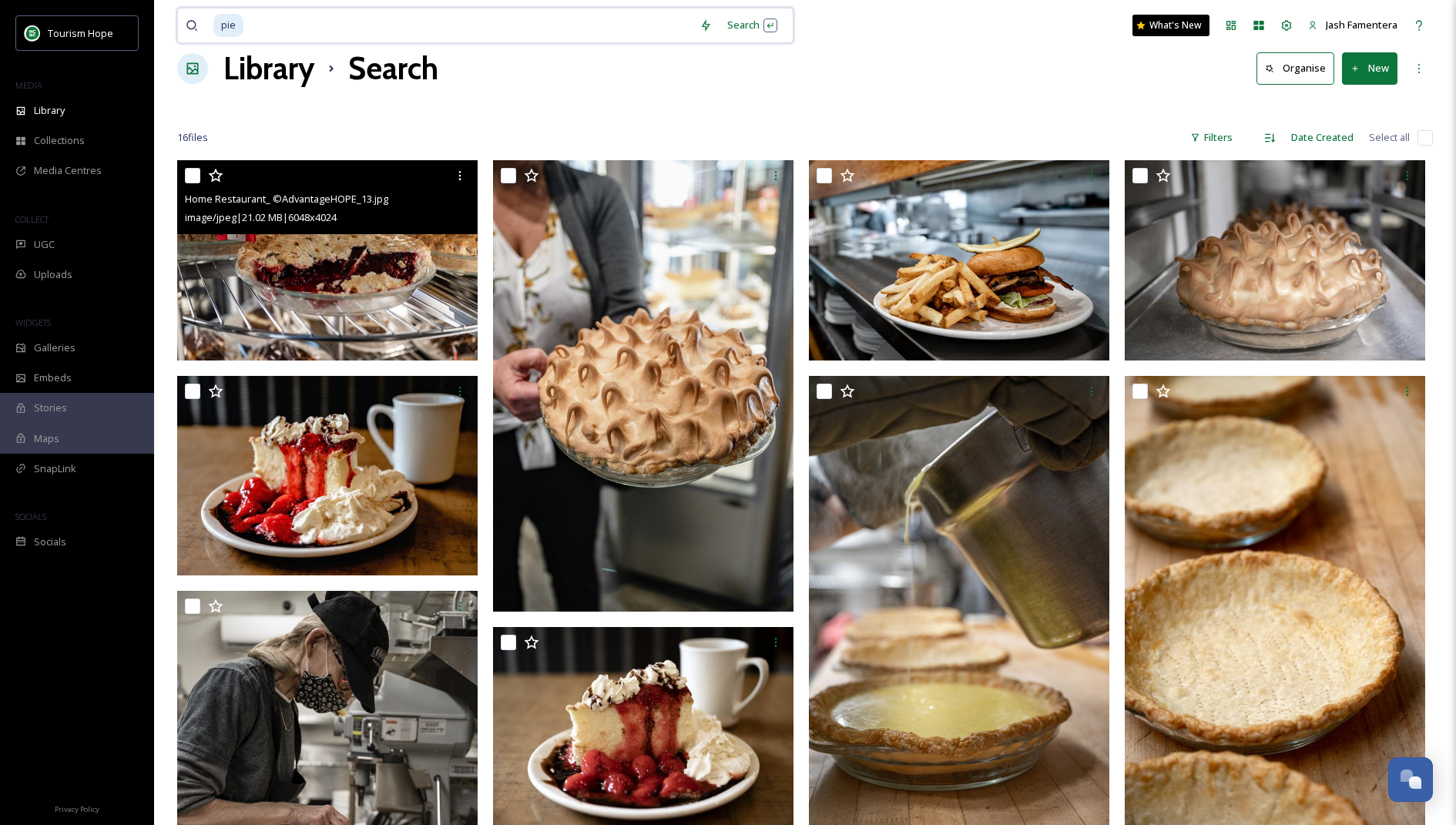
click at [438, 26] on input at bounding box center [468, 26] width 447 height 34
type input "p"
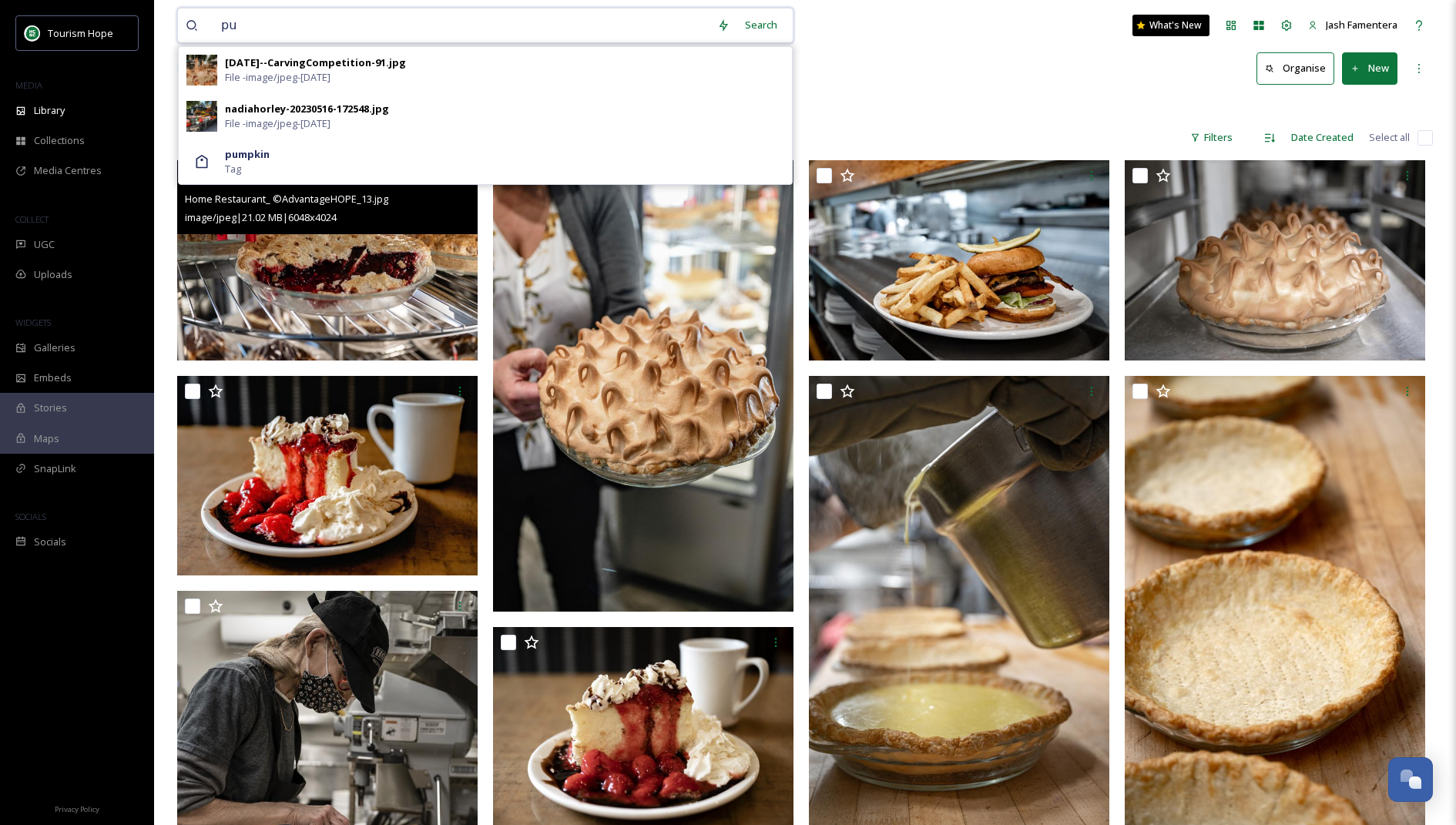
type input "p"
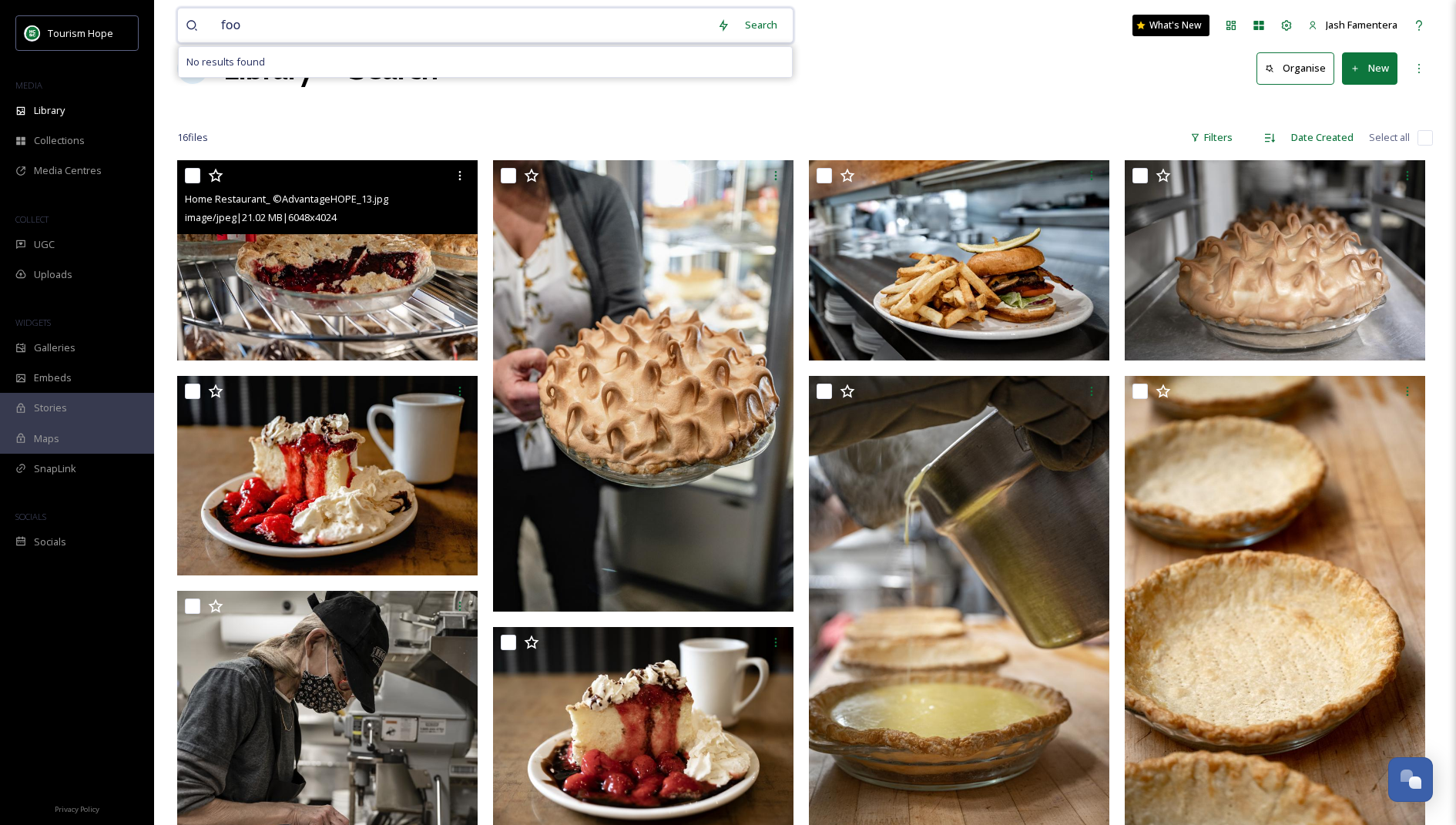
type input "food"
click at [745, 21] on div "Search Press Enter to search" at bounding box center [753, 24] width 66 height 30
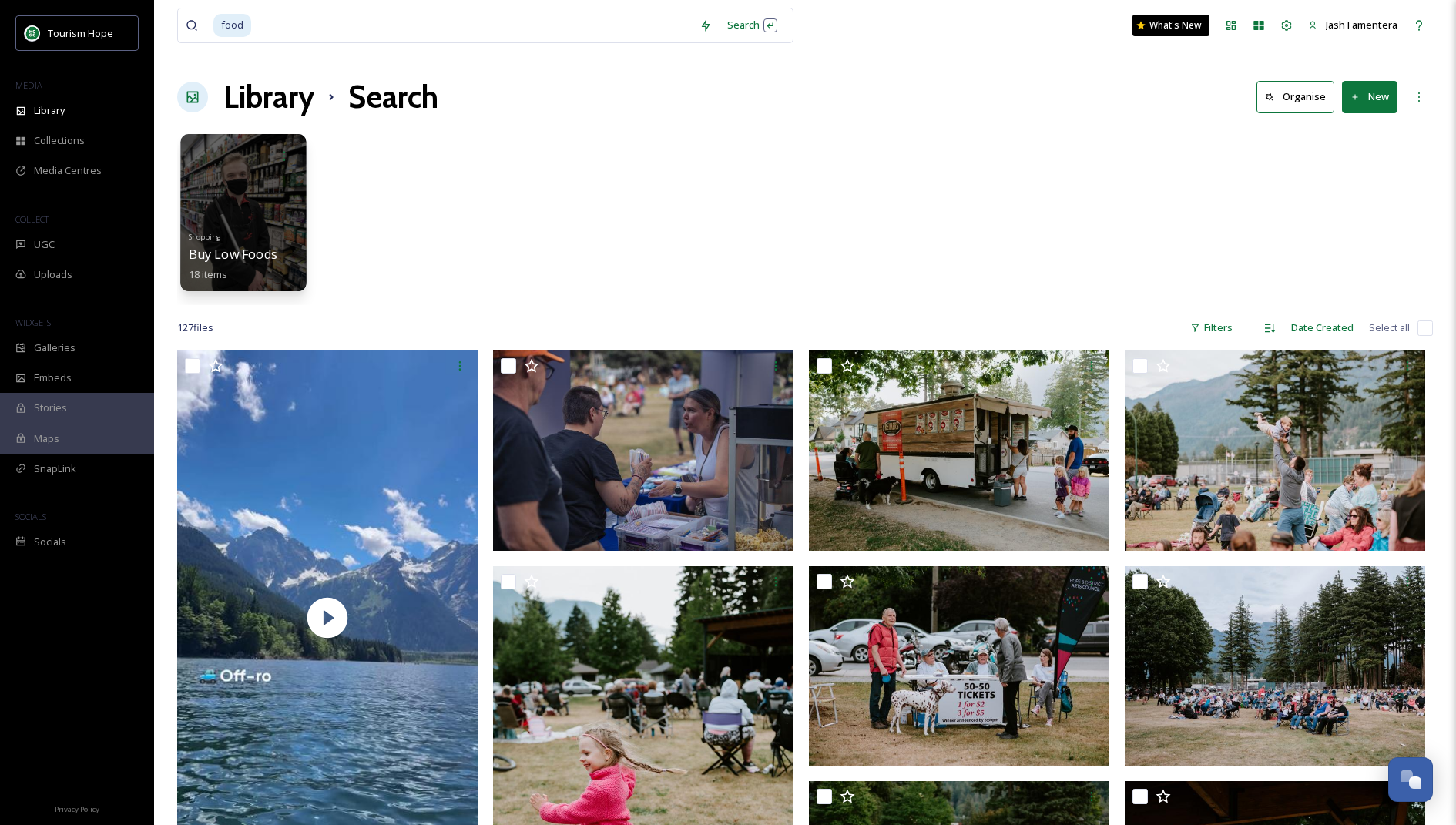
click at [240, 186] on div at bounding box center [243, 212] width 126 height 157
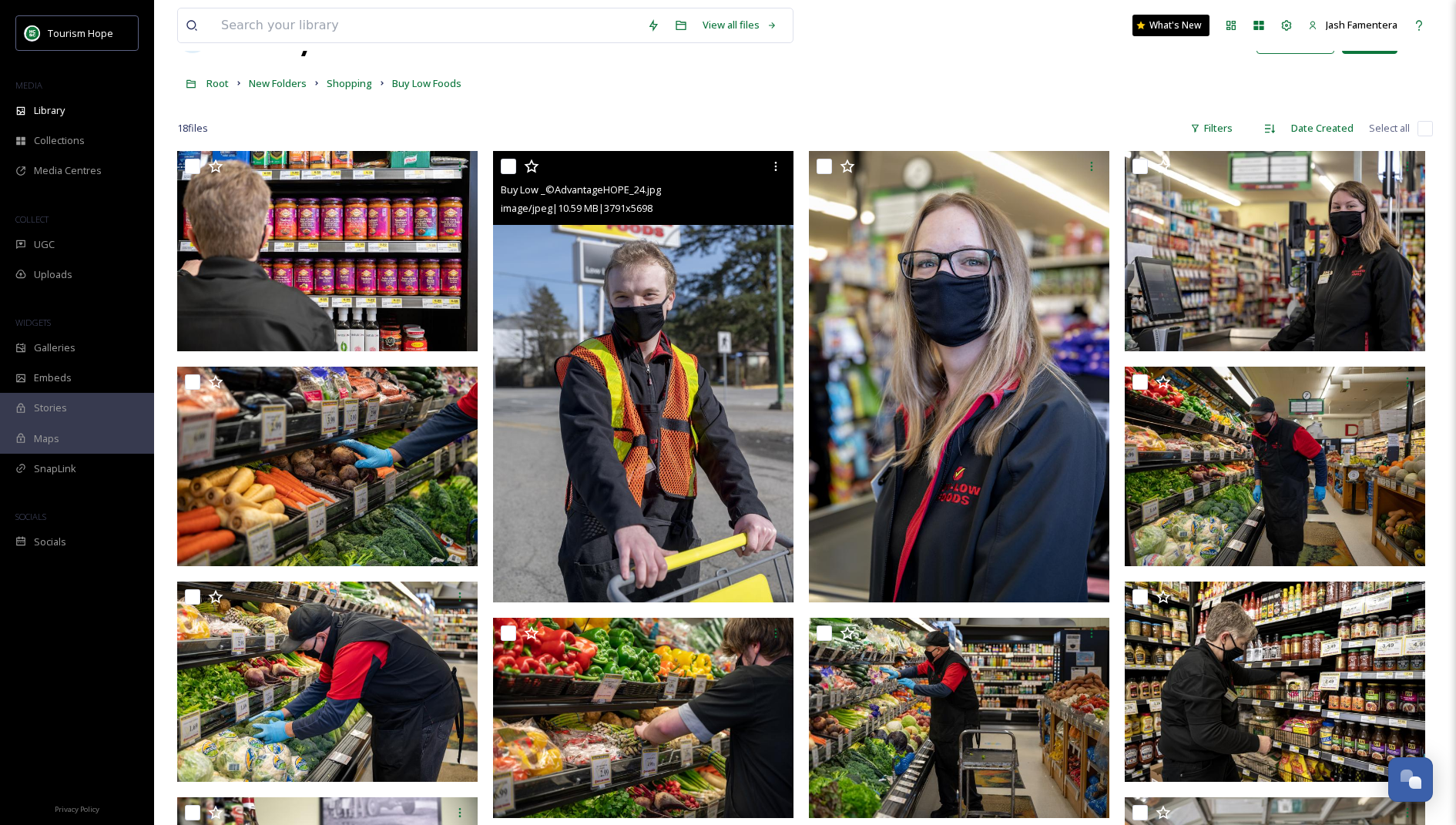
scroll to position [66, 0]
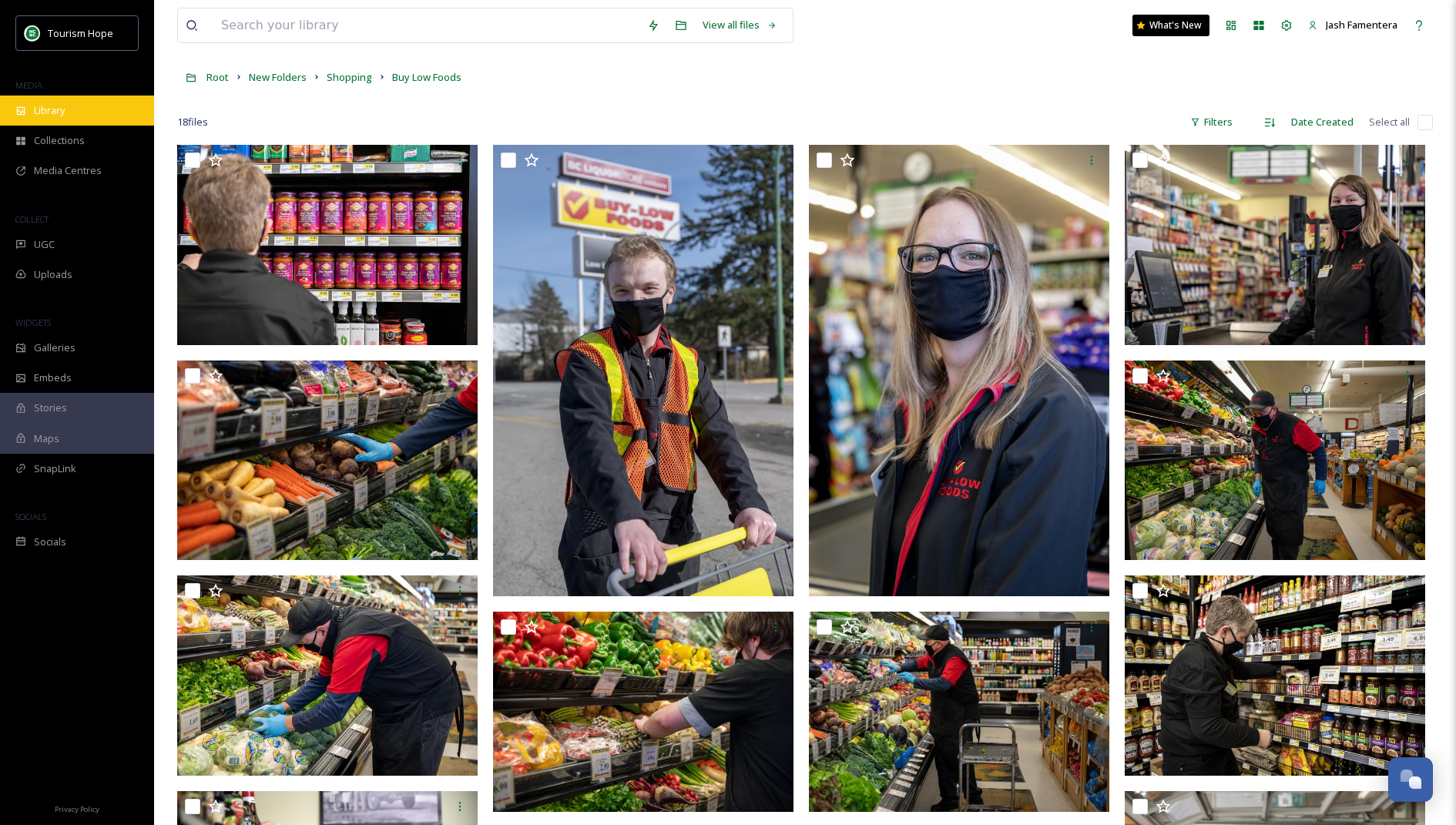
click at [135, 122] on div "Library" at bounding box center [77, 110] width 154 height 30
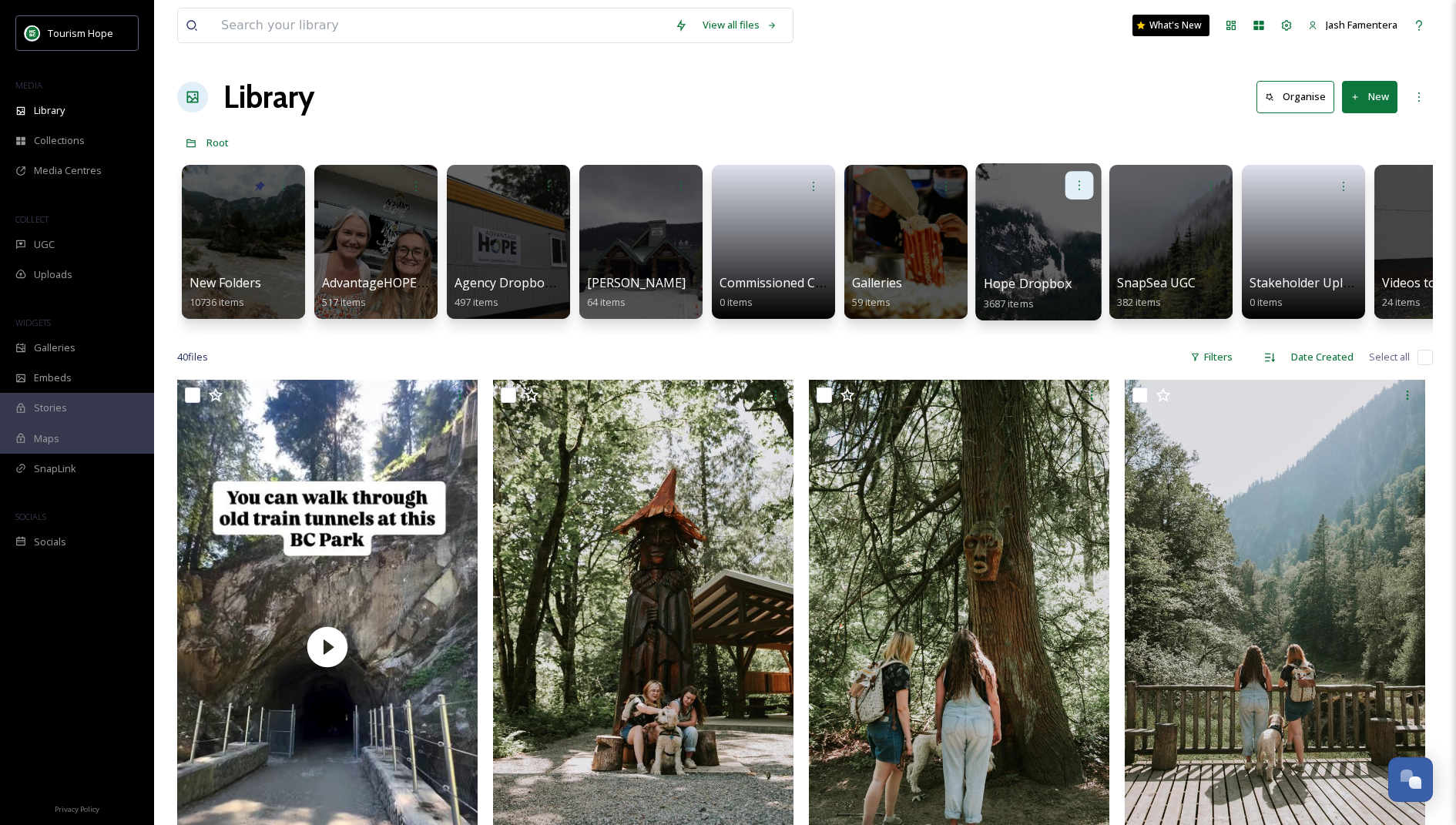
click at [1070, 197] on div at bounding box center [1080, 185] width 29 height 29
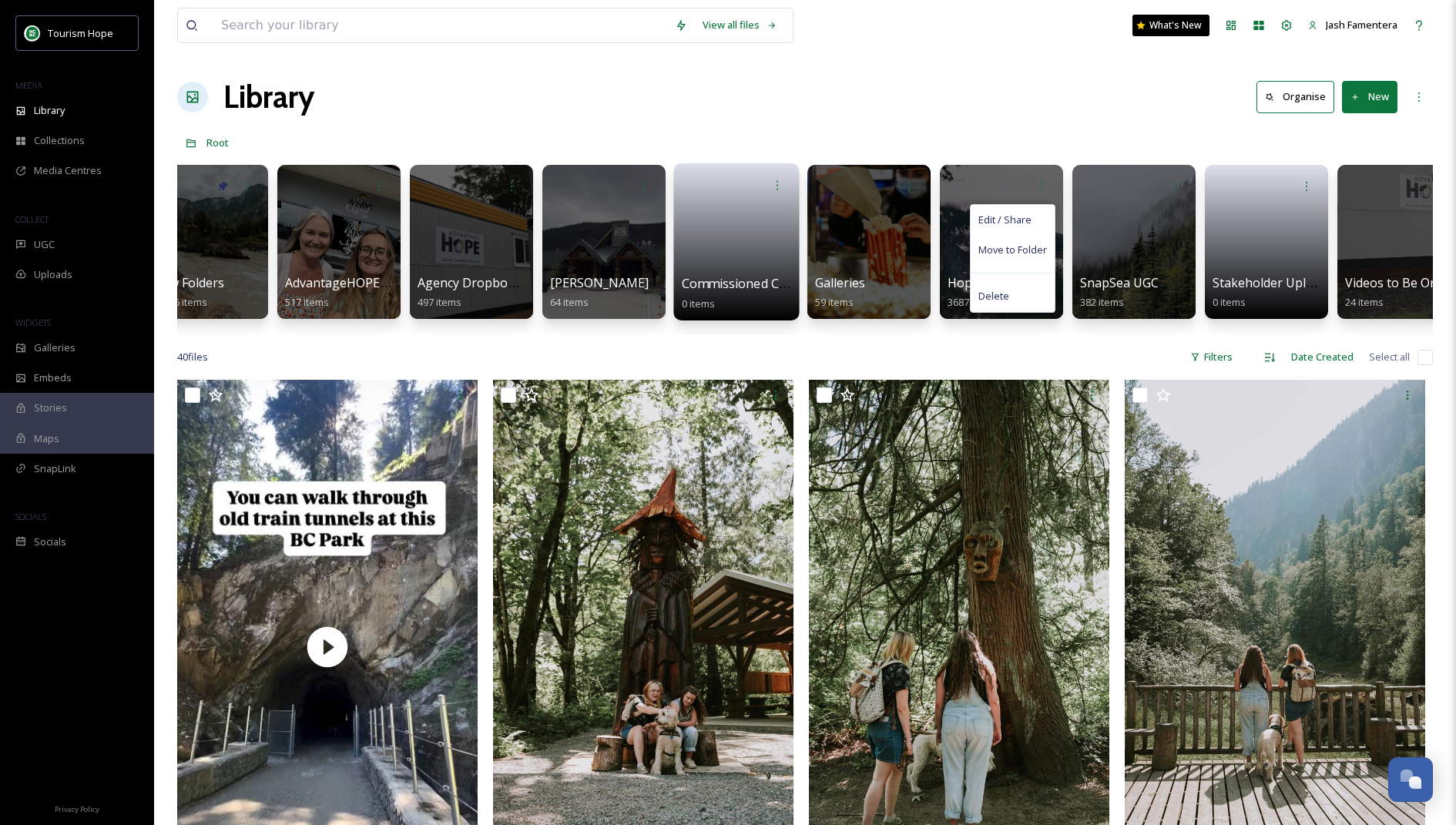
scroll to position [0, 51]
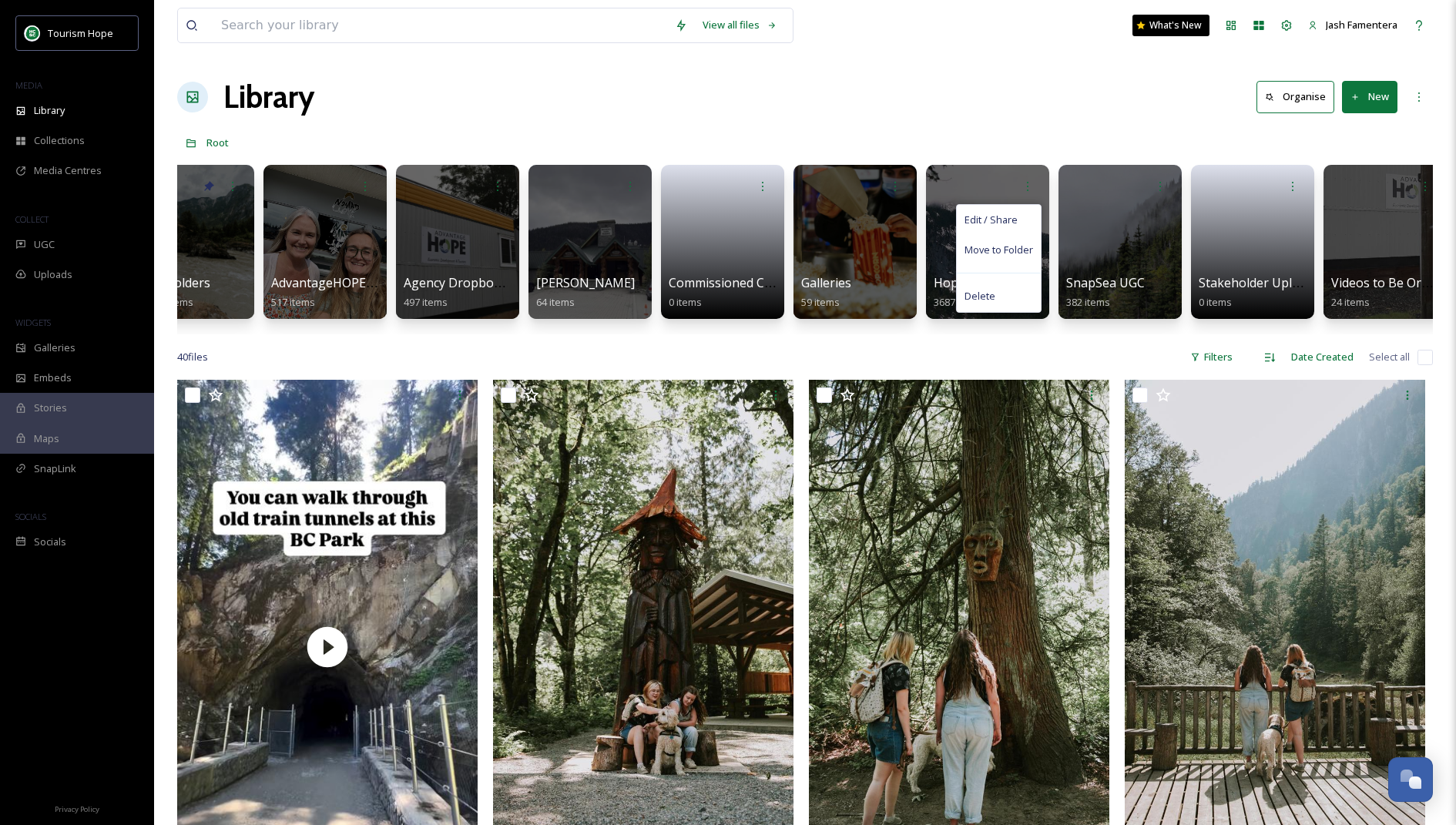
click at [862, 116] on div "Library Organise New" at bounding box center [805, 97] width 1256 height 47
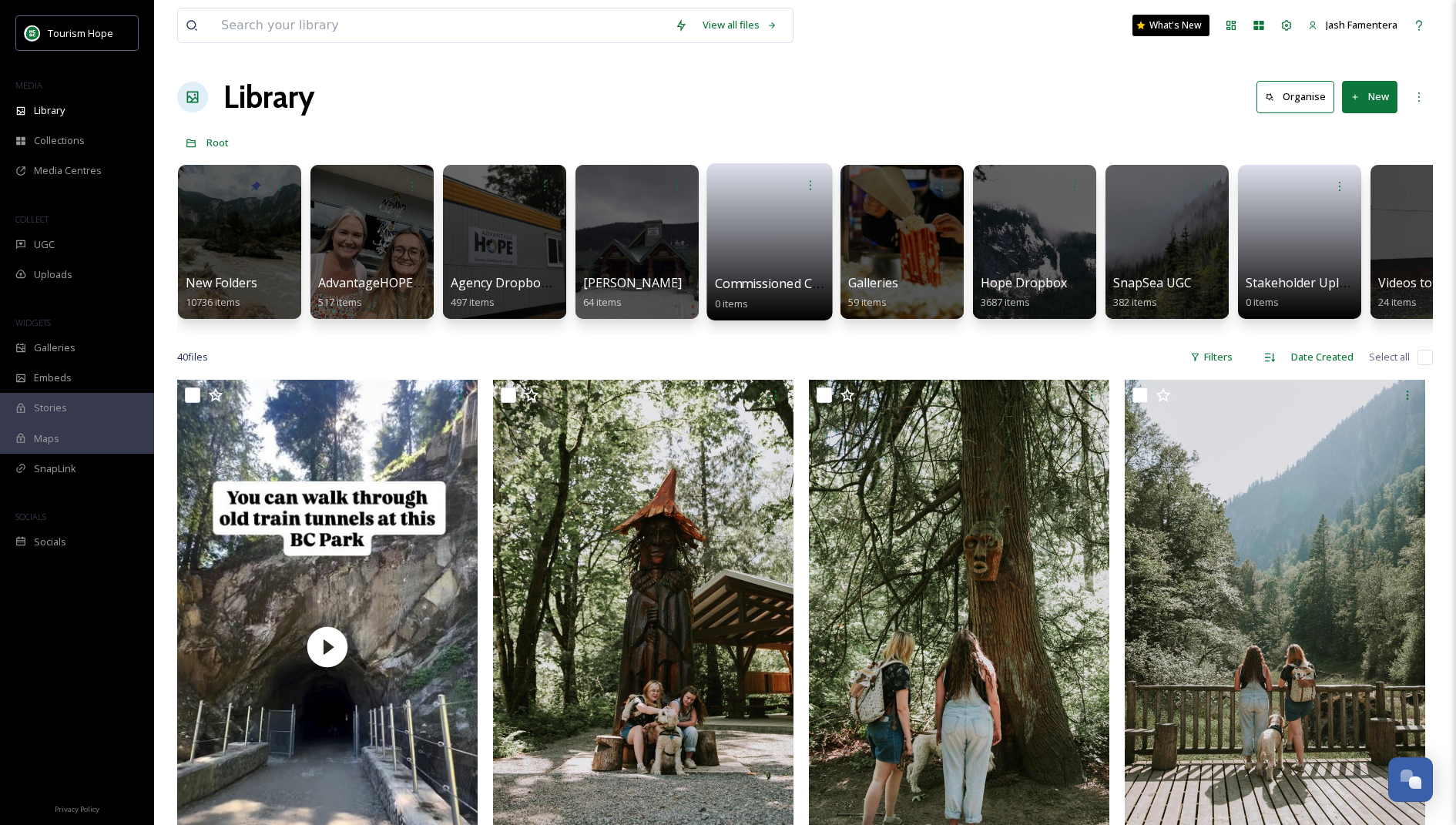
scroll to position [0, 0]
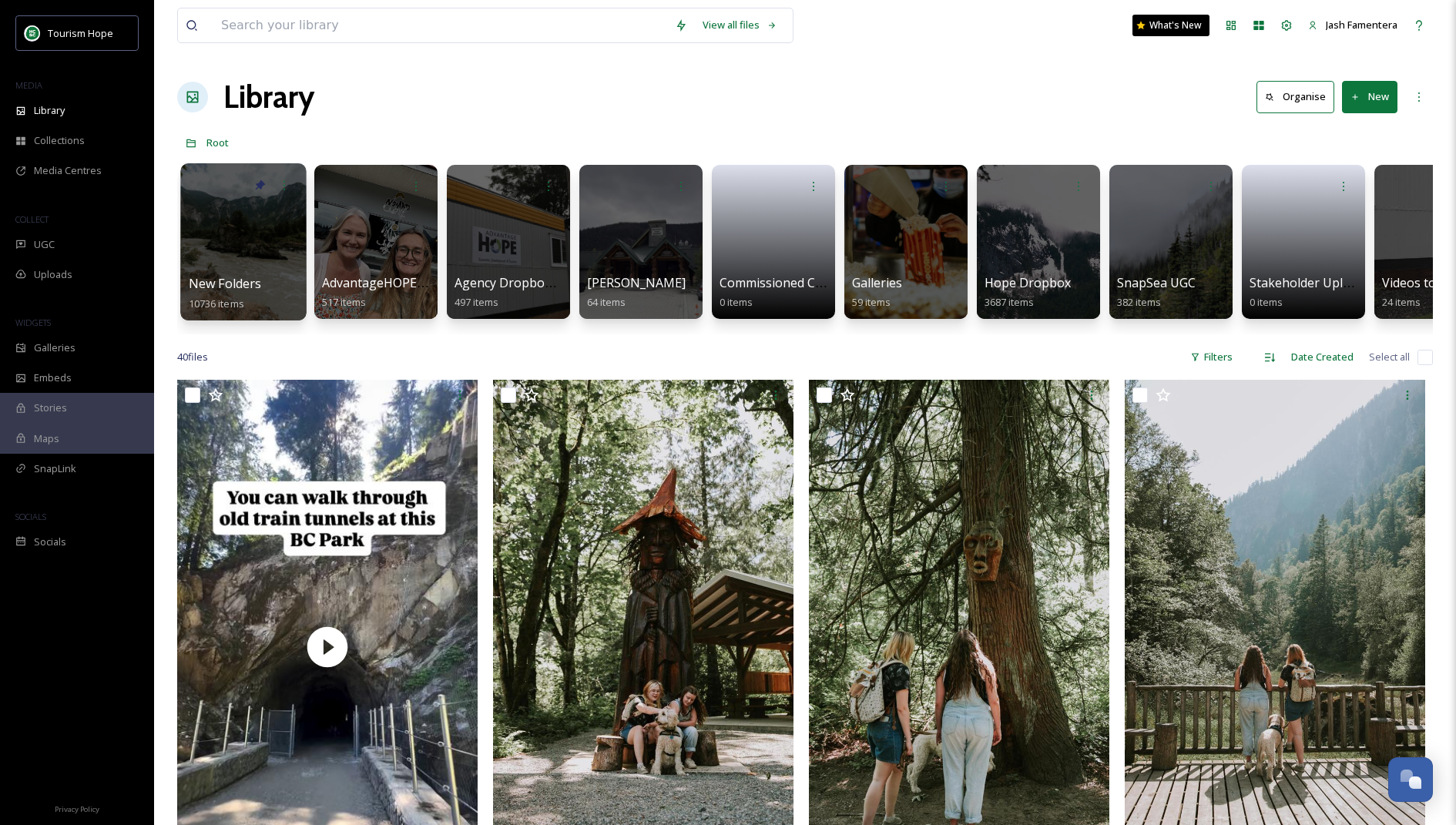
click at [225, 205] on div at bounding box center [243, 242] width 126 height 157
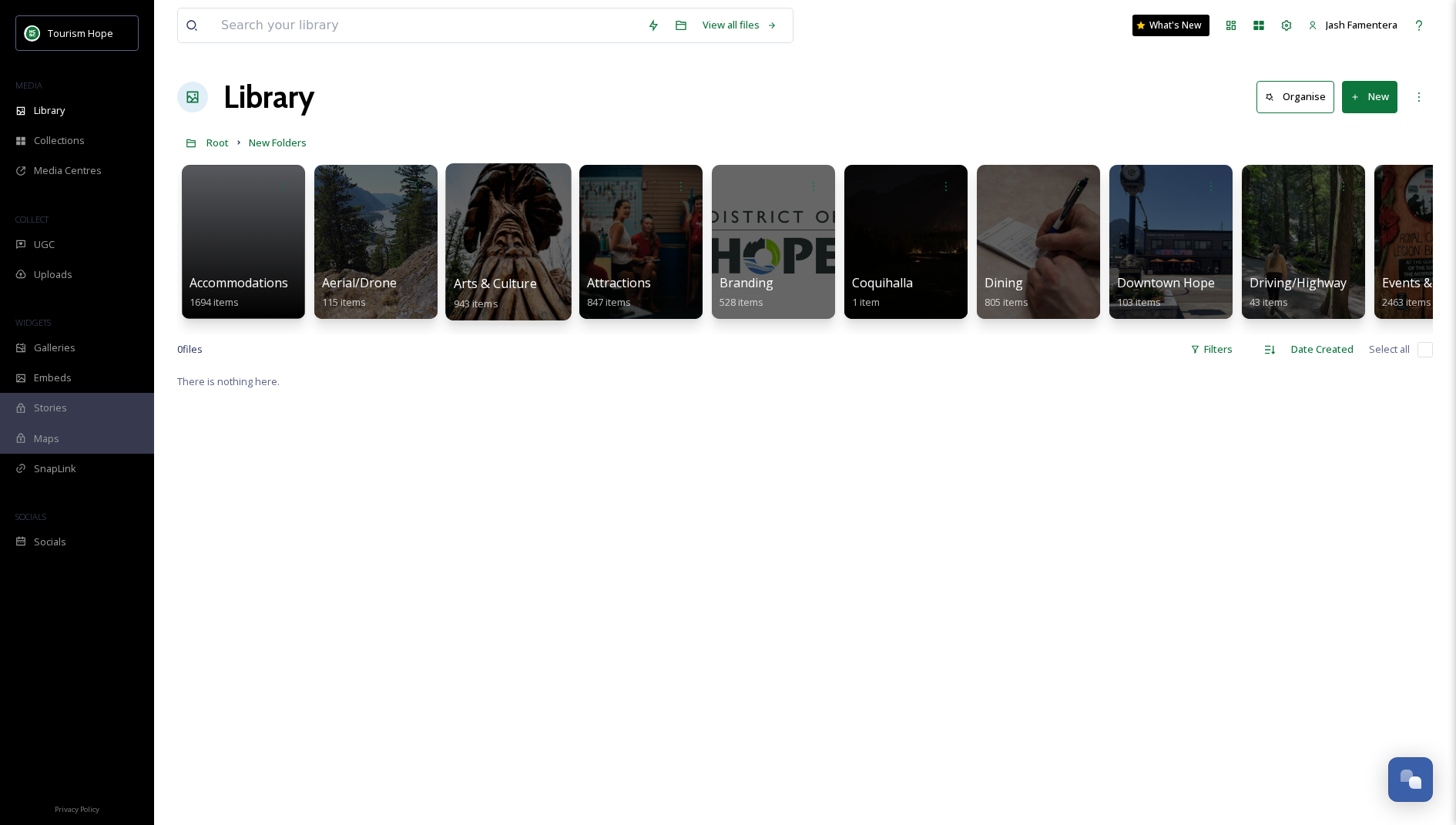
click at [479, 239] on div at bounding box center [508, 242] width 126 height 157
